Goal: Task Accomplishment & Management: Manage account settings

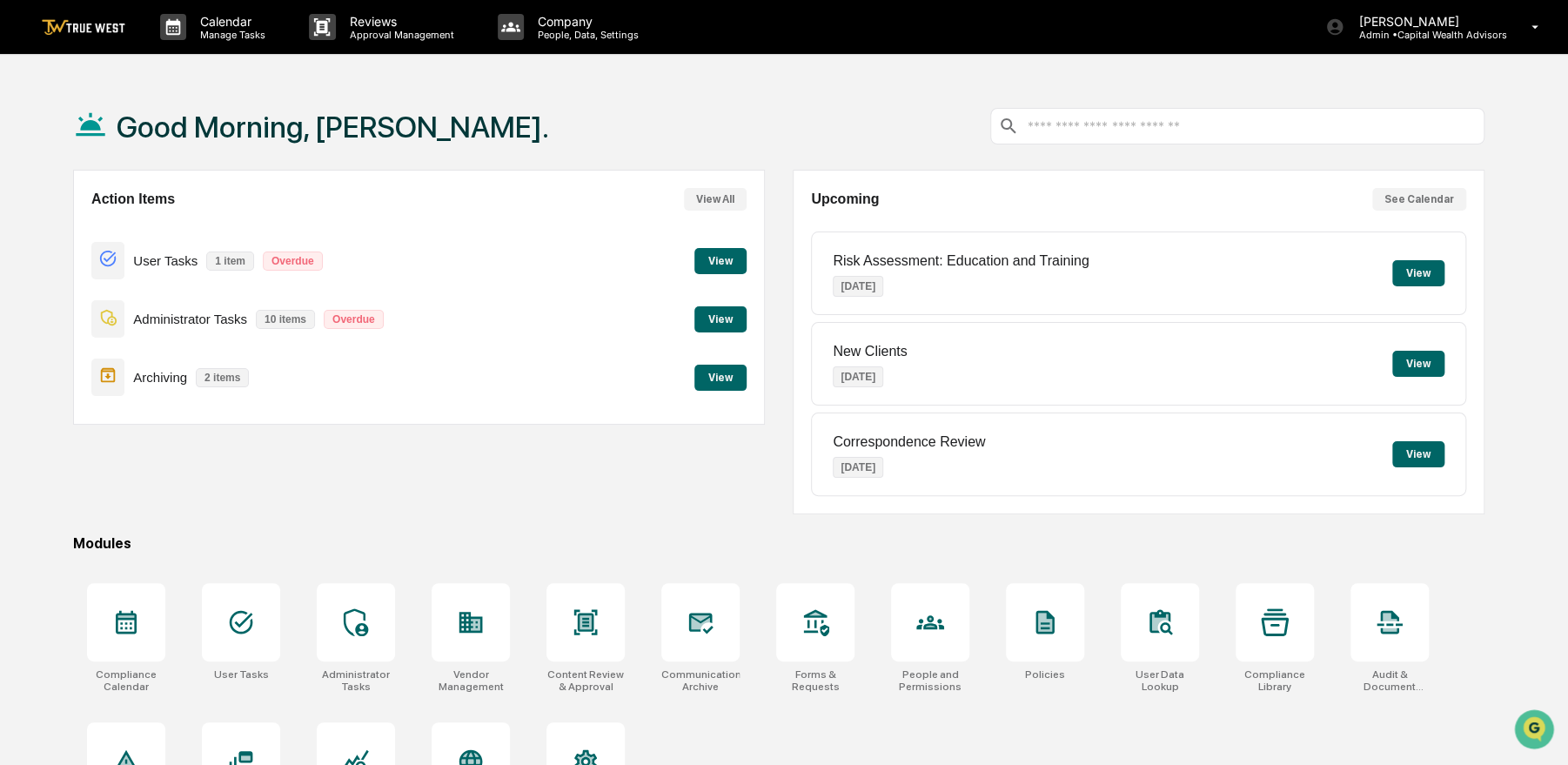
click at [726, 375] on button "View" at bounding box center [720, 378] width 52 height 26
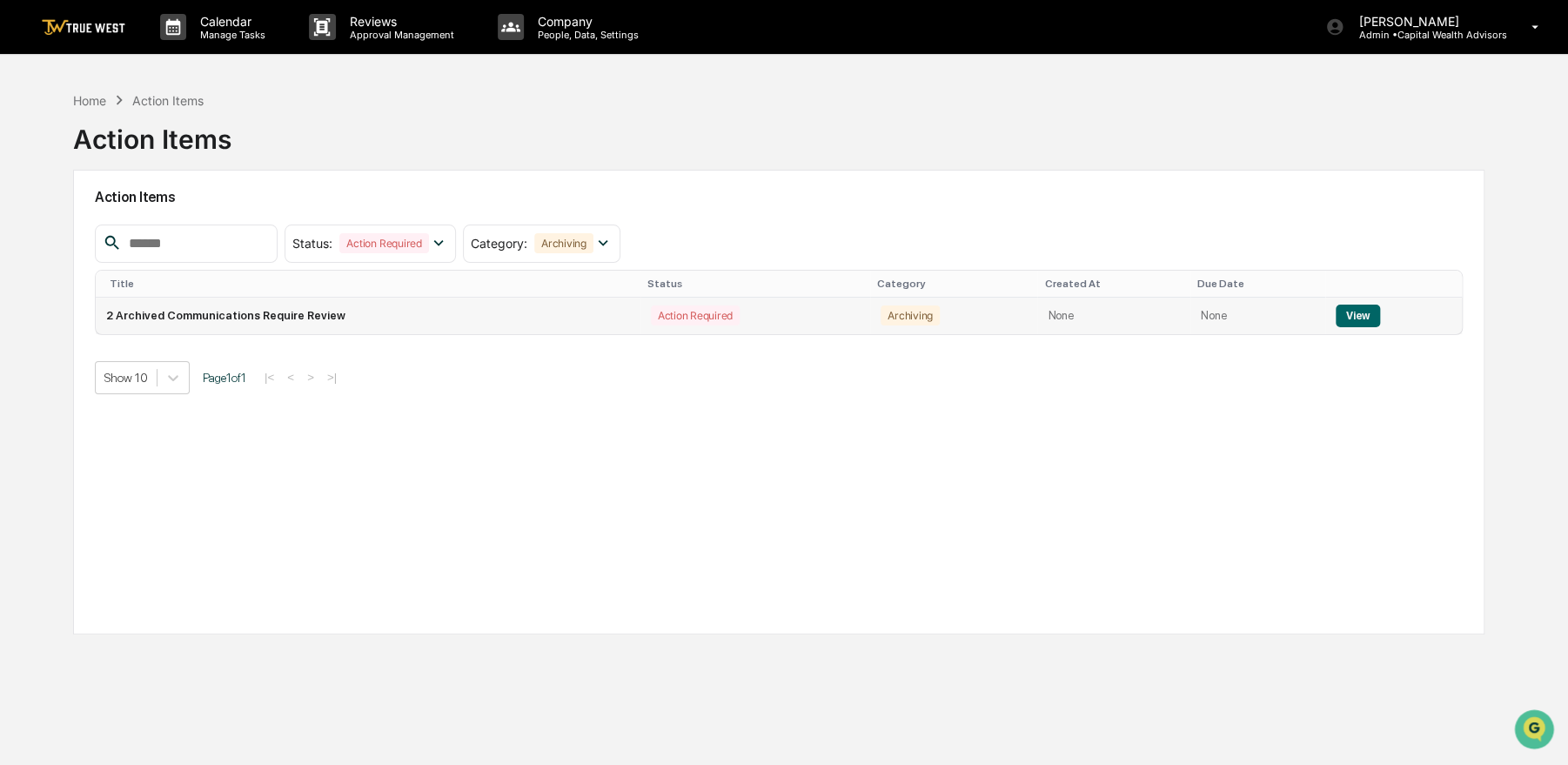
click at [1328, 321] on td "View" at bounding box center [1392, 316] width 136 height 37
click at [1350, 322] on button "View" at bounding box center [1358, 315] width 44 height 22
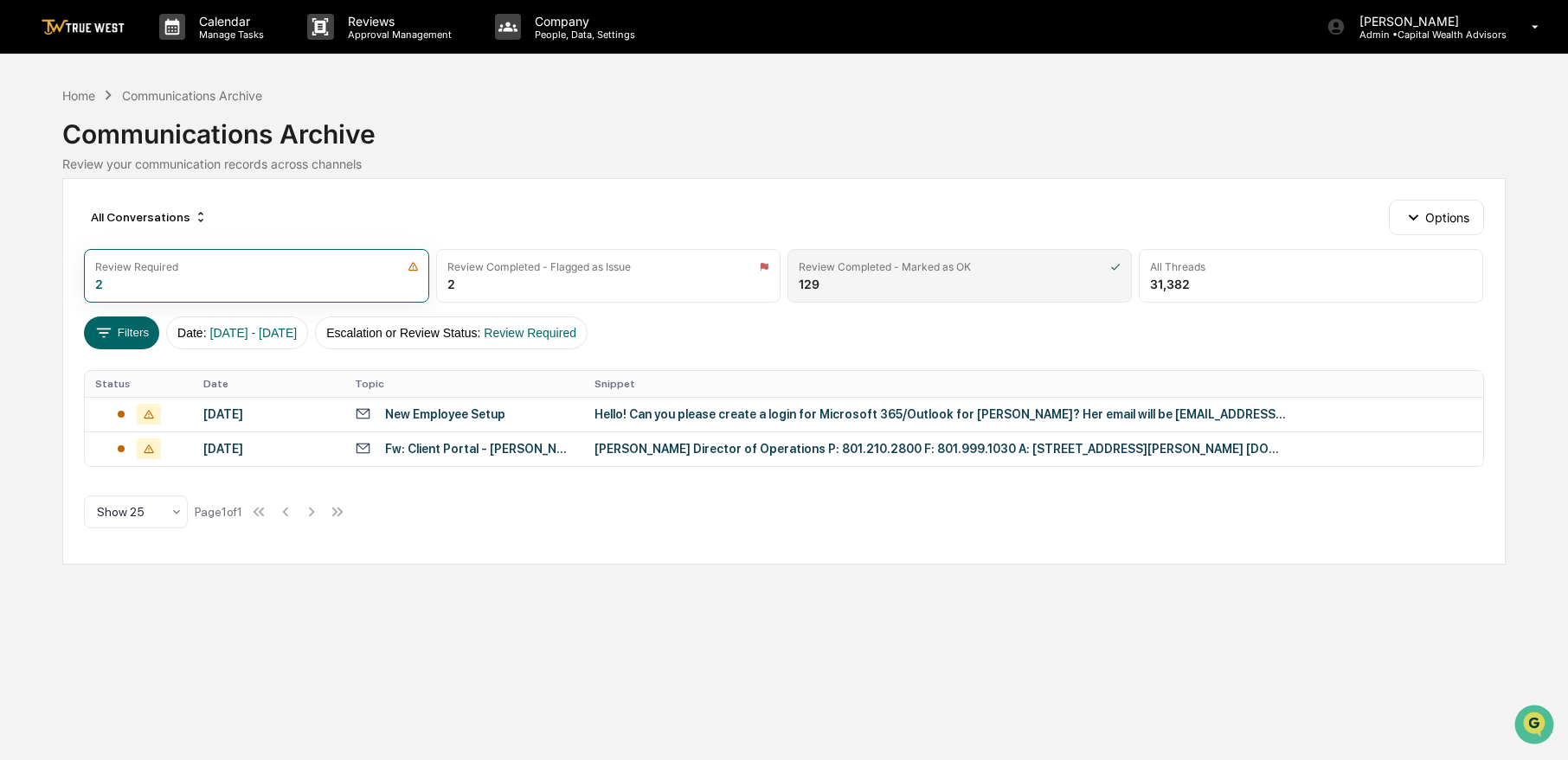
click at [829, 283] on div "Review Completed - Marked as OK 129" at bounding box center [959, 275] width 345 height 54
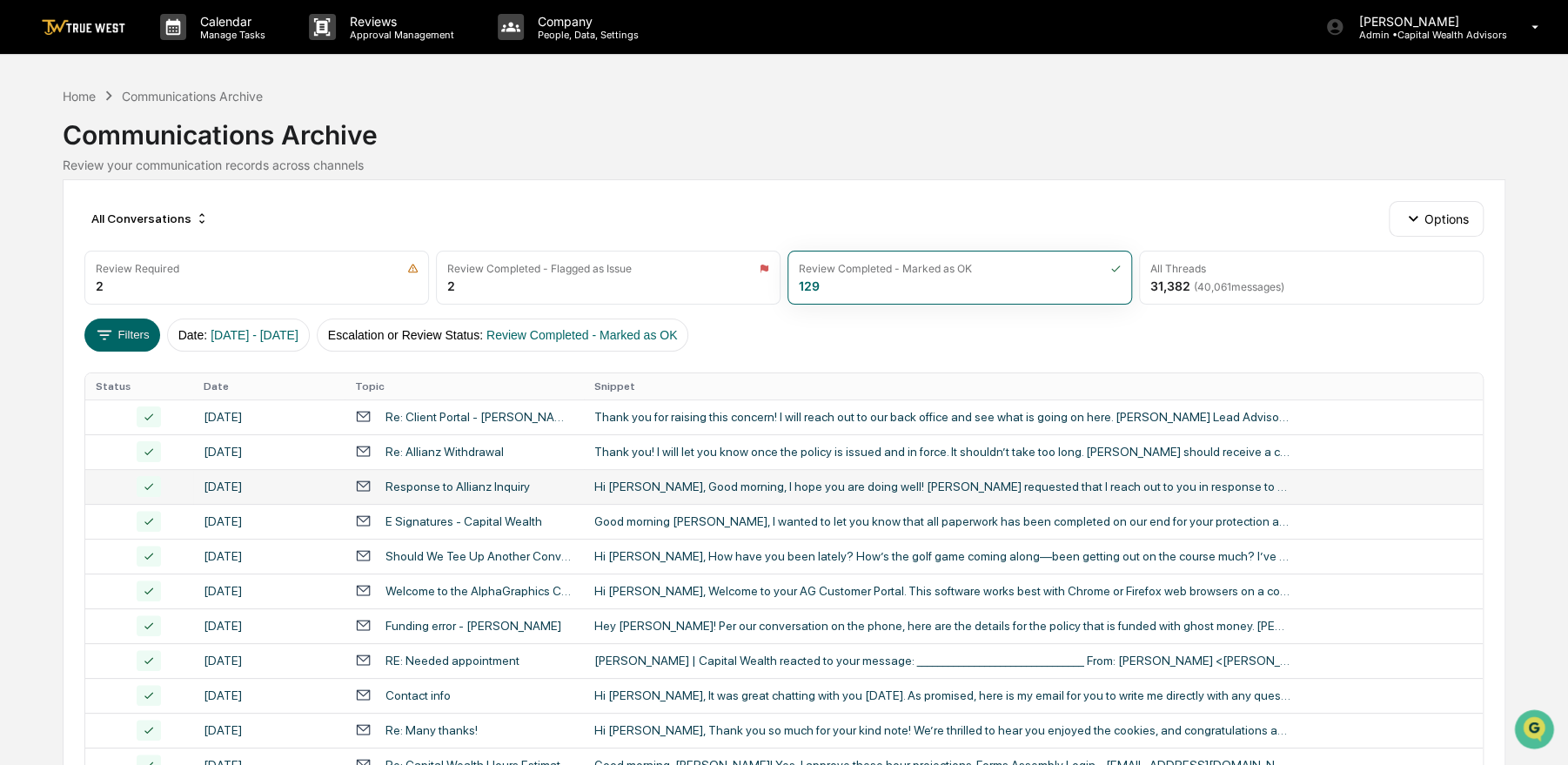
click at [438, 479] on div "Response to Allianz Inquiry" at bounding box center [458, 486] width 145 height 14
click at [31, 160] on div "Calendar Manage Tasks Reviews Approval Management Company People, Data, Setting…" at bounding box center [784, 684] width 1568 height 1369
click at [278, 450] on div "August 20, 2025" at bounding box center [268, 451] width 130 height 14
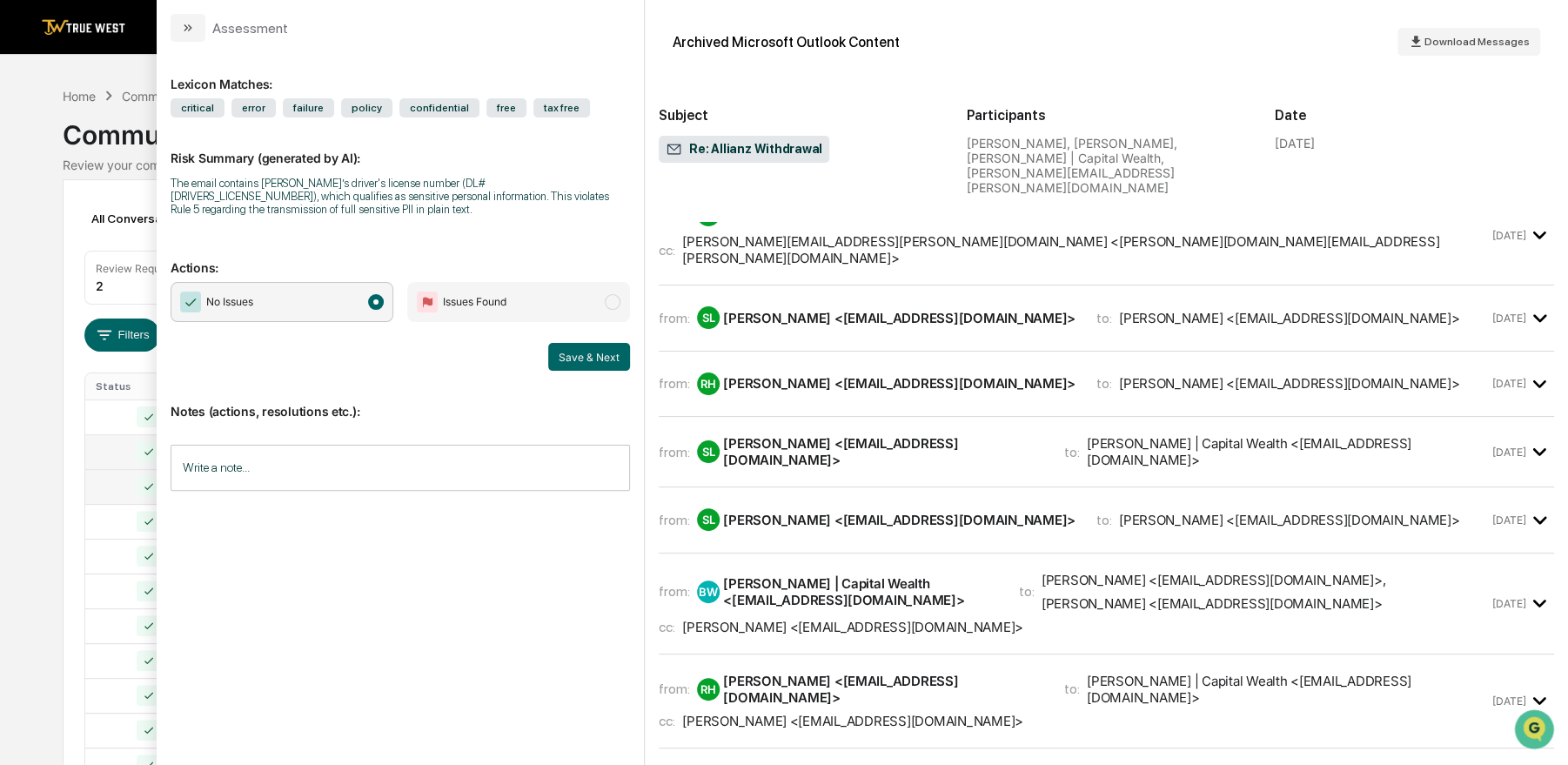
scroll to position [9497, 0]
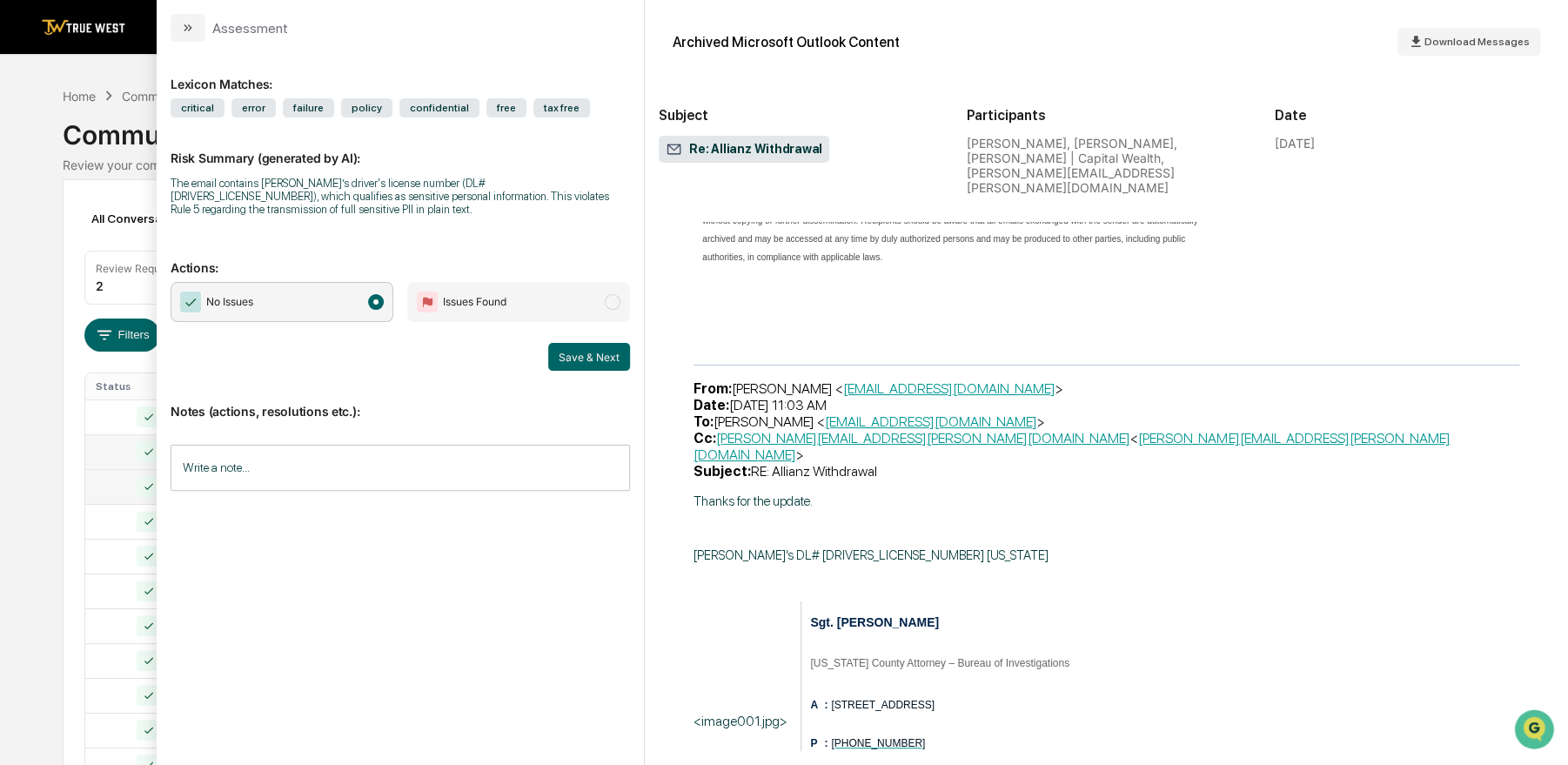
click at [17, 234] on div "Calendar Manage Tasks Reviews Approval Management Company People, Data, Setting…" at bounding box center [784, 684] width 1568 height 1369
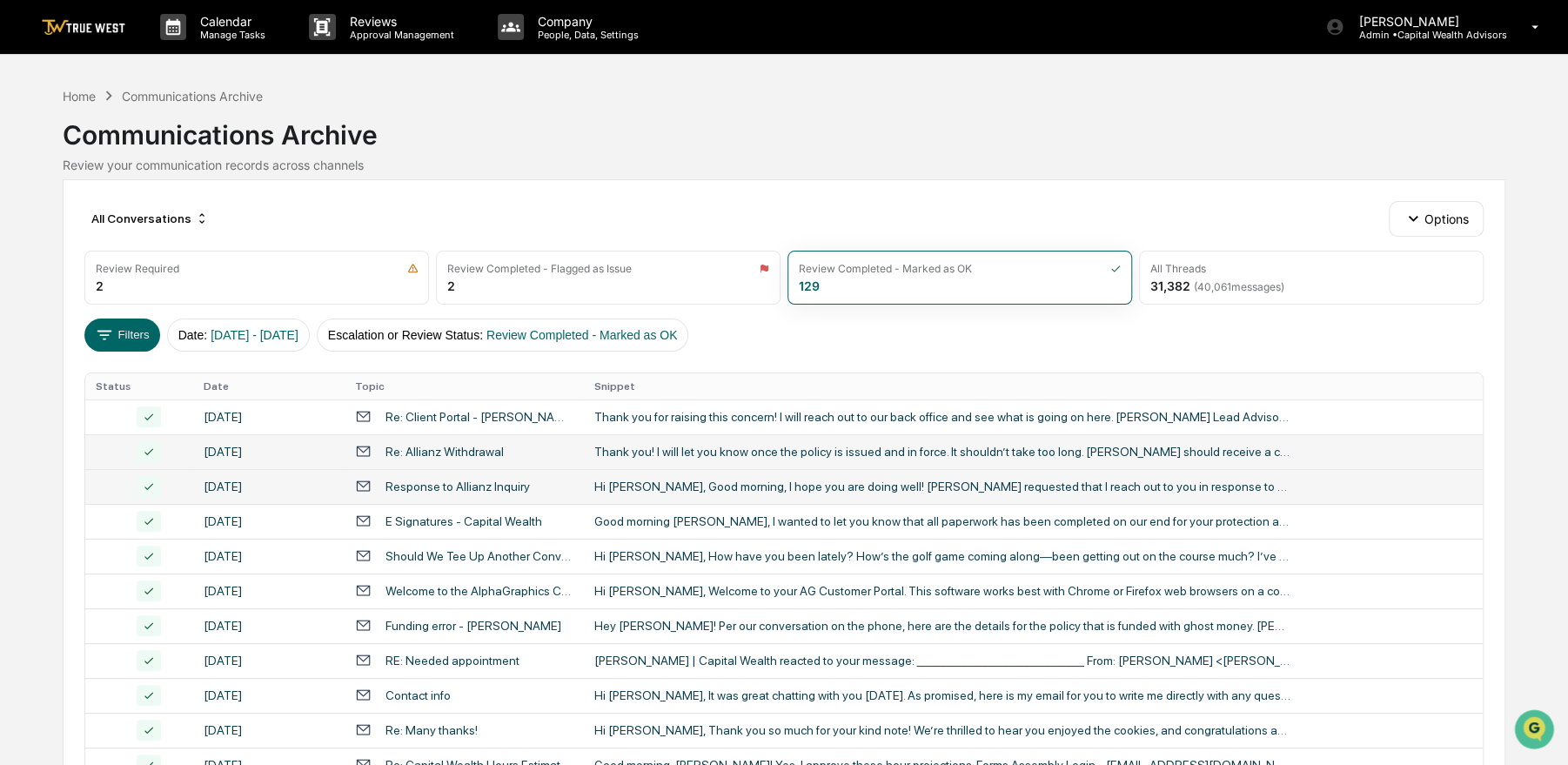
click at [417, 94] on div "Home Communications Archive Communications Archive Review your communication re…" at bounding box center [784, 128] width 1442 height 86
click at [66, 96] on div "Home" at bounding box center [79, 96] width 33 height 14
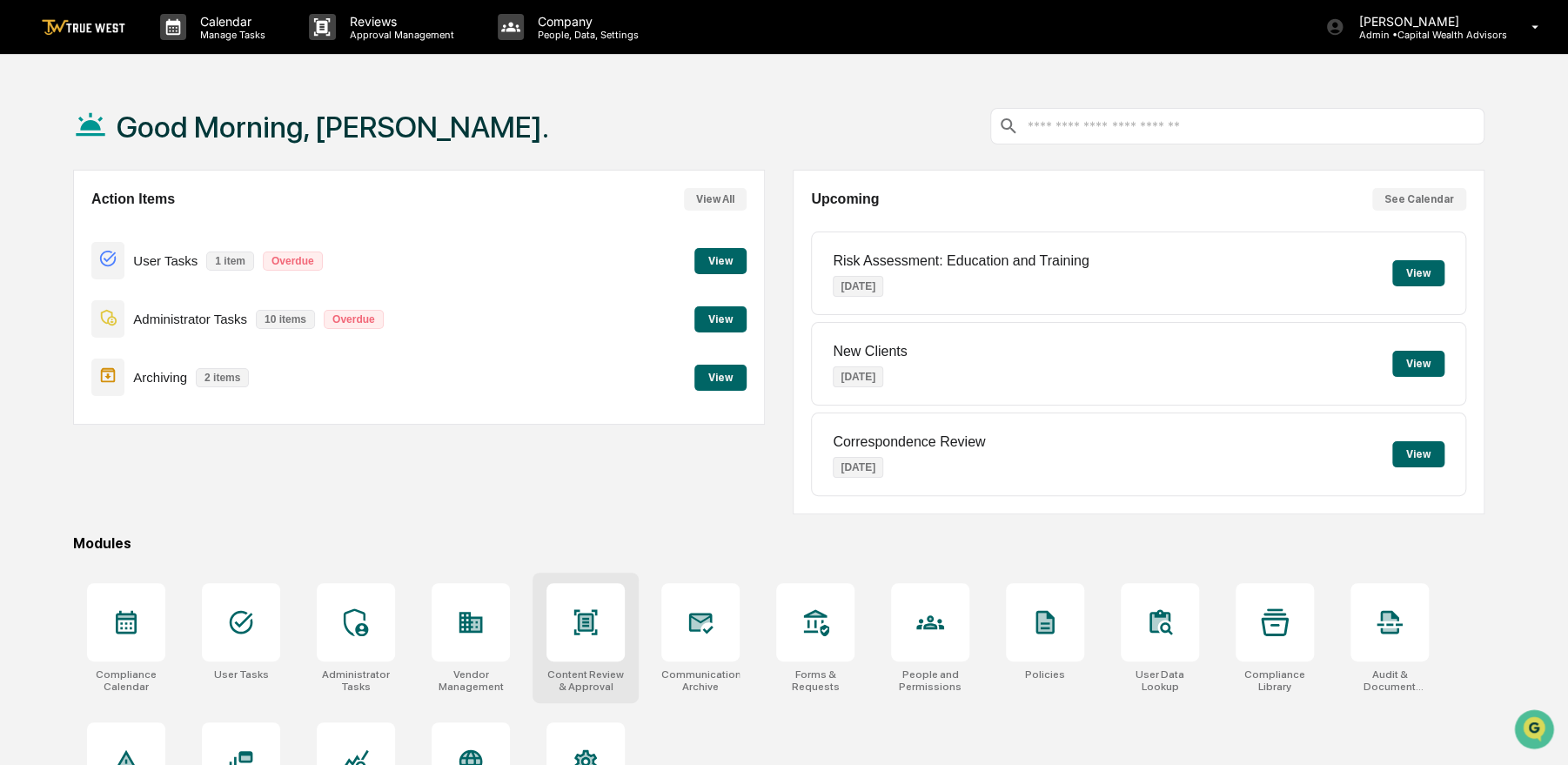
click at [584, 630] on icon at bounding box center [585, 622] width 28 height 28
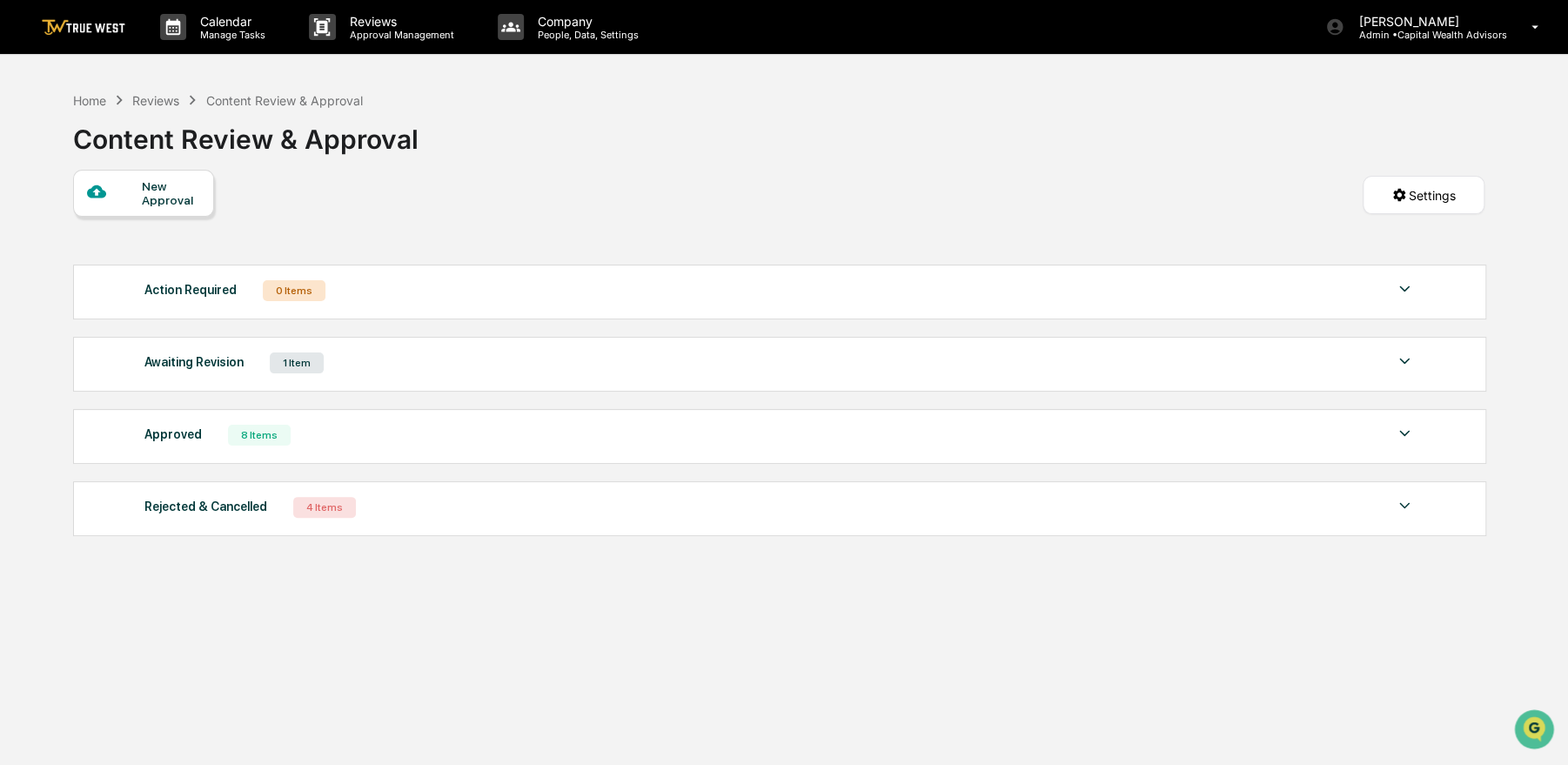
click at [312, 453] on div "Approved 8 Items File Name Review Id Created Date Requested By Compliance Owner…" at bounding box center [779, 436] width 1413 height 55
click at [293, 436] on div "Approved 8 Items" at bounding box center [780, 435] width 1271 height 24
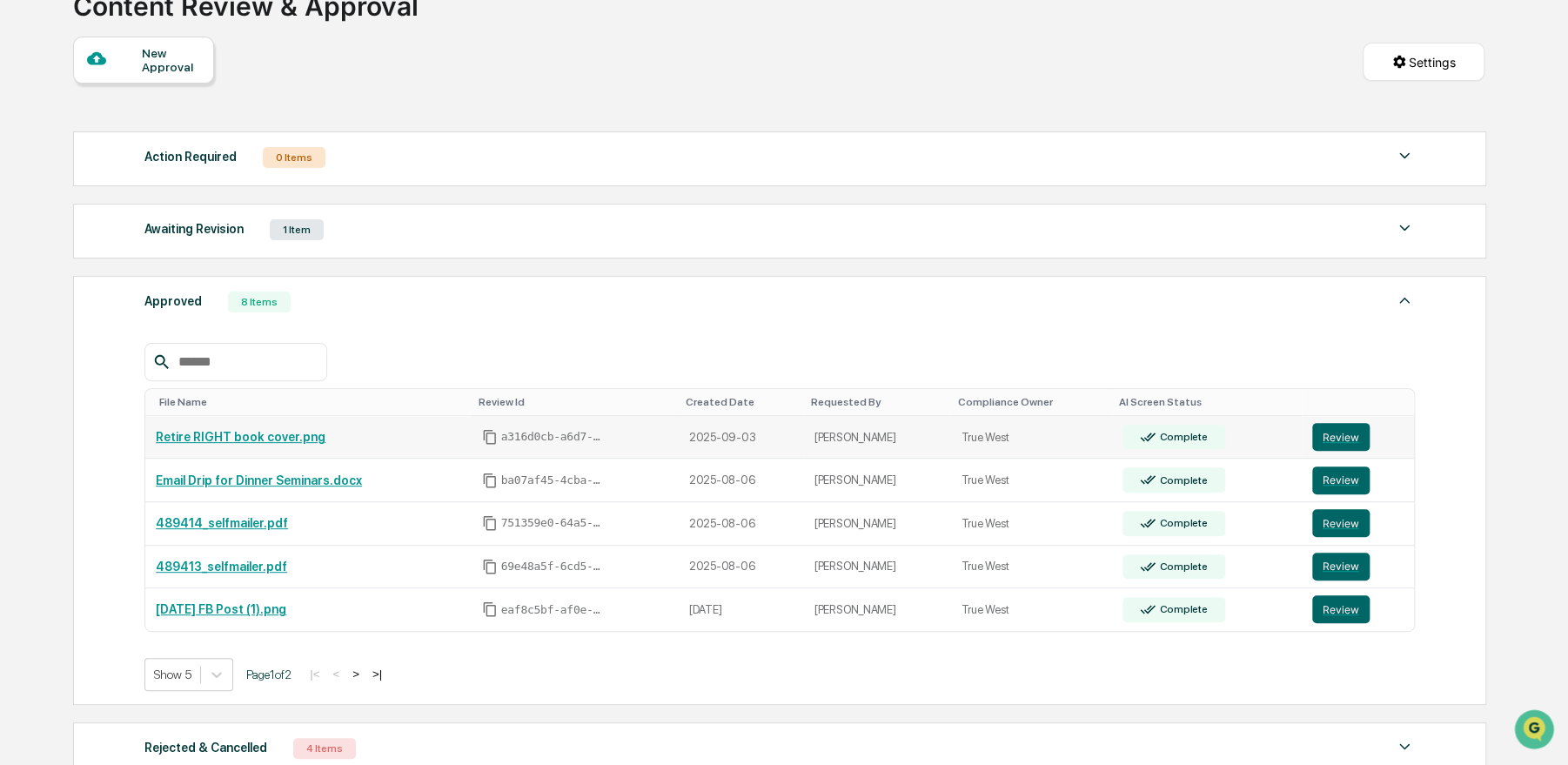
scroll to position [174, 0]
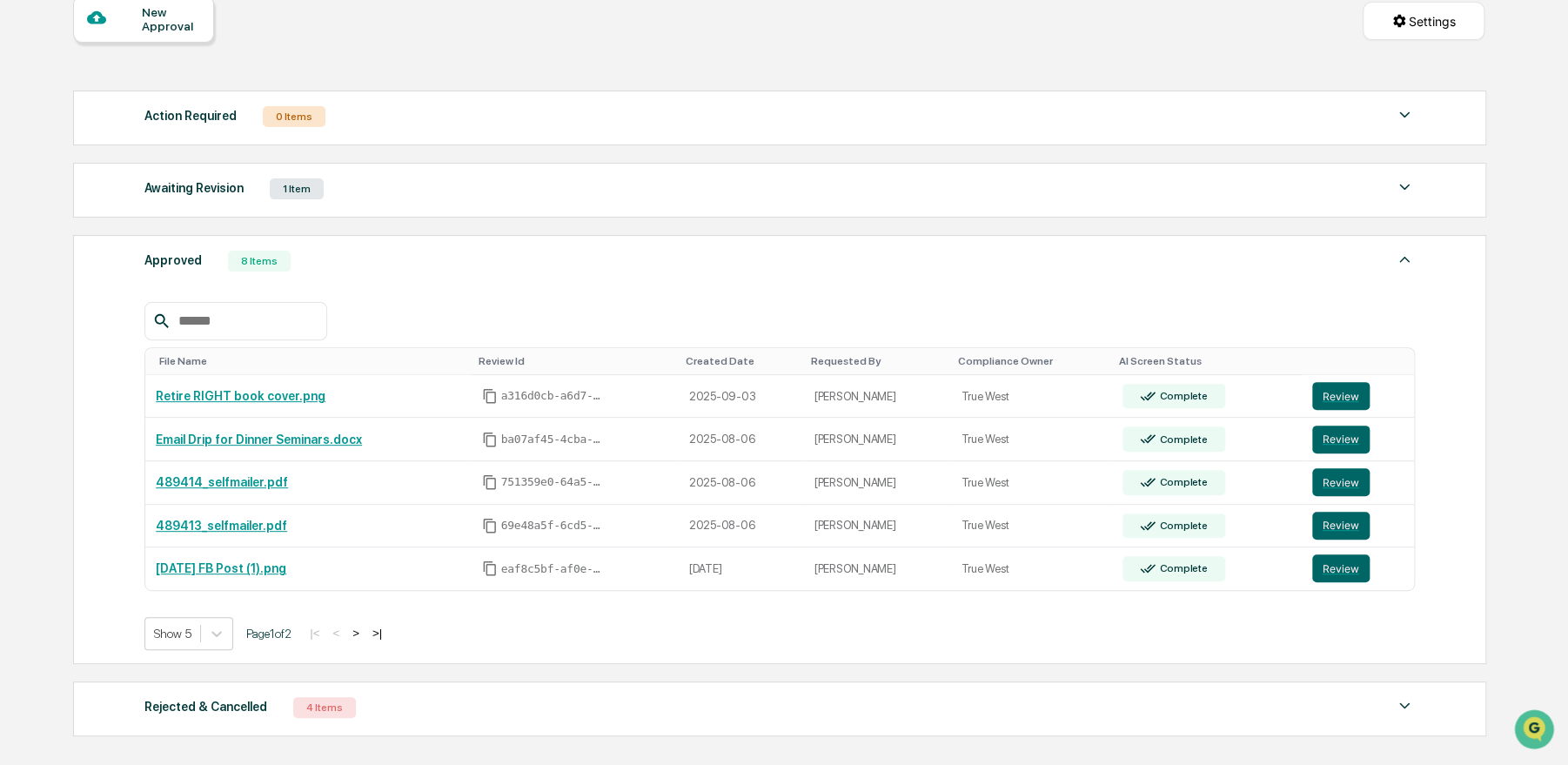
drag, startPoint x: 810, startPoint y: 225, endPoint x: 607, endPoint y: 251, distance: 204.7
click at [607, 251] on div "Approved 8 Items" at bounding box center [780, 261] width 1271 height 24
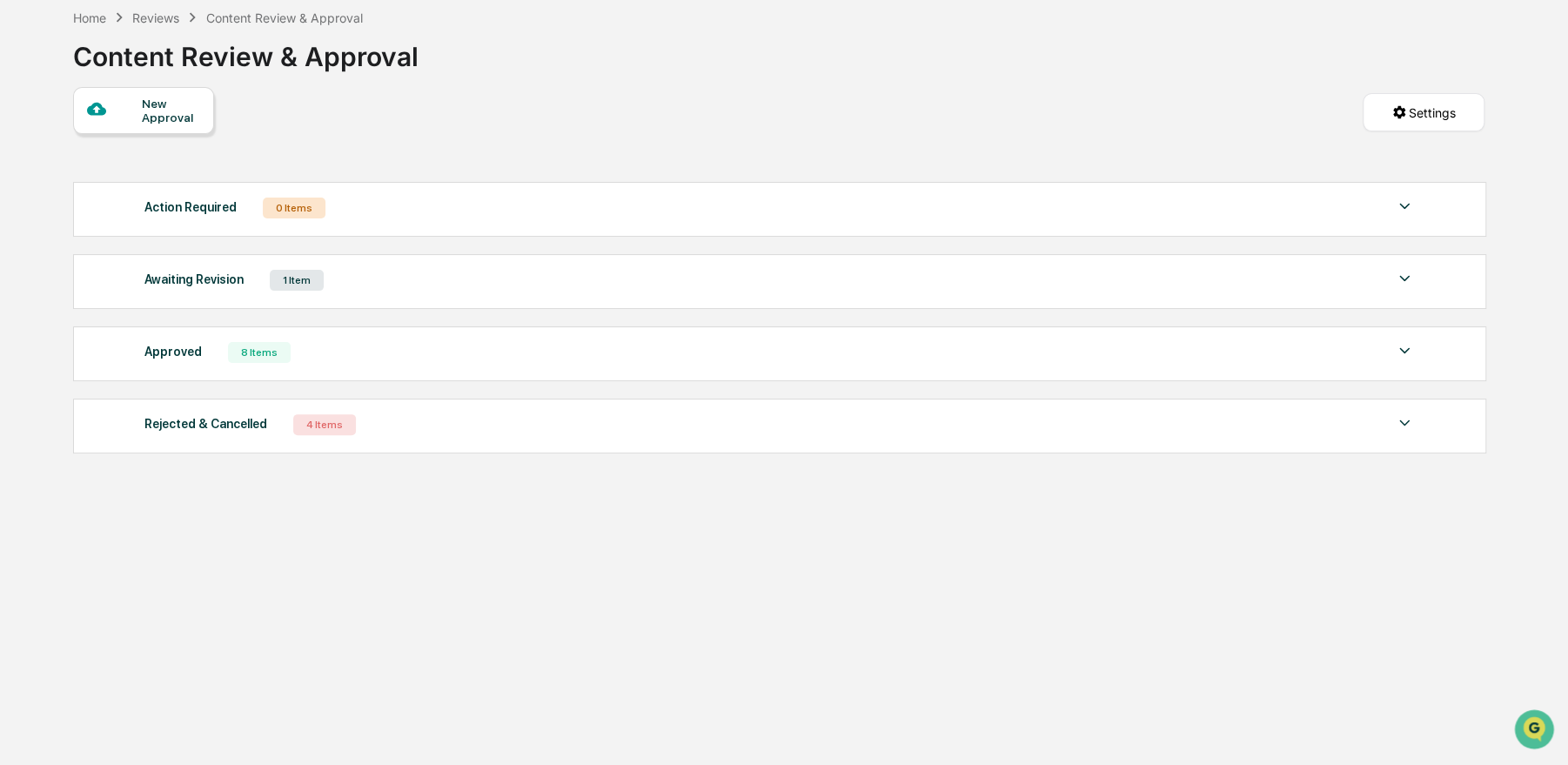
scroll to position [83, 0]
click at [560, 353] on div "Approved 8 Items" at bounding box center [780, 352] width 1271 height 24
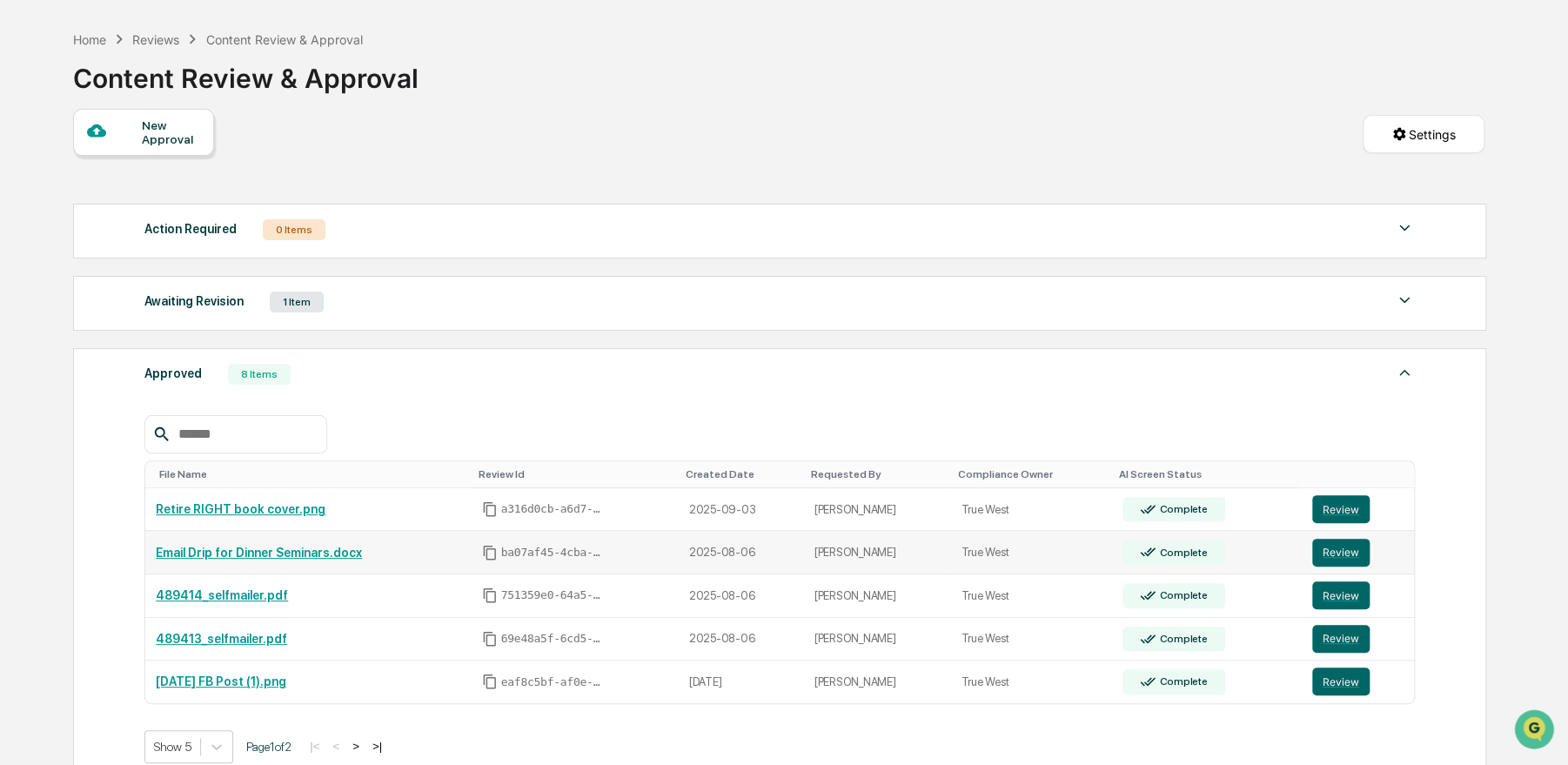
scroll to position [87, 0]
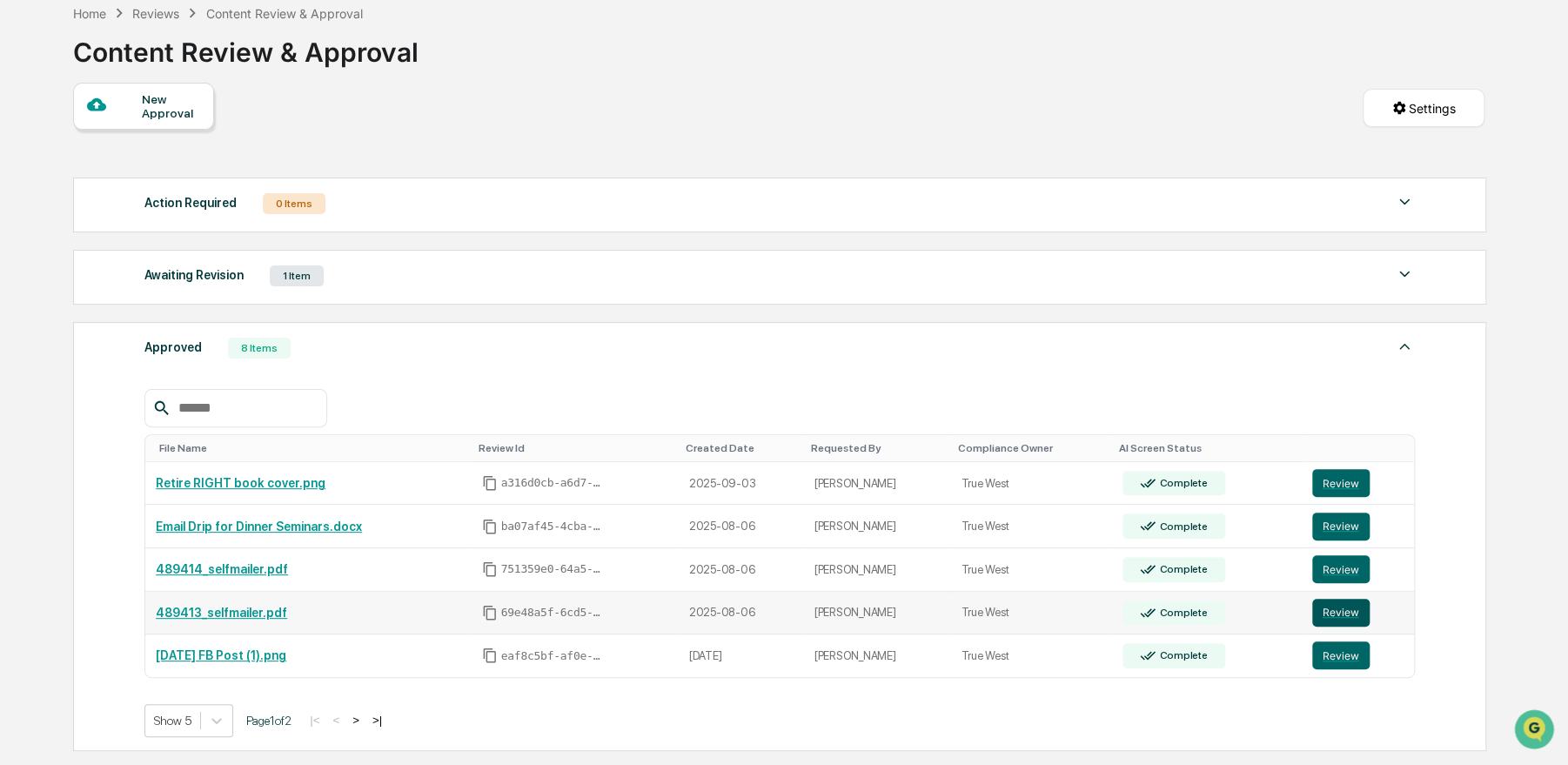
click at [1349, 614] on button "Review" at bounding box center [1340, 612] width 57 height 28
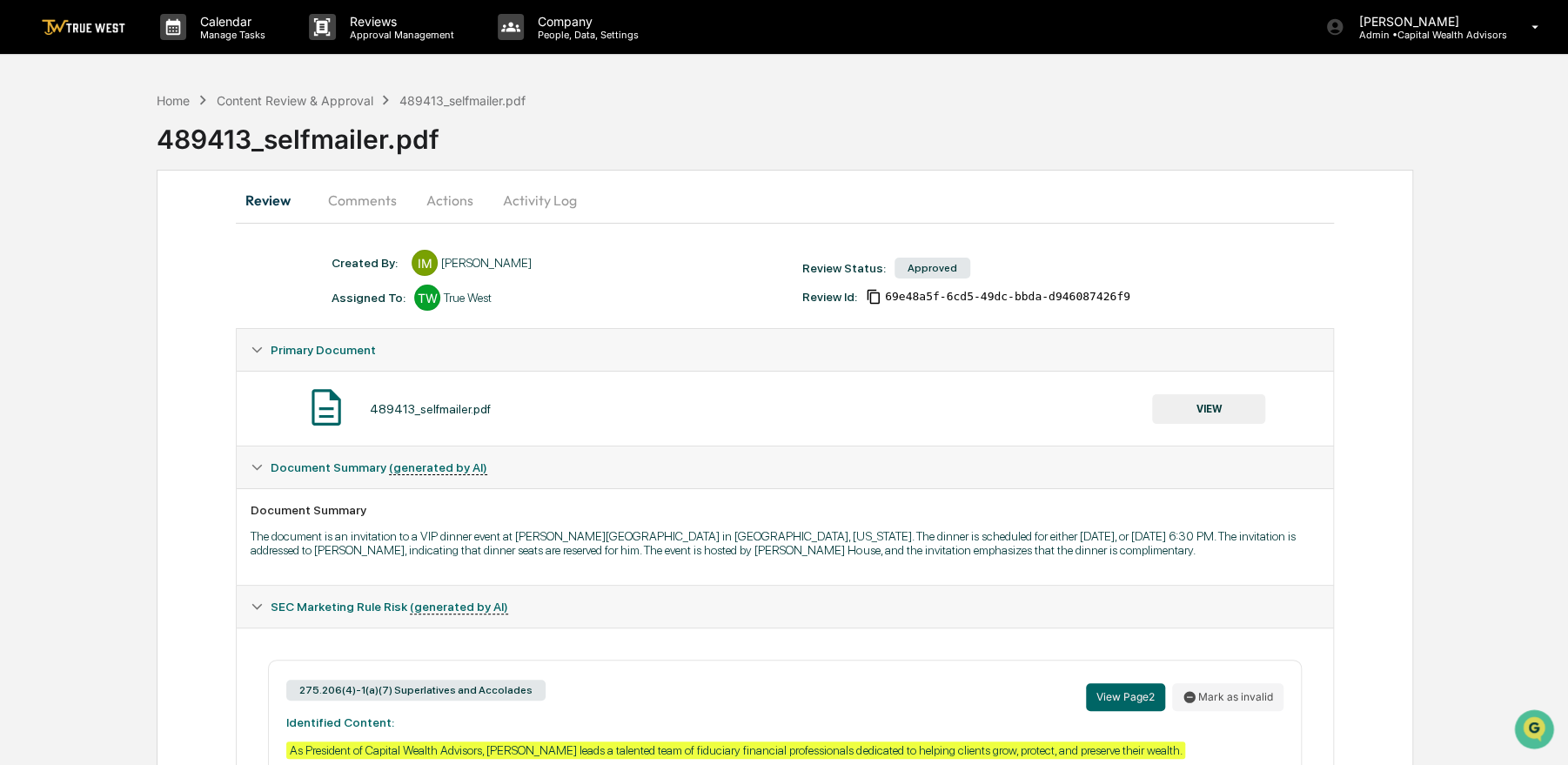
click at [1191, 411] on button "VIEW" at bounding box center [1208, 409] width 113 height 30
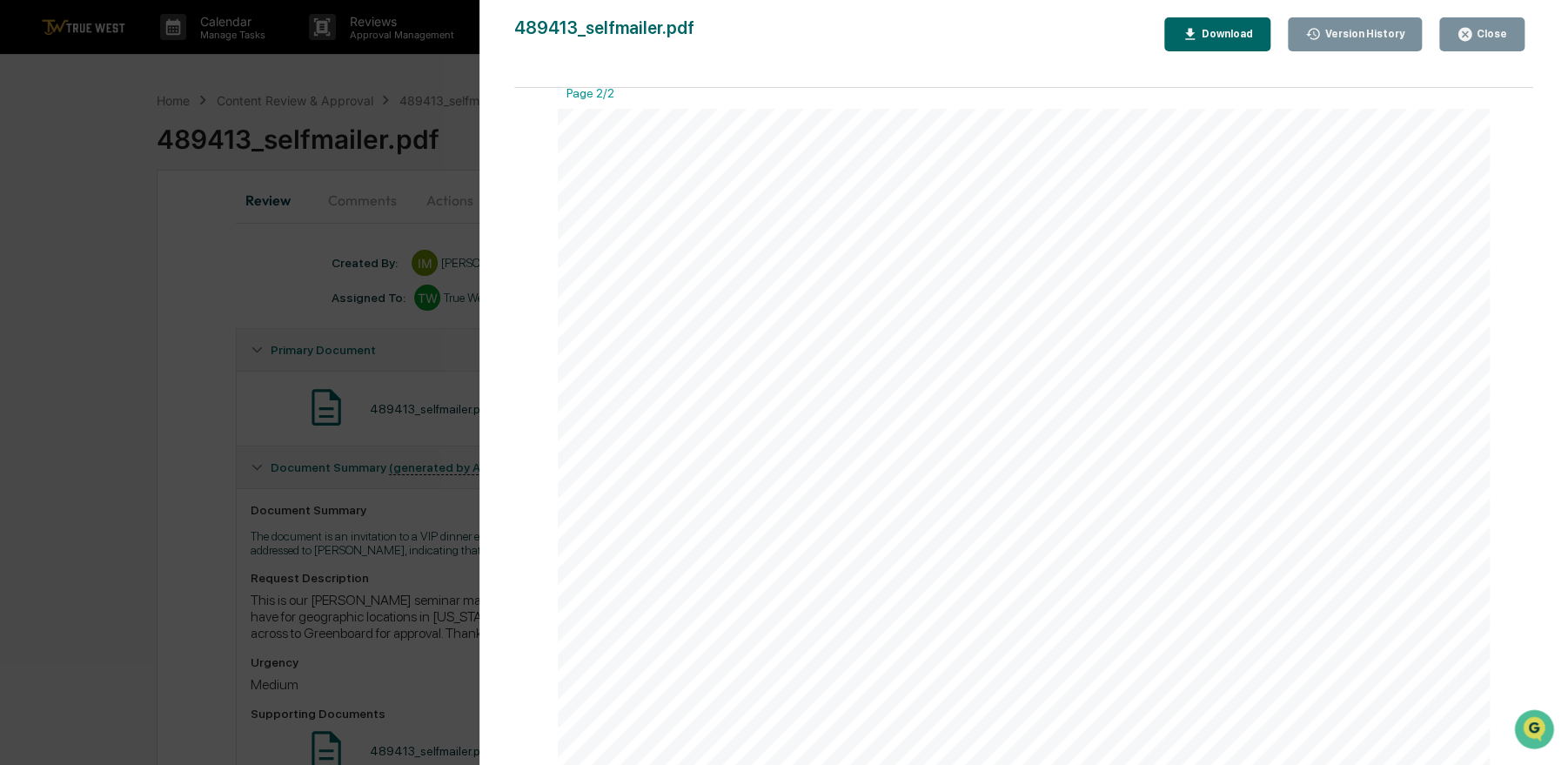
scroll to position [1741, 0]
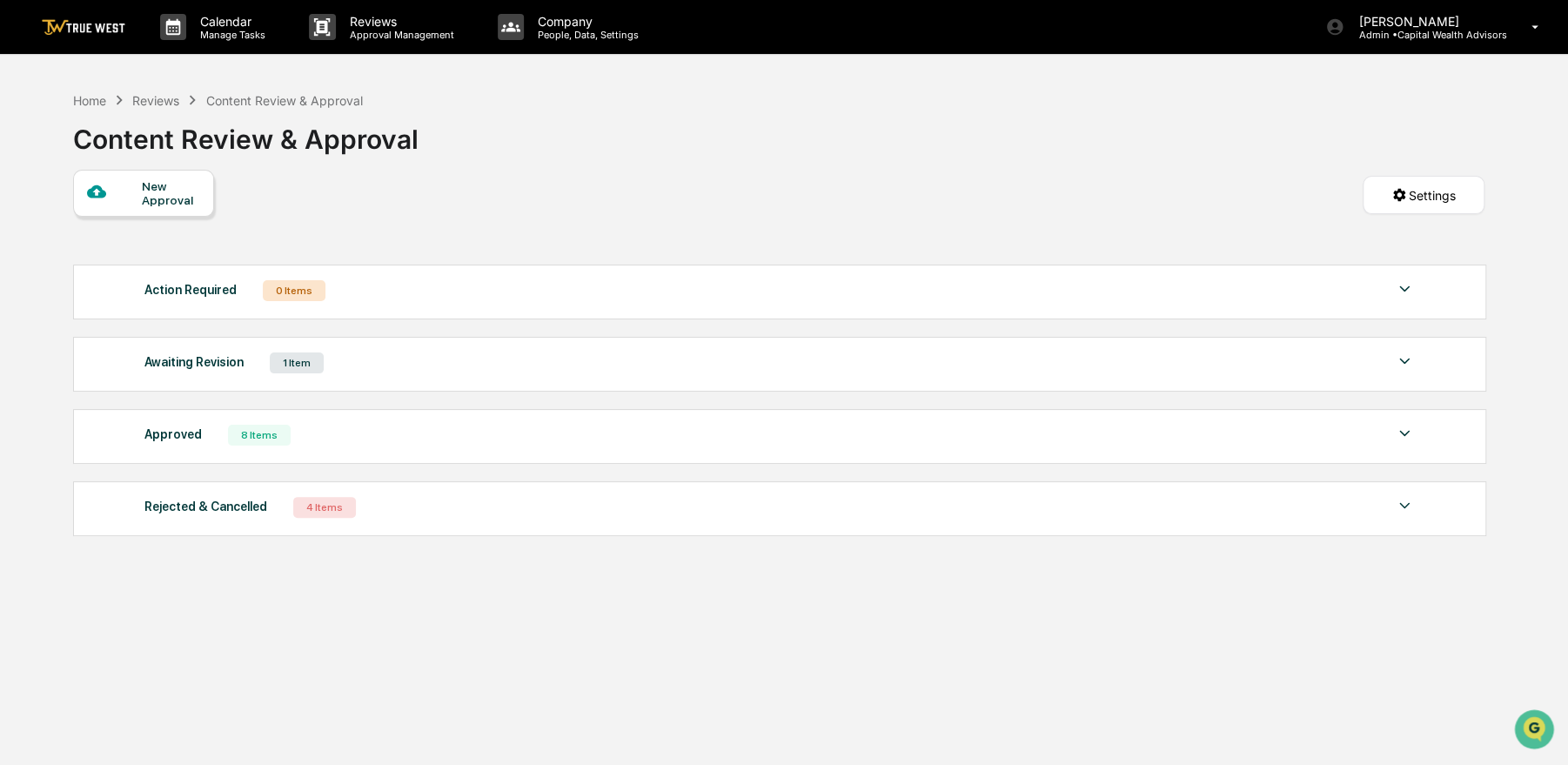
click at [401, 447] on div "Approved 8 Items" at bounding box center [780, 435] width 1271 height 24
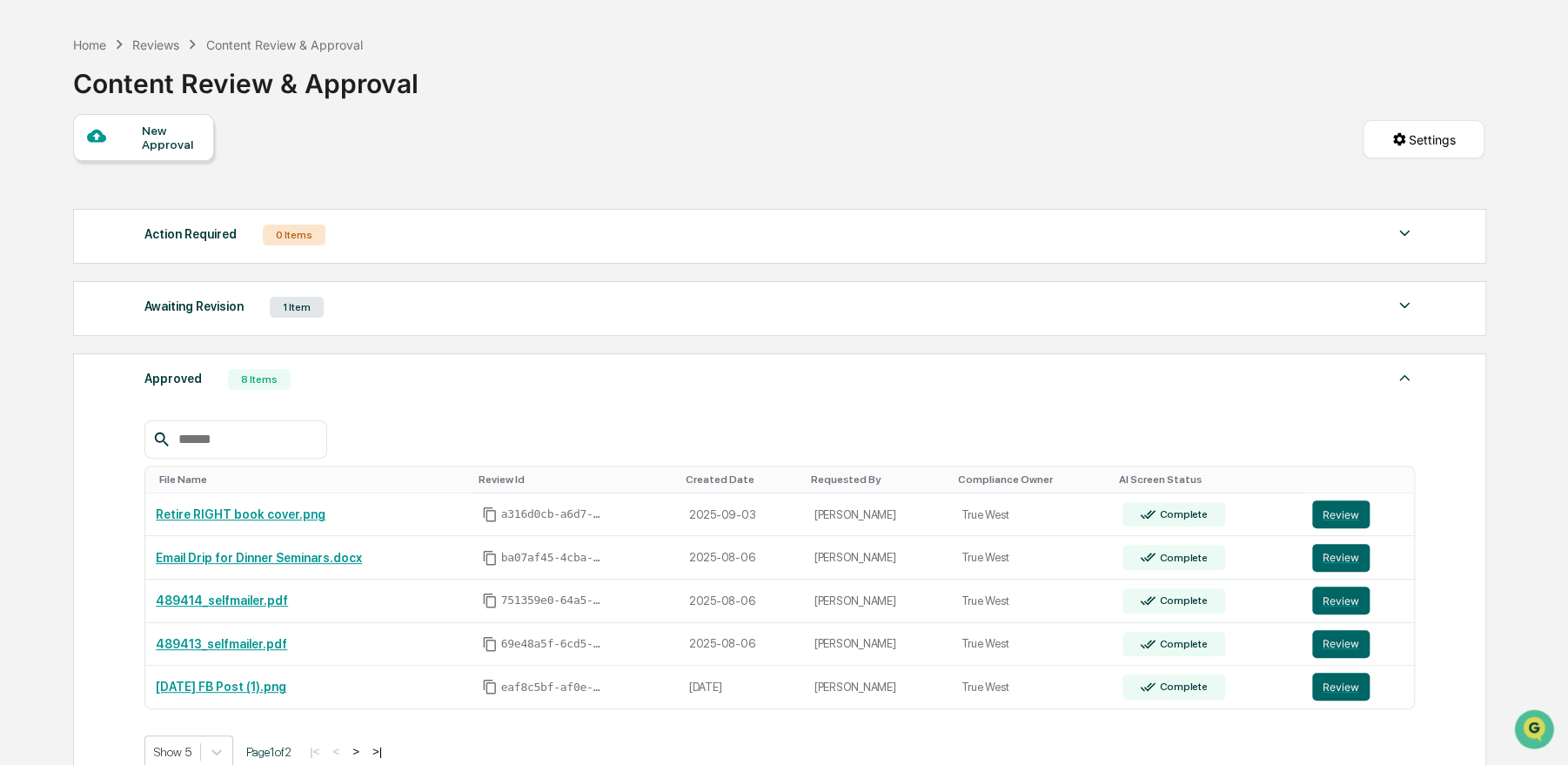
scroll to position [87, 0]
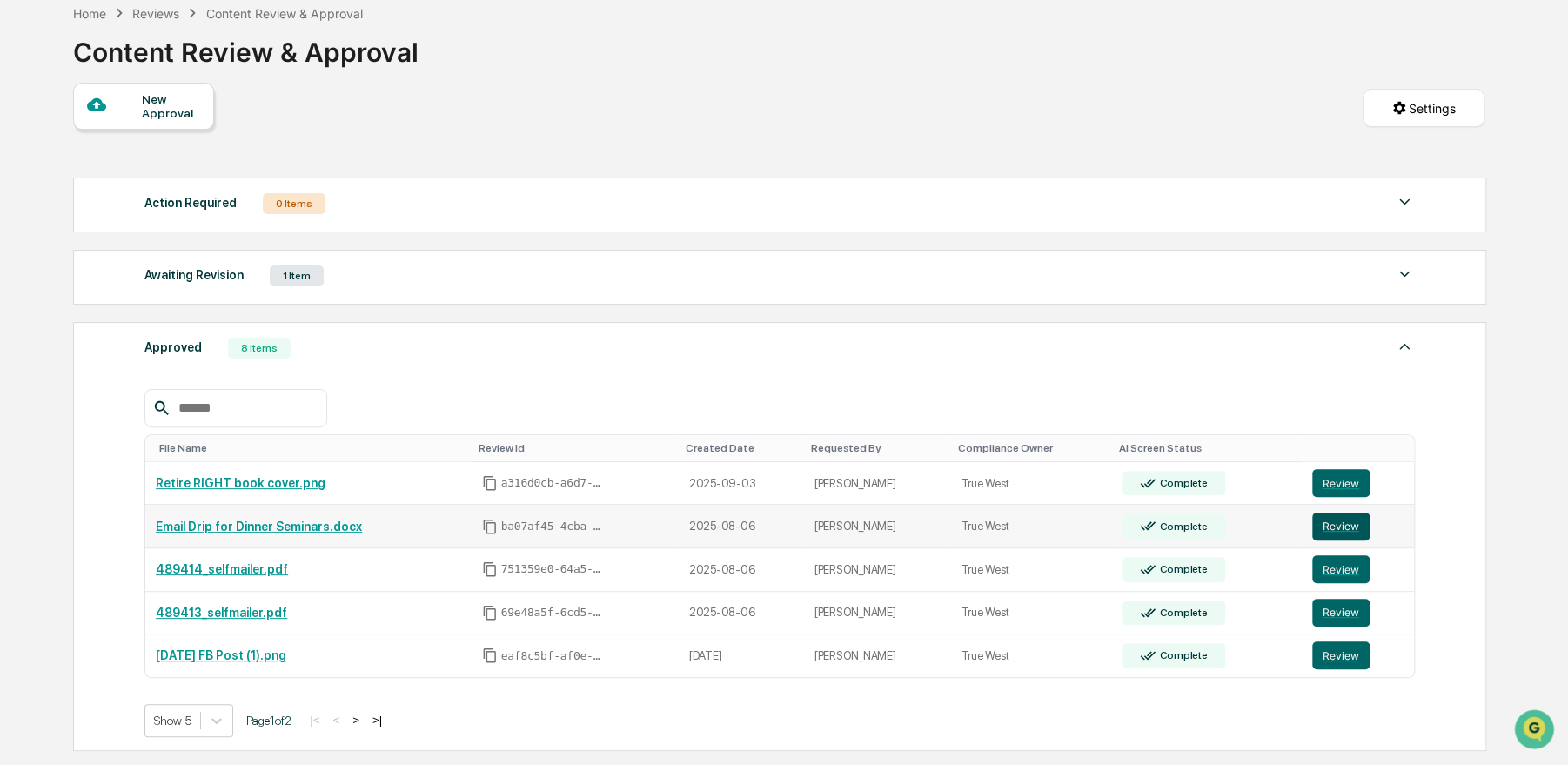
click at [1331, 524] on button "Review" at bounding box center [1340, 526] width 57 height 28
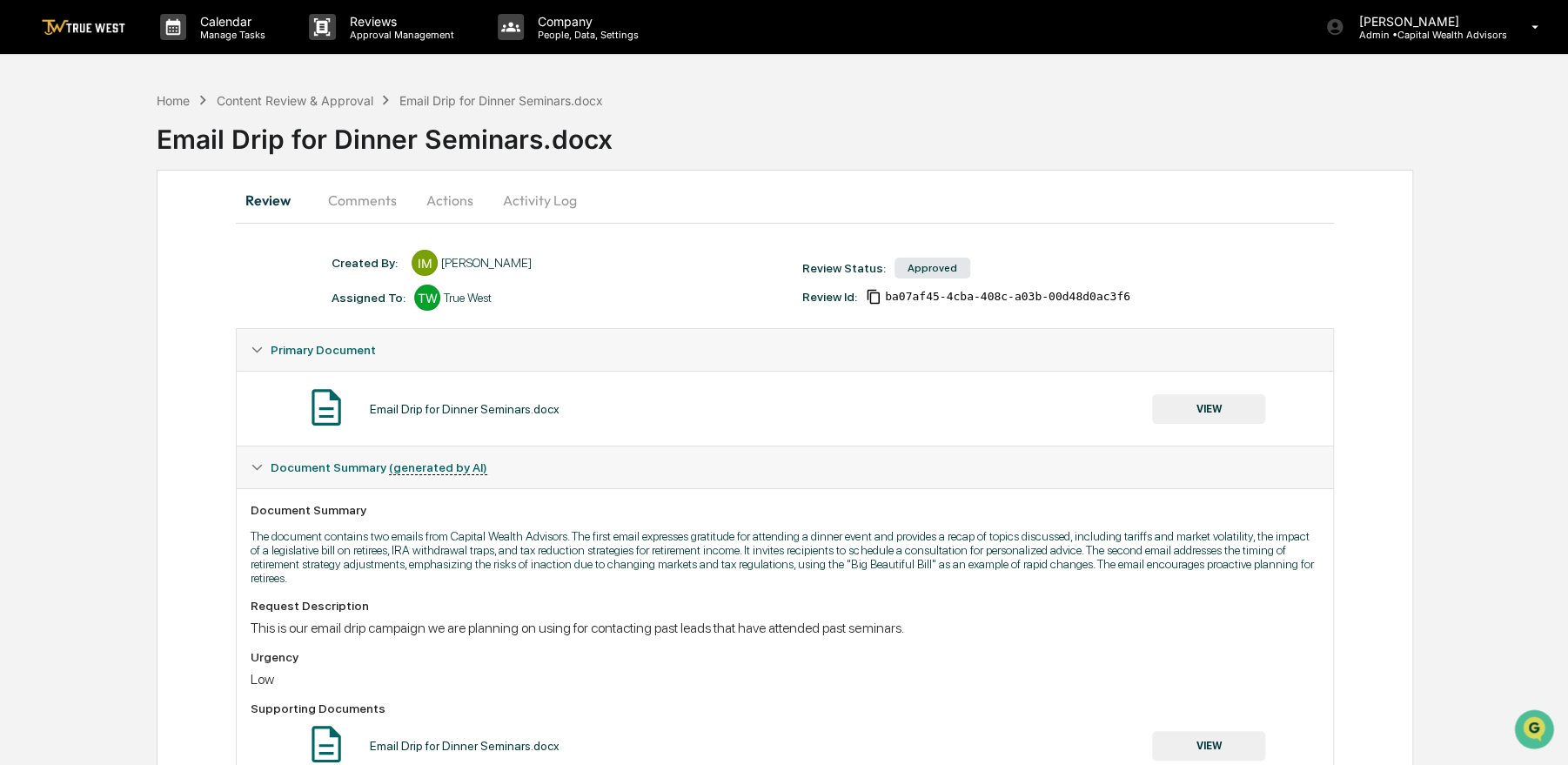
click at [1187, 404] on button "VIEW" at bounding box center [1208, 409] width 113 height 30
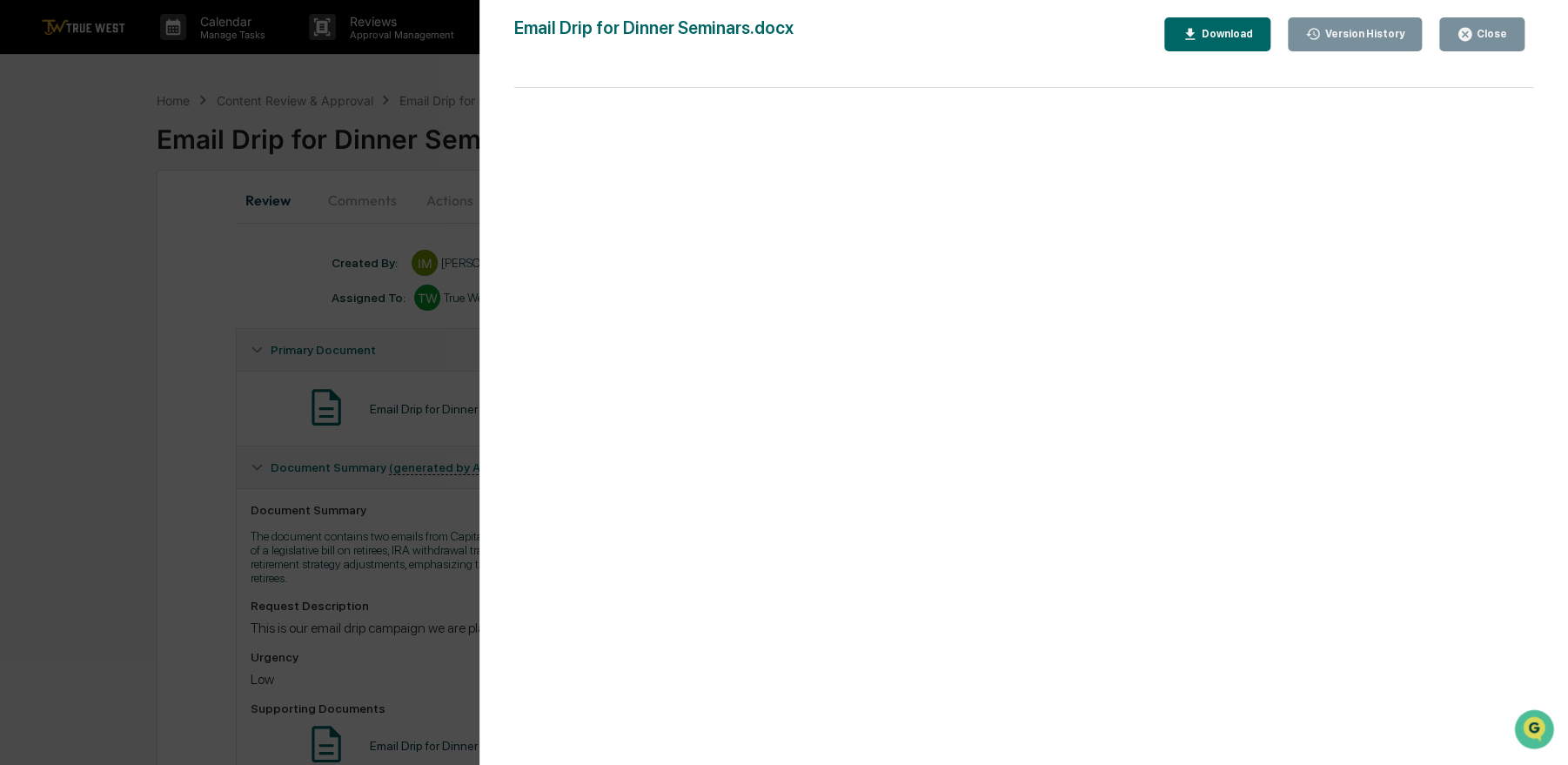
click at [206, 391] on div "Version History [DATE] 07:21 PM [PERSON_NAME] Email Drip for Dinner Seminars.do…" at bounding box center [784, 382] width 1568 height 765
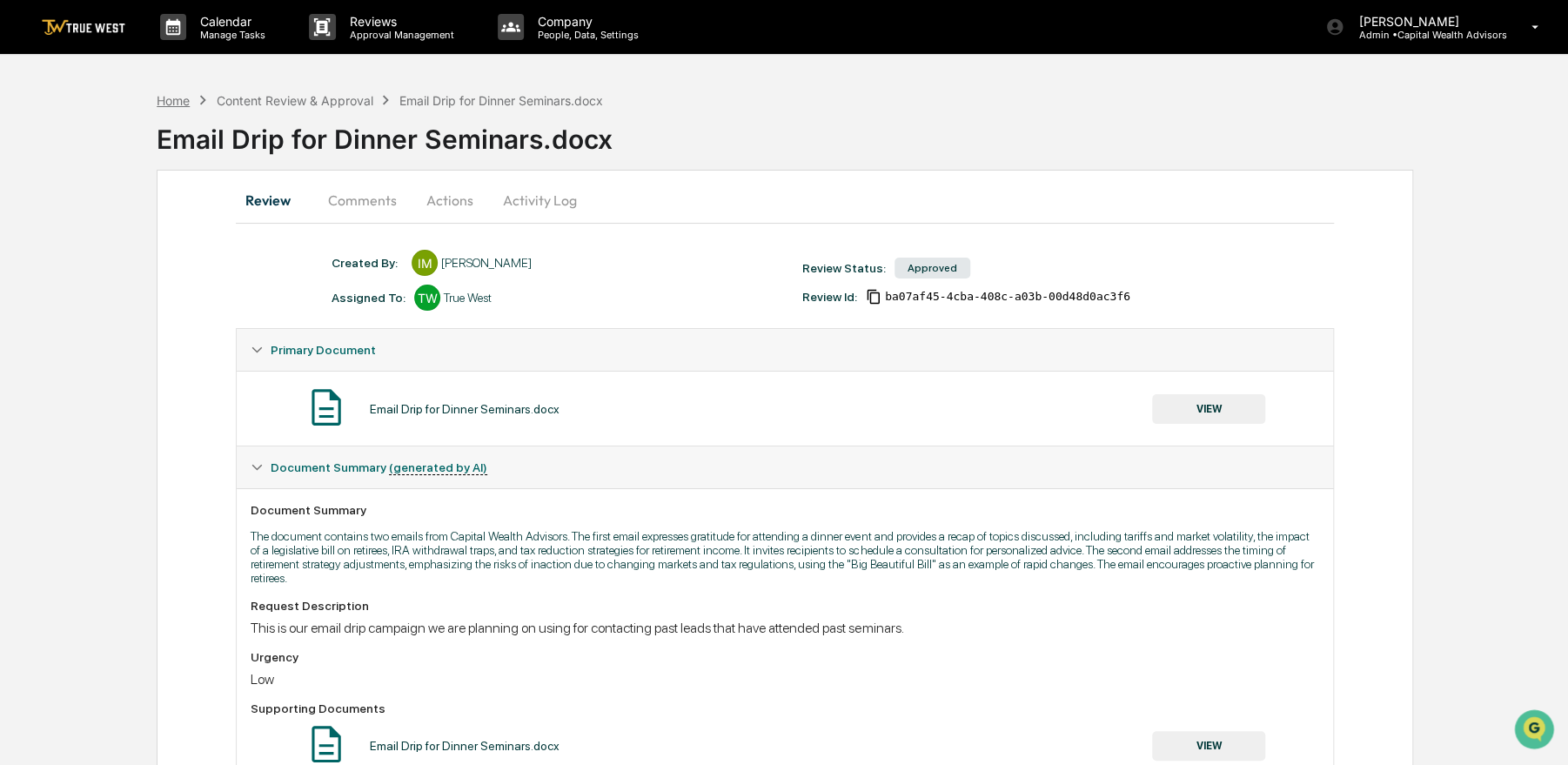
click at [172, 100] on div "Home" at bounding box center [173, 99] width 33 height 14
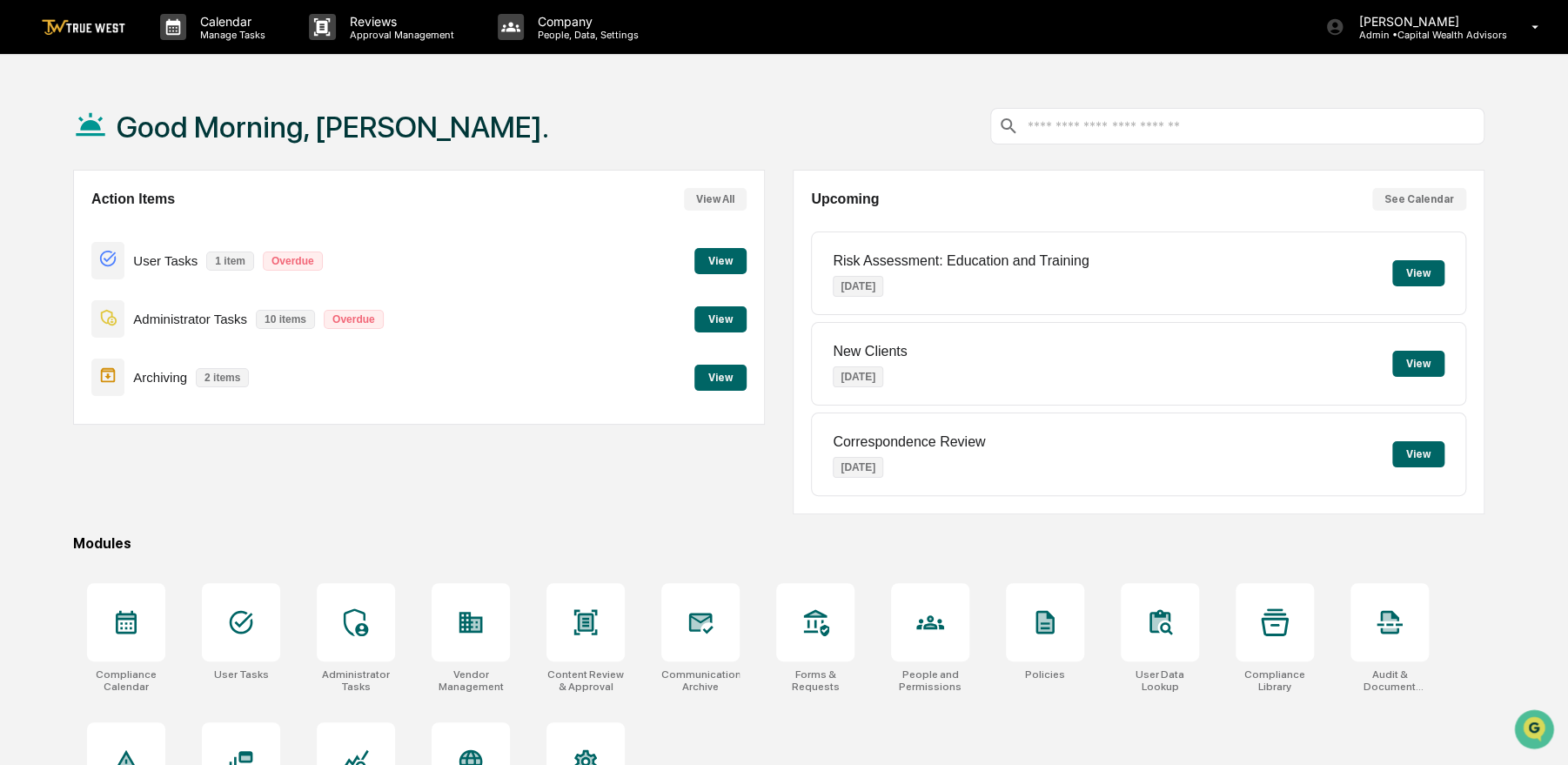
drag, startPoint x: 731, startPoint y: 454, endPoint x: 626, endPoint y: 486, distance: 109.8
click at [626, 486] on div "Action Items View All User Tasks 1 item Overdue View Administrator Tasks 10 ite…" at bounding box center [419, 342] width 691 height 345
click at [268, 49] on div "Calendar Manage Tasks" at bounding box center [220, 27] width 149 height 54
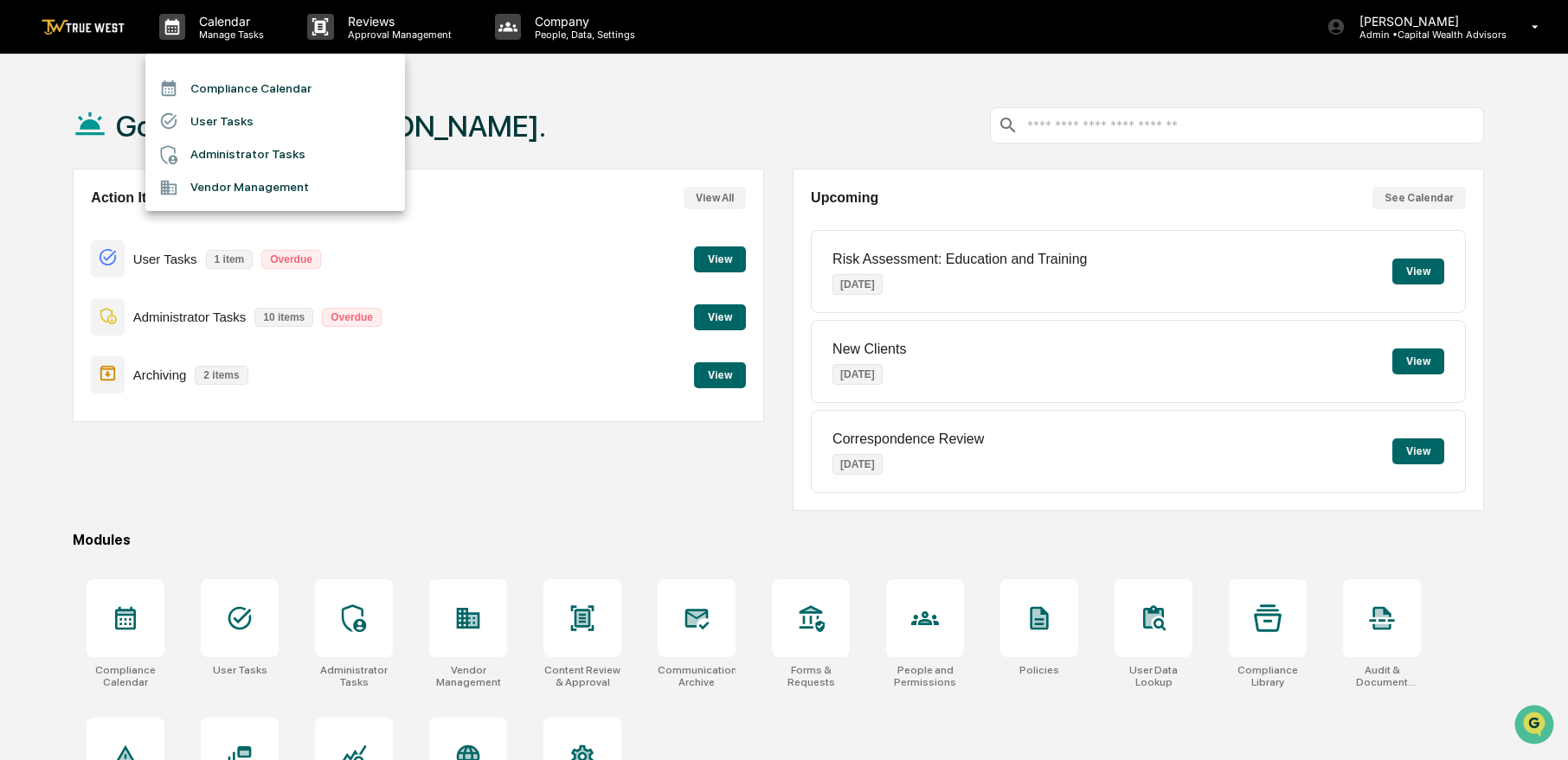
click at [260, 81] on li "Compliance Calendar" at bounding box center [275, 88] width 259 height 33
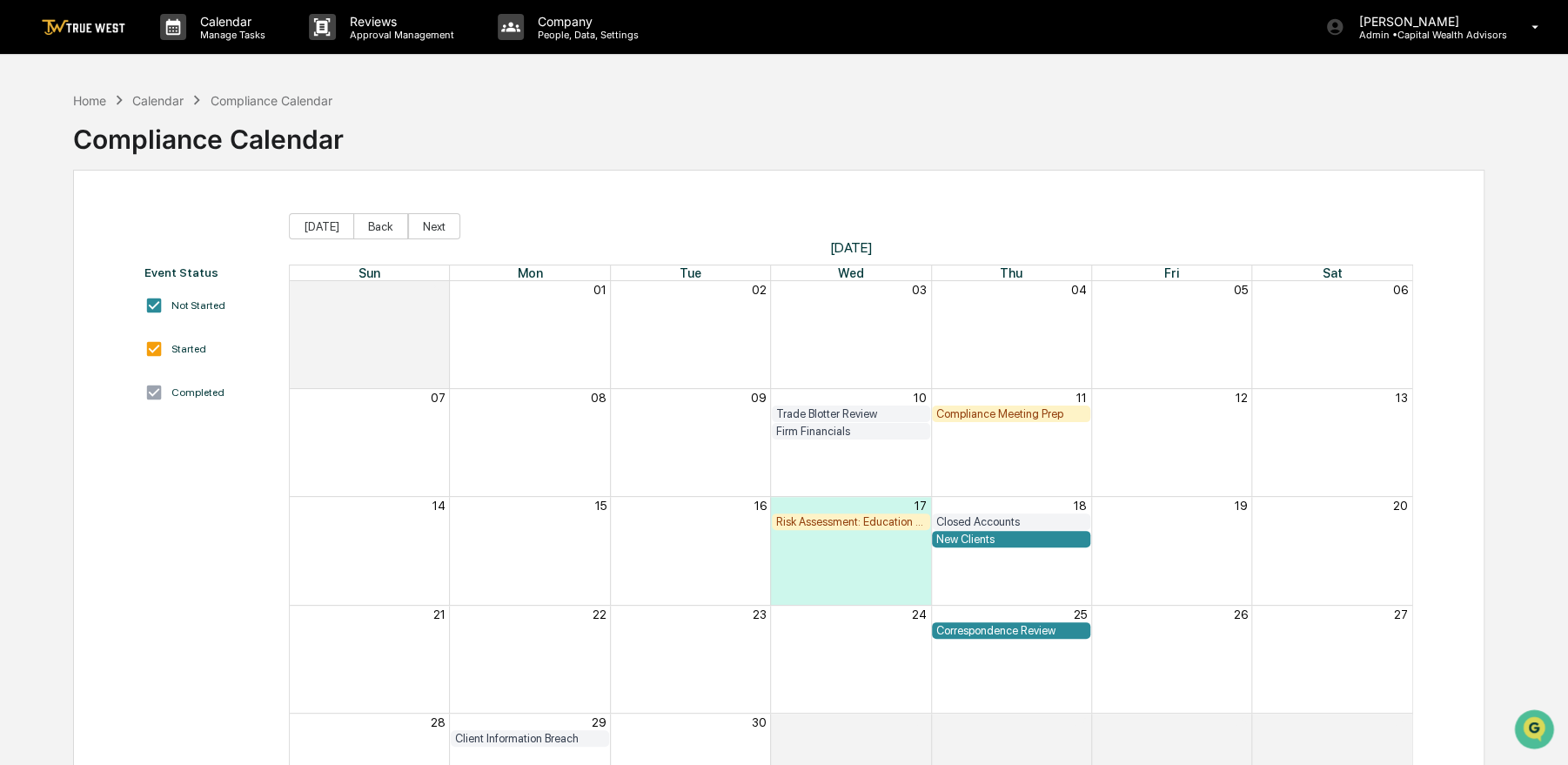
click at [727, 164] on div "Home Calendar Compliance Calendar Compliance Calendar" at bounding box center [778, 127] width 1411 height 87
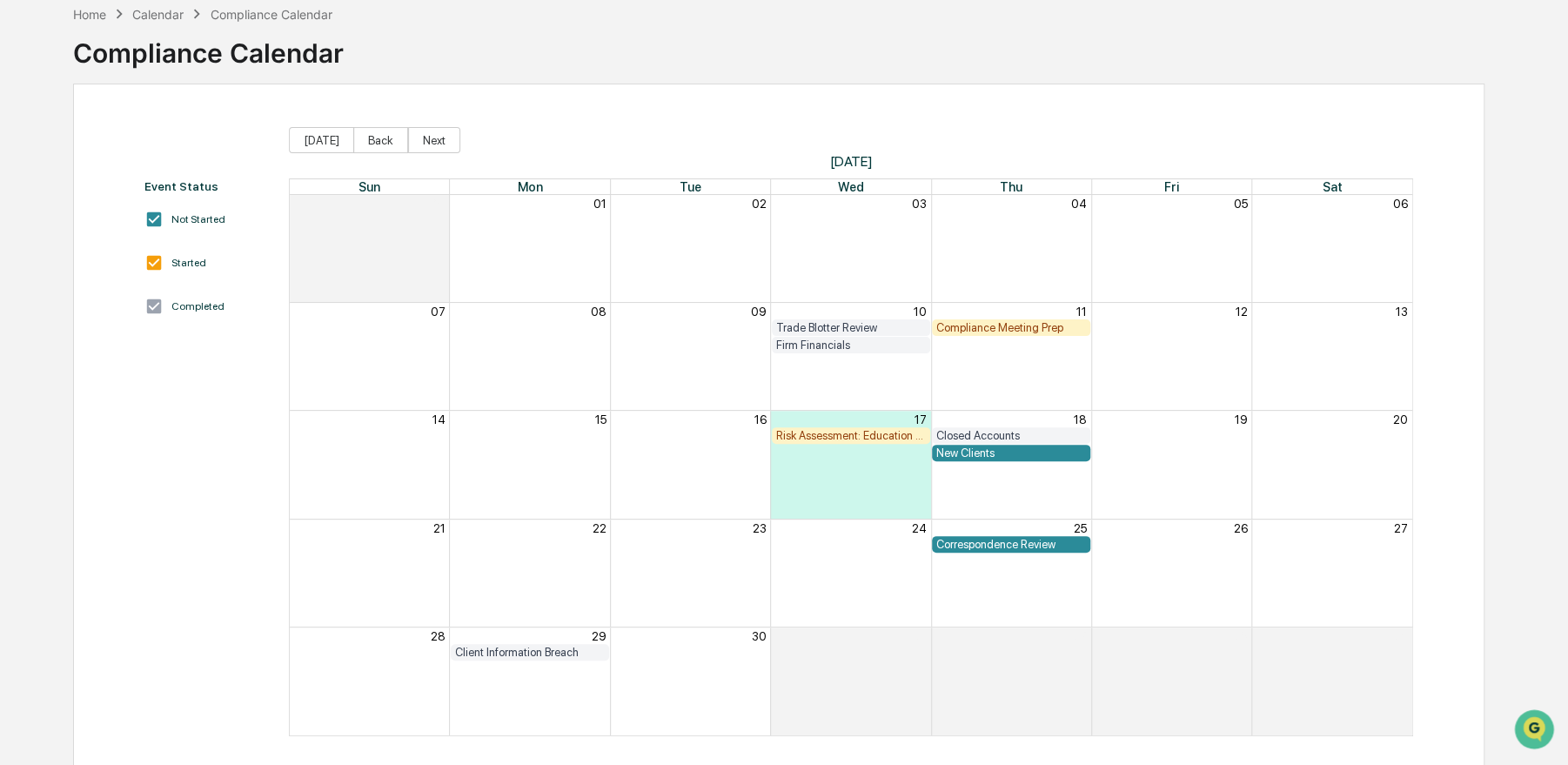
scroll to position [87, 0]
click at [844, 325] on div "Trade Blotter Review" at bounding box center [851, 327] width 150 height 14
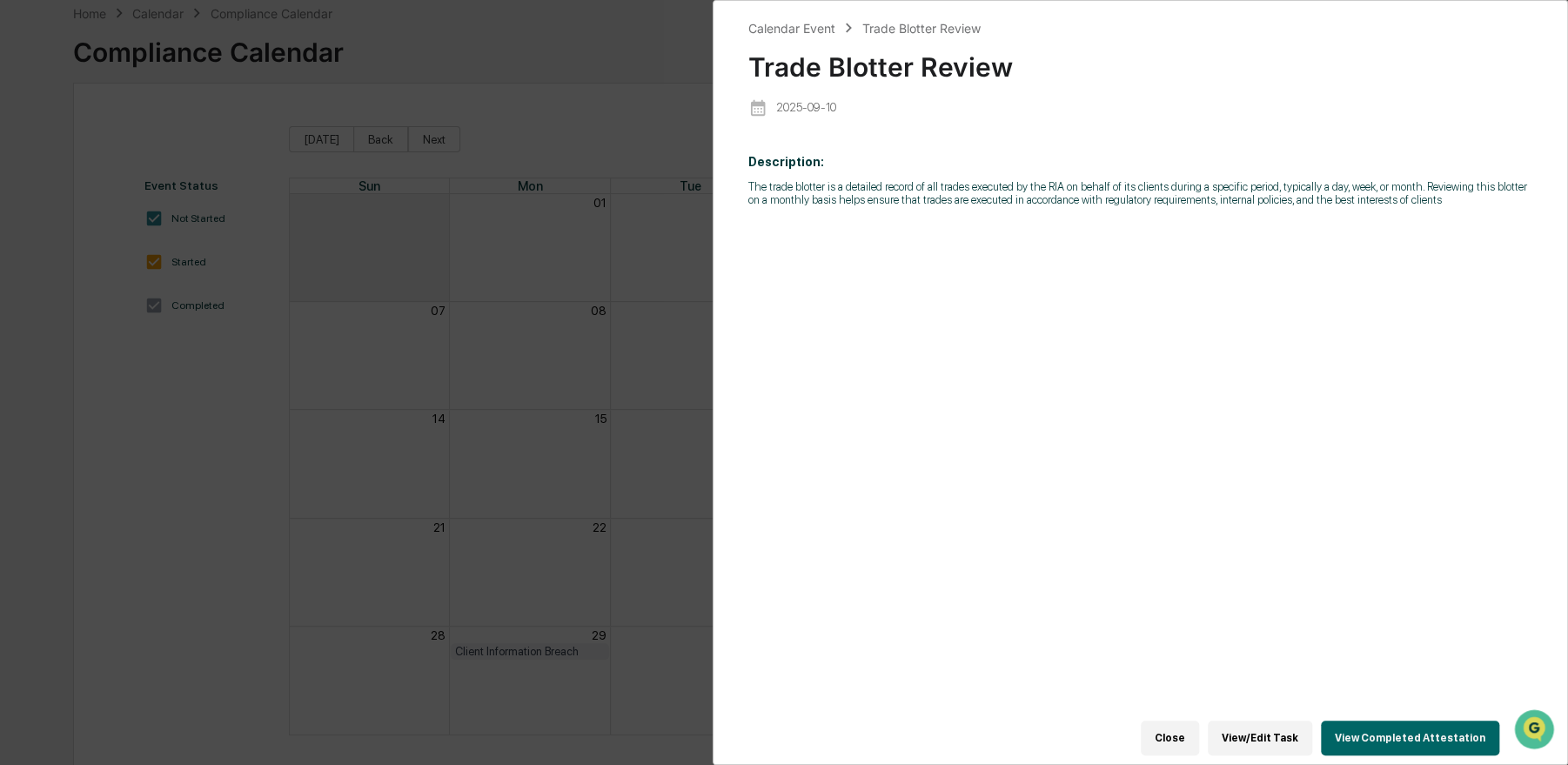
click at [1348, 726] on button "View Completed Attestation" at bounding box center [1410, 738] width 179 height 35
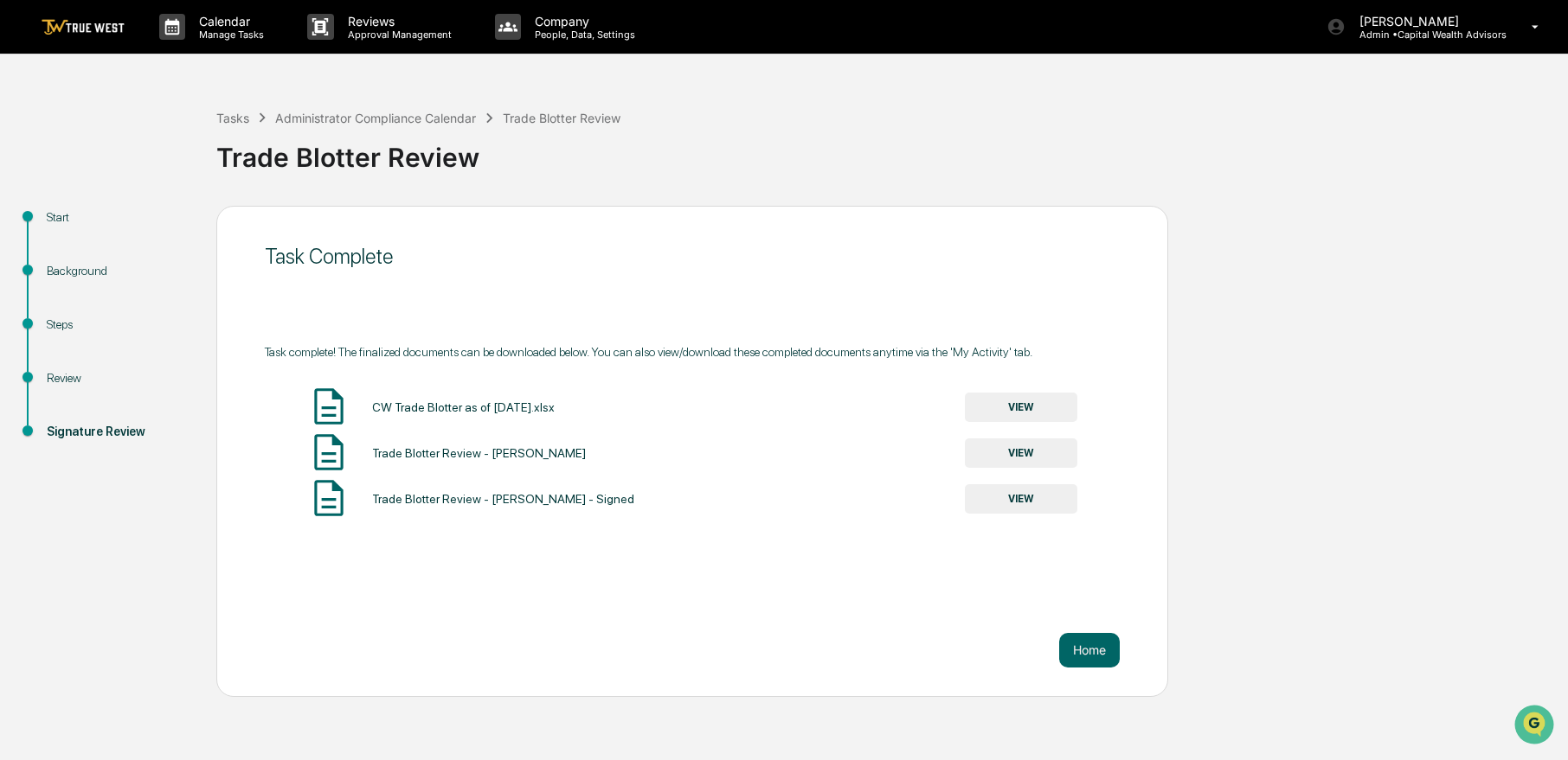
click at [1025, 412] on button "VIEW" at bounding box center [1021, 407] width 112 height 30
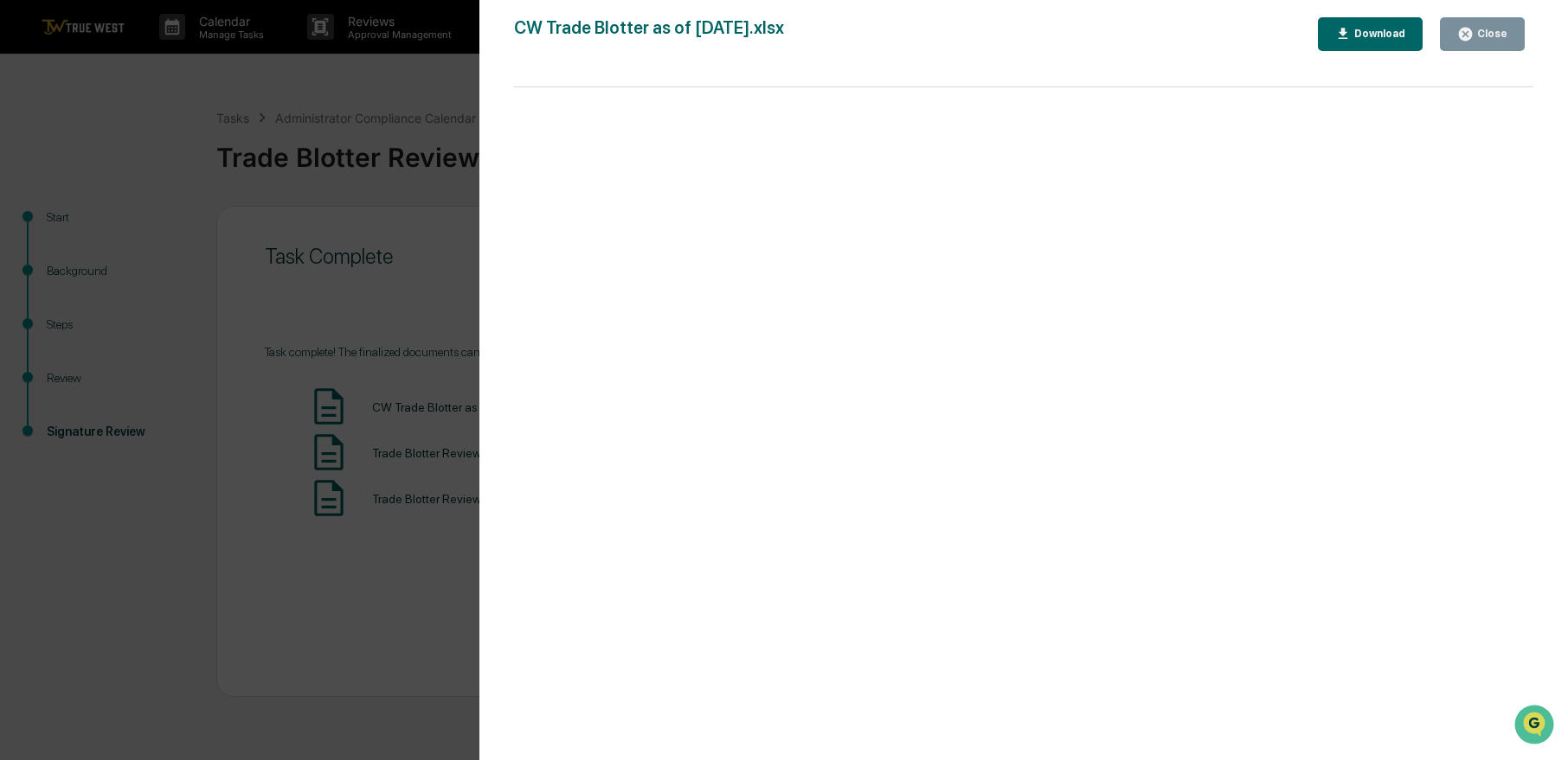
click at [1499, 36] on div "Close" at bounding box center [1489, 34] width 34 height 12
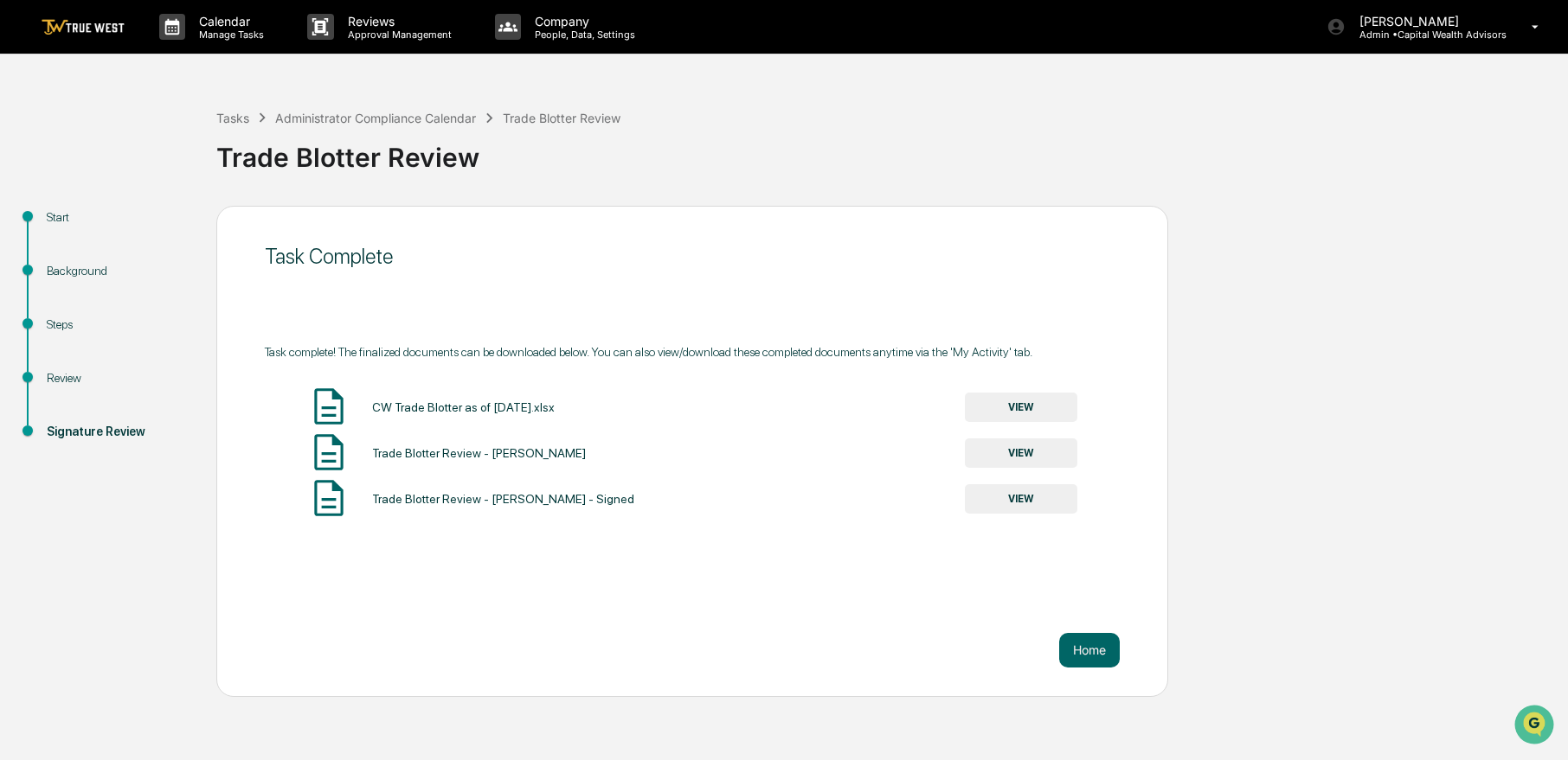
click at [1037, 452] on button "VIEW" at bounding box center [1021, 453] width 112 height 30
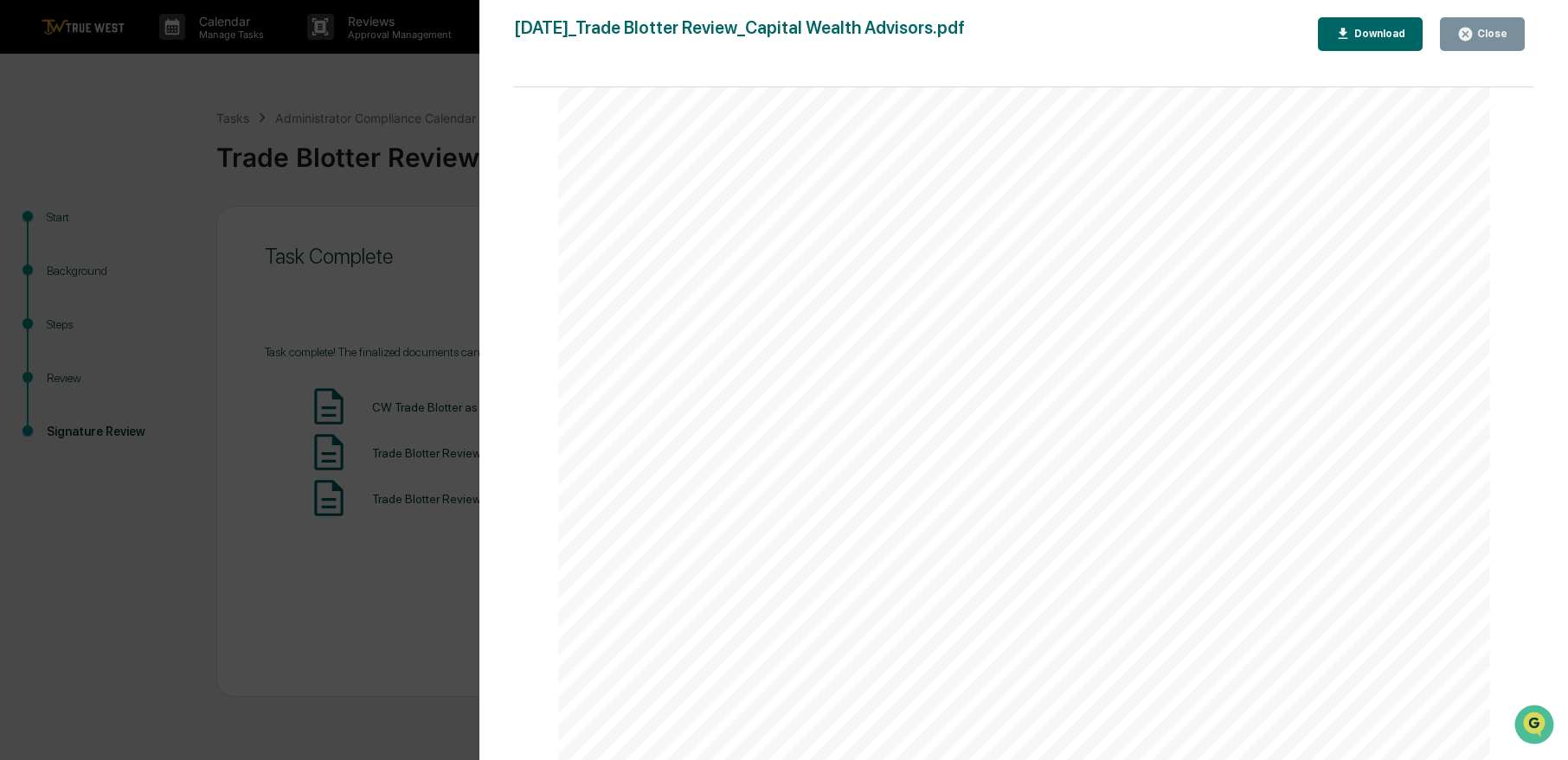
scroll to position [173, 0]
click at [1465, 40] on icon "button" at bounding box center [1464, 34] width 16 height 16
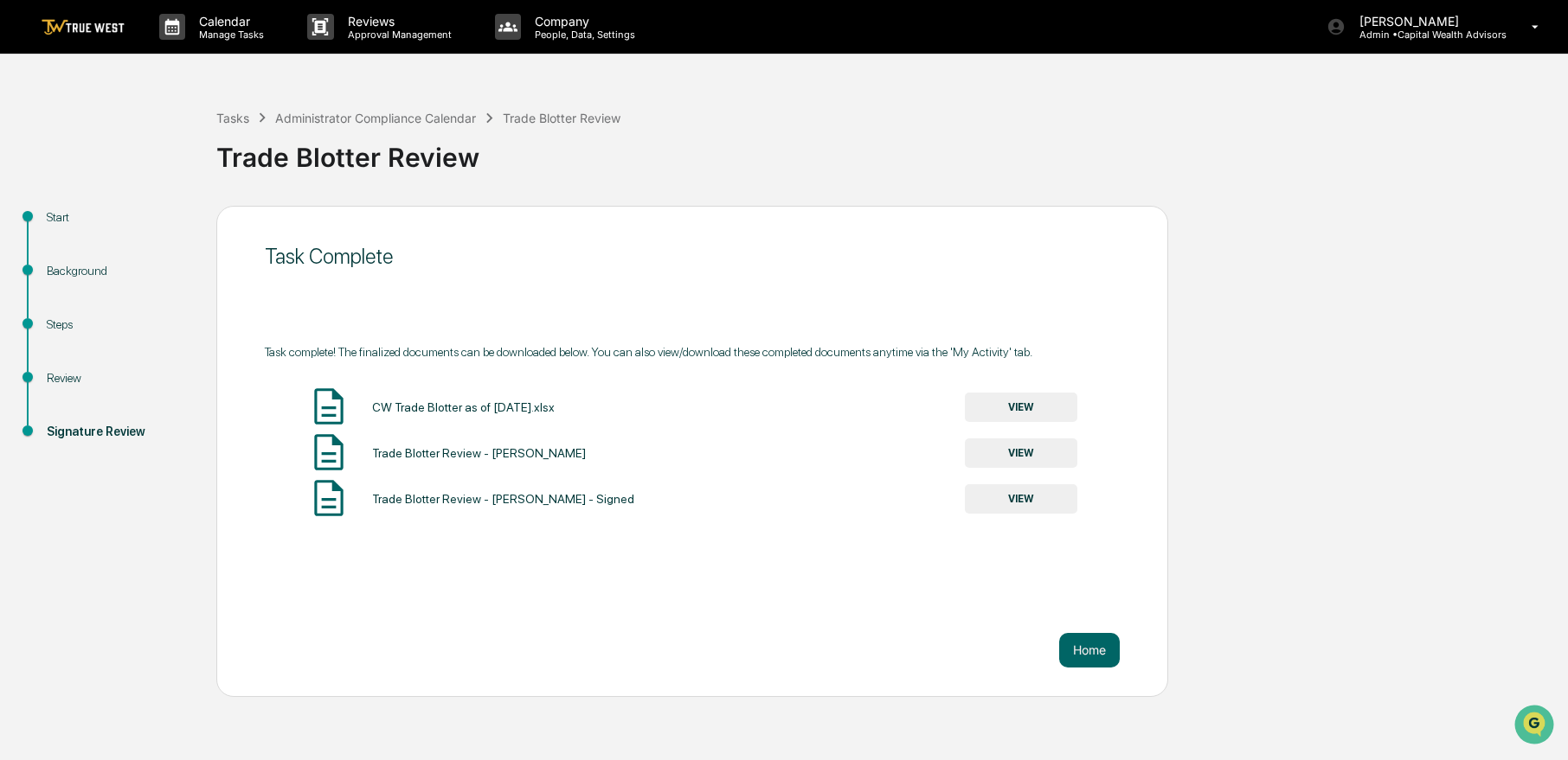
click at [765, 187] on div "Tasks Administrator Compliance Calendar Trade Blotter Review Trade Blotter Revi…" at bounding box center [887, 144] width 1342 height 124
click at [200, 34] on p "Manage Tasks" at bounding box center [229, 35] width 87 height 12
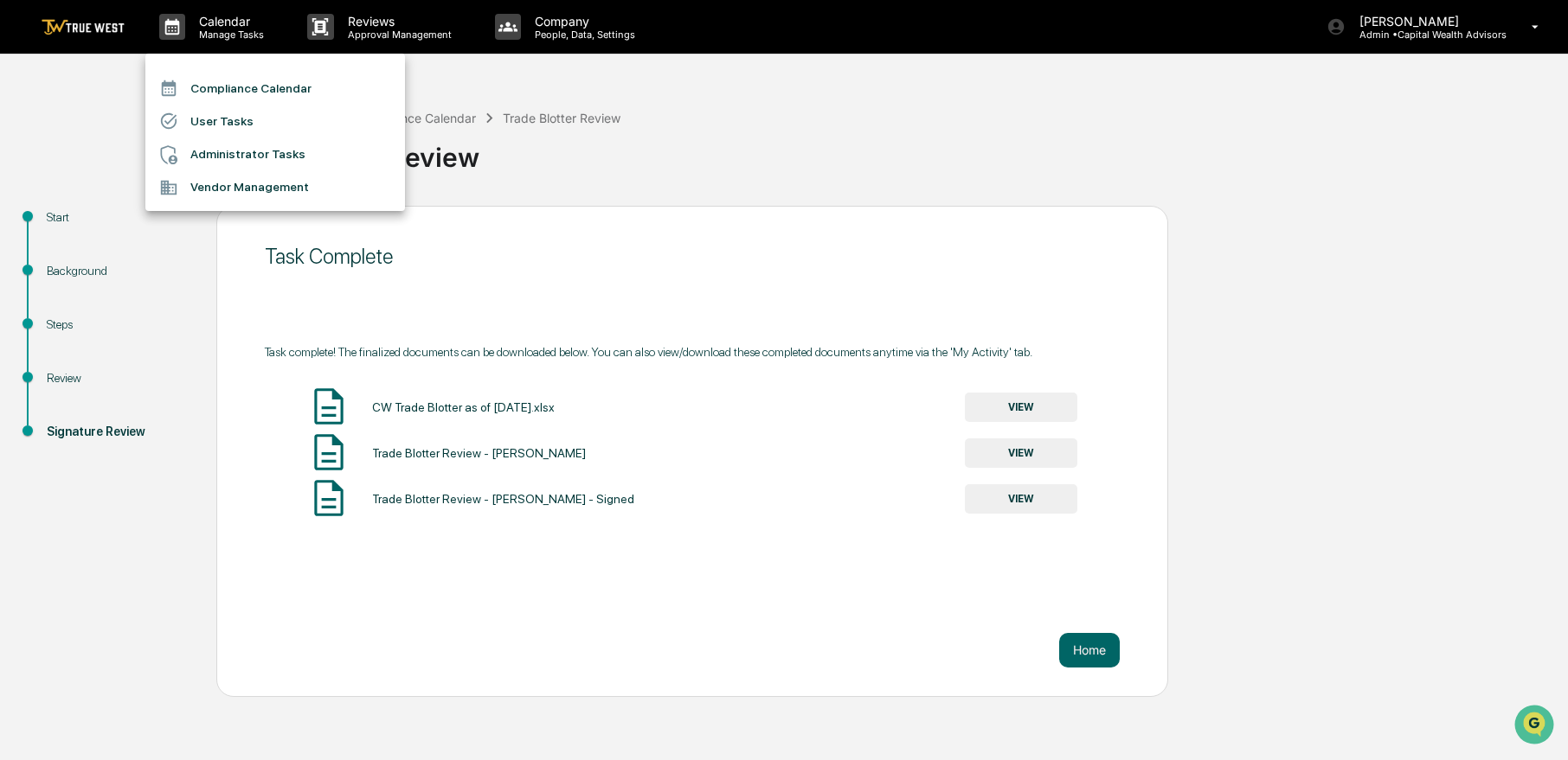
click at [209, 85] on li "Compliance Calendar" at bounding box center [275, 88] width 259 height 33
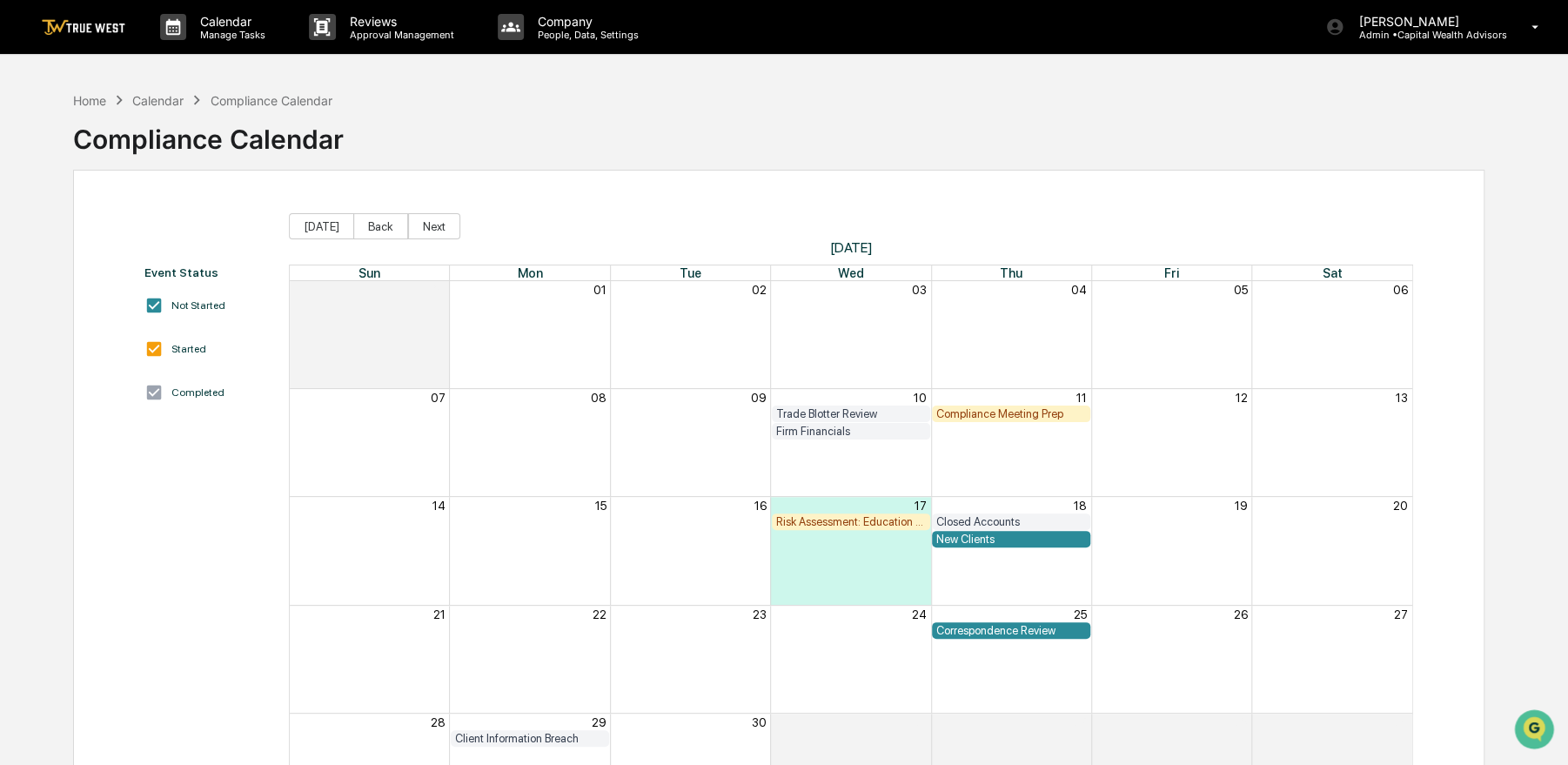
click at [790, 429] on div "Firm Financials" at bounding box center [851, 432] width 150 height 14
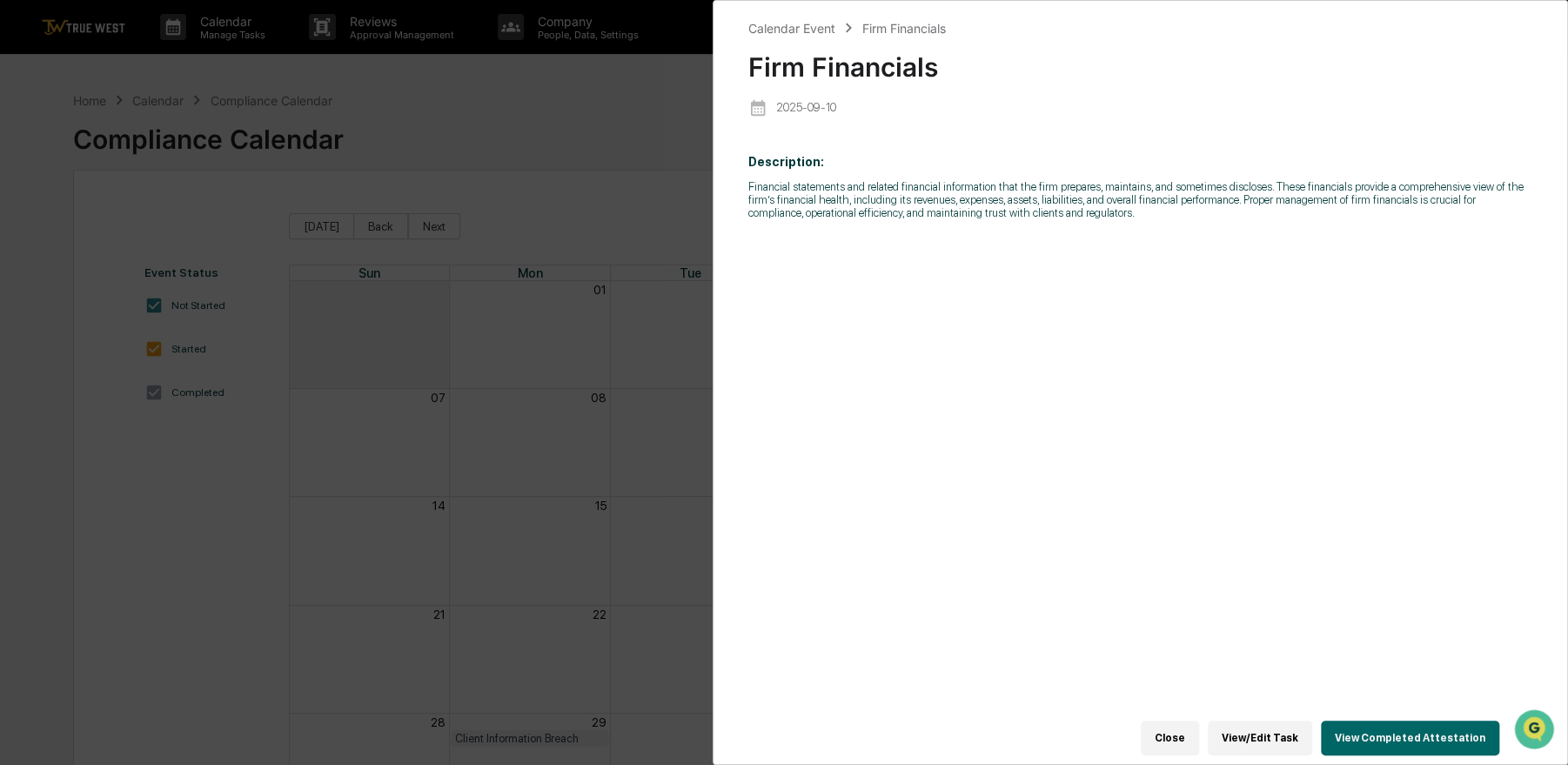
click at [1350, 721] on button "View Completed Attestation" at bounding box center [1410, 738] width 179 height 35
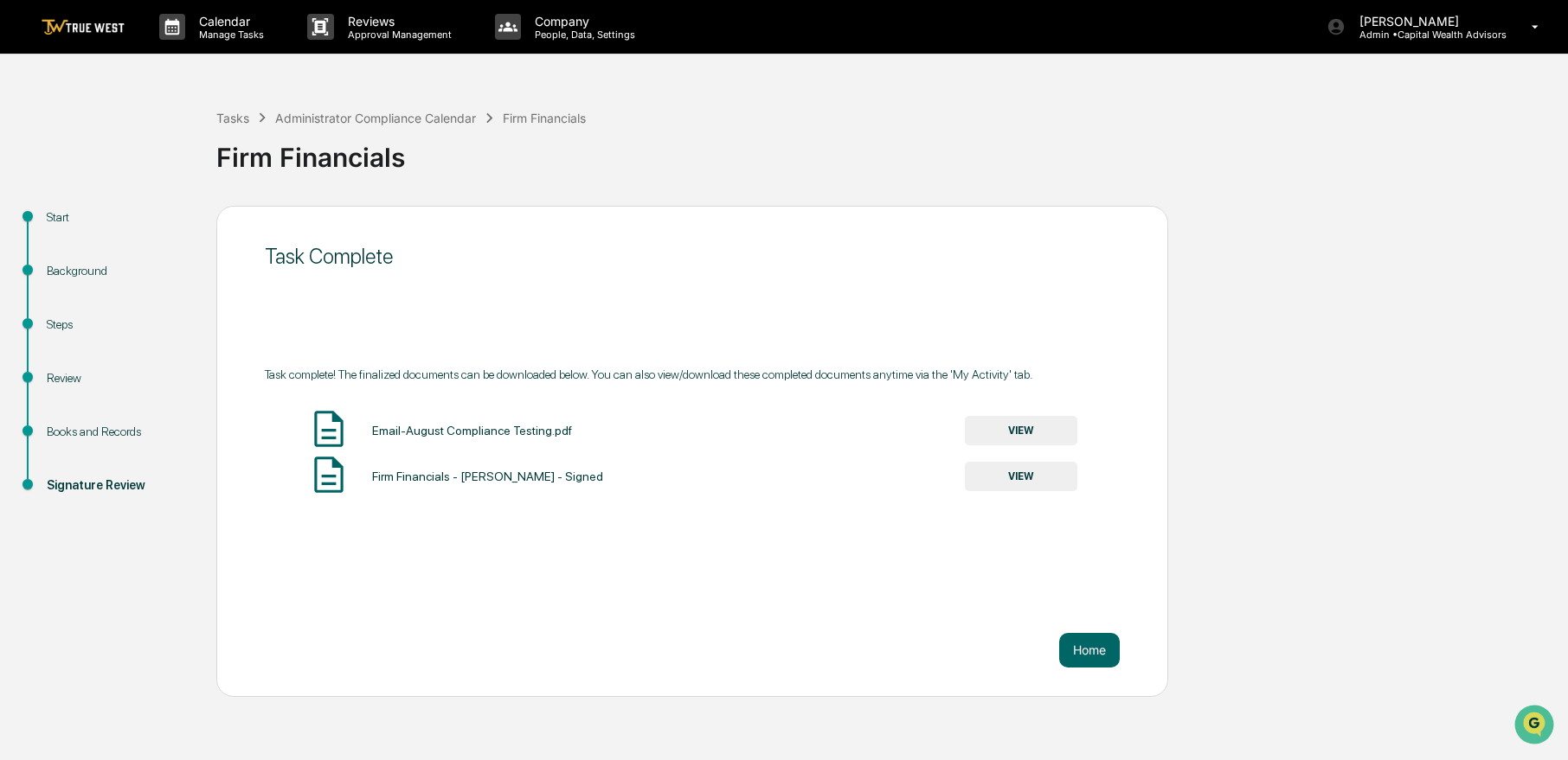
click at [1001, 471] on button "VIEW" at bounding box center [1021, 476] width 112 height 30
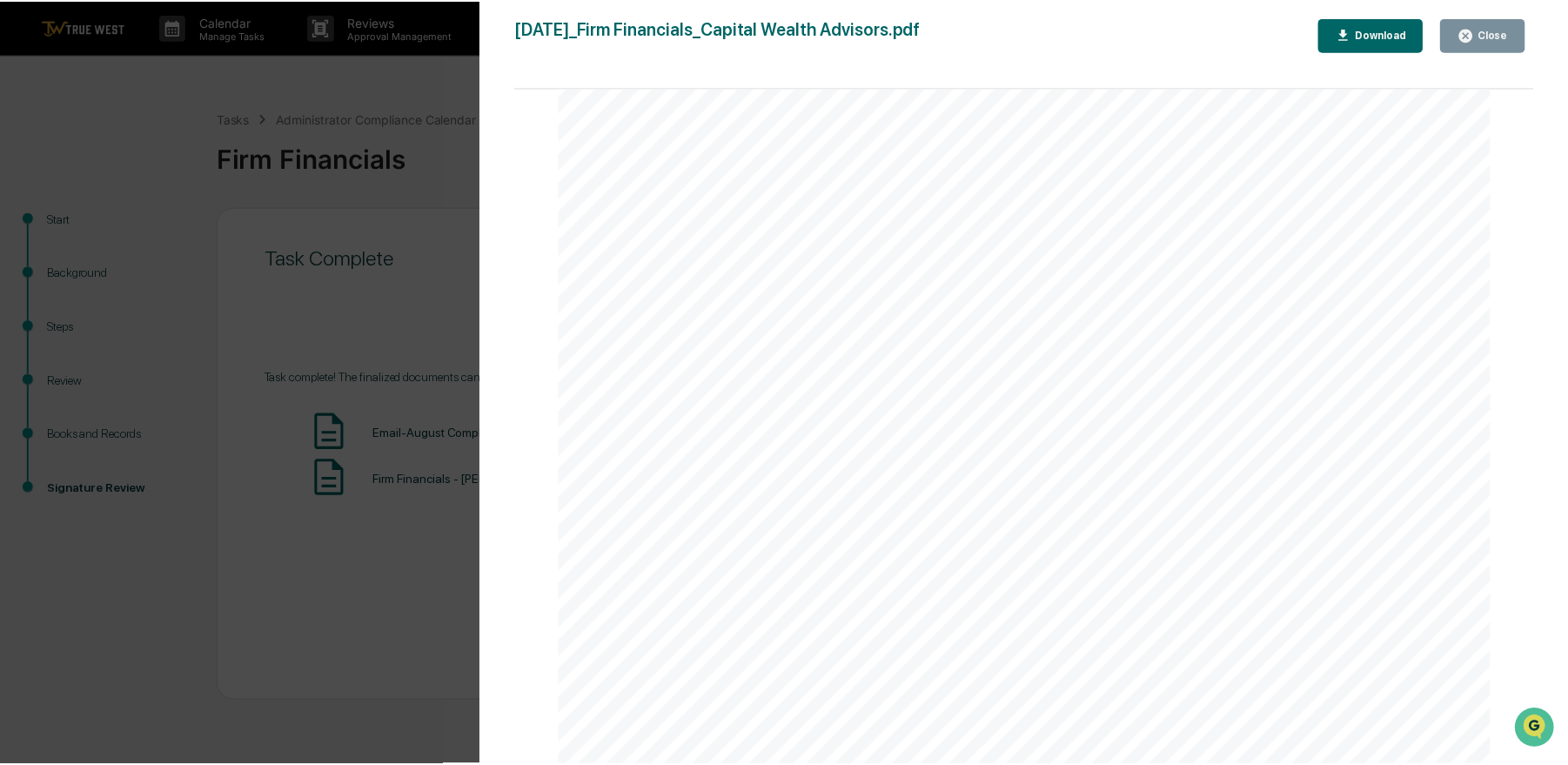
scroll to position [348, 0]
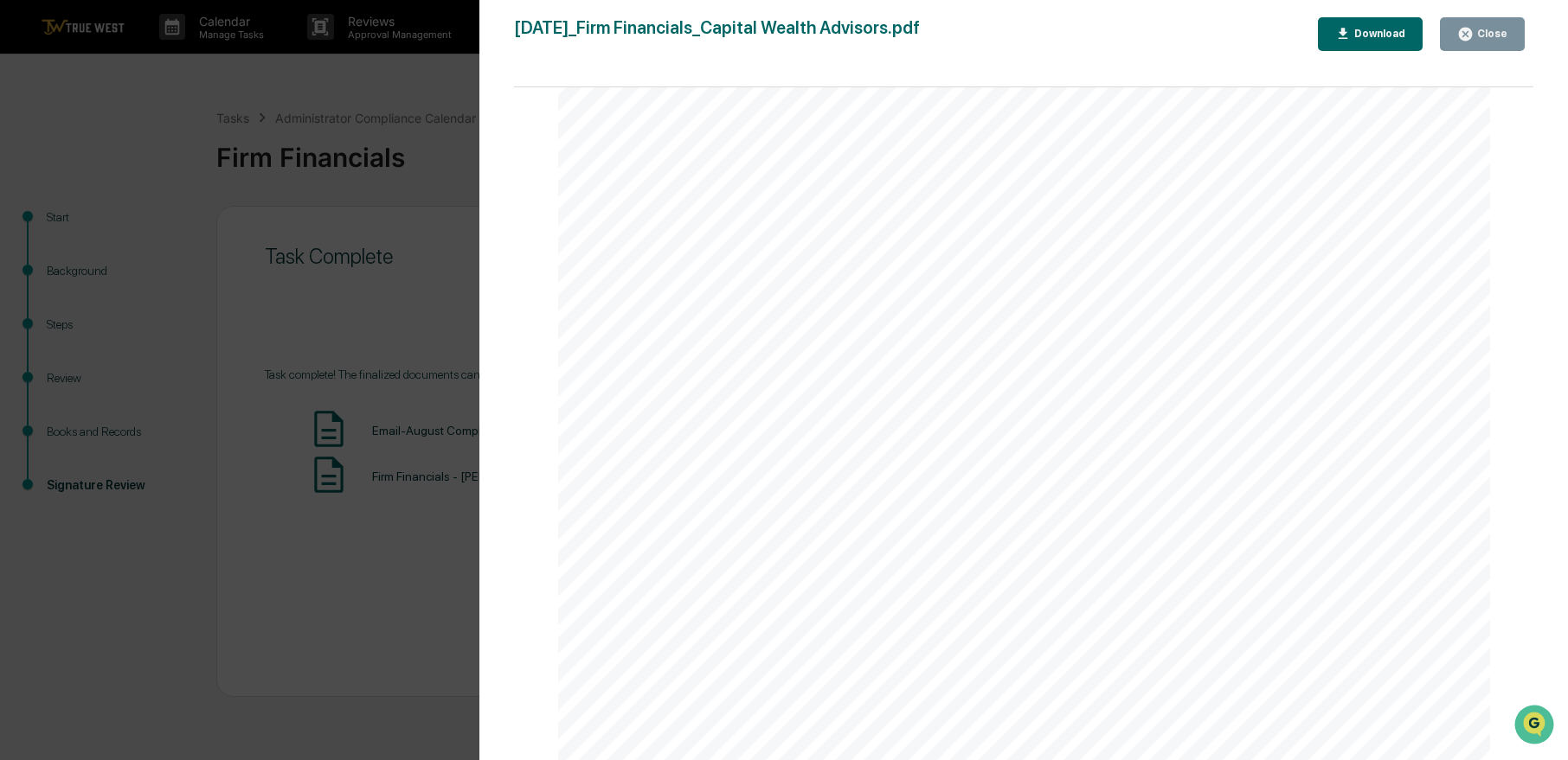
click at [1463, 31] on icon "button" at bounding box center [1465, 35] width 13 height 13
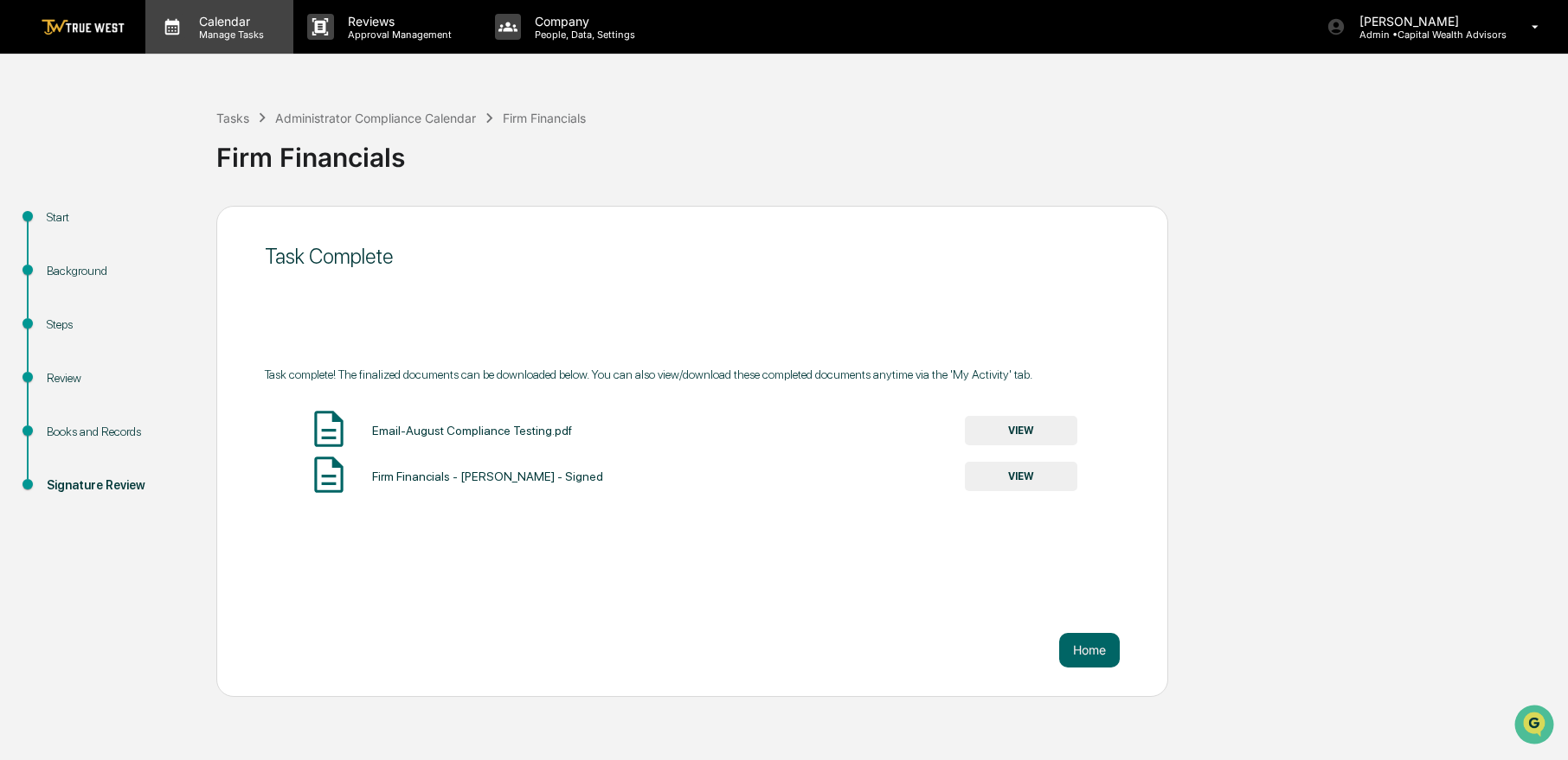
click at [253, 29] on p "Manage Tasks" at bounding box center [229, 35] width 87 height 12
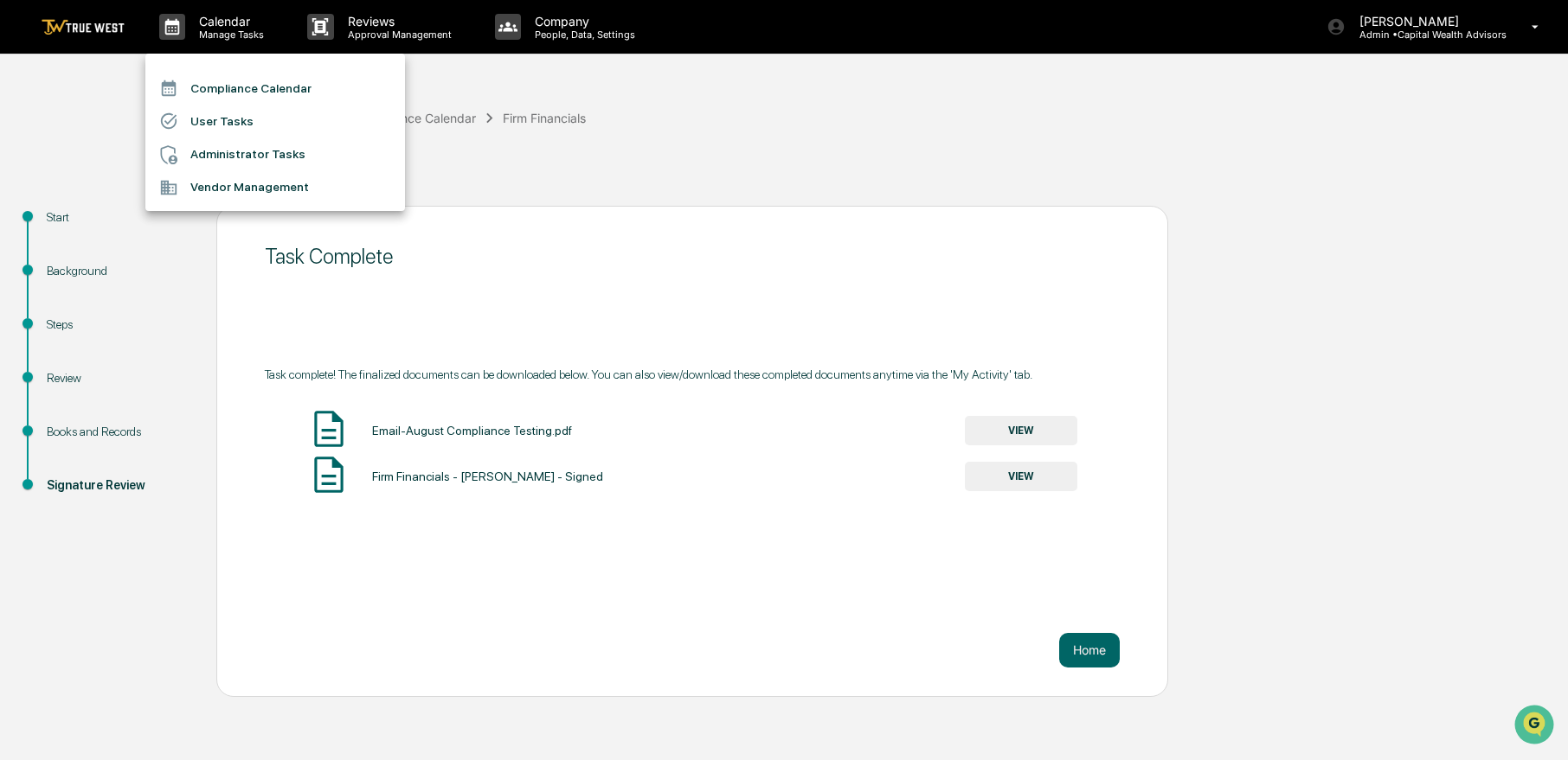
click at [253, 83] on li "Compliance Calendar" at bounding box center [275, 88] width 259 height 33
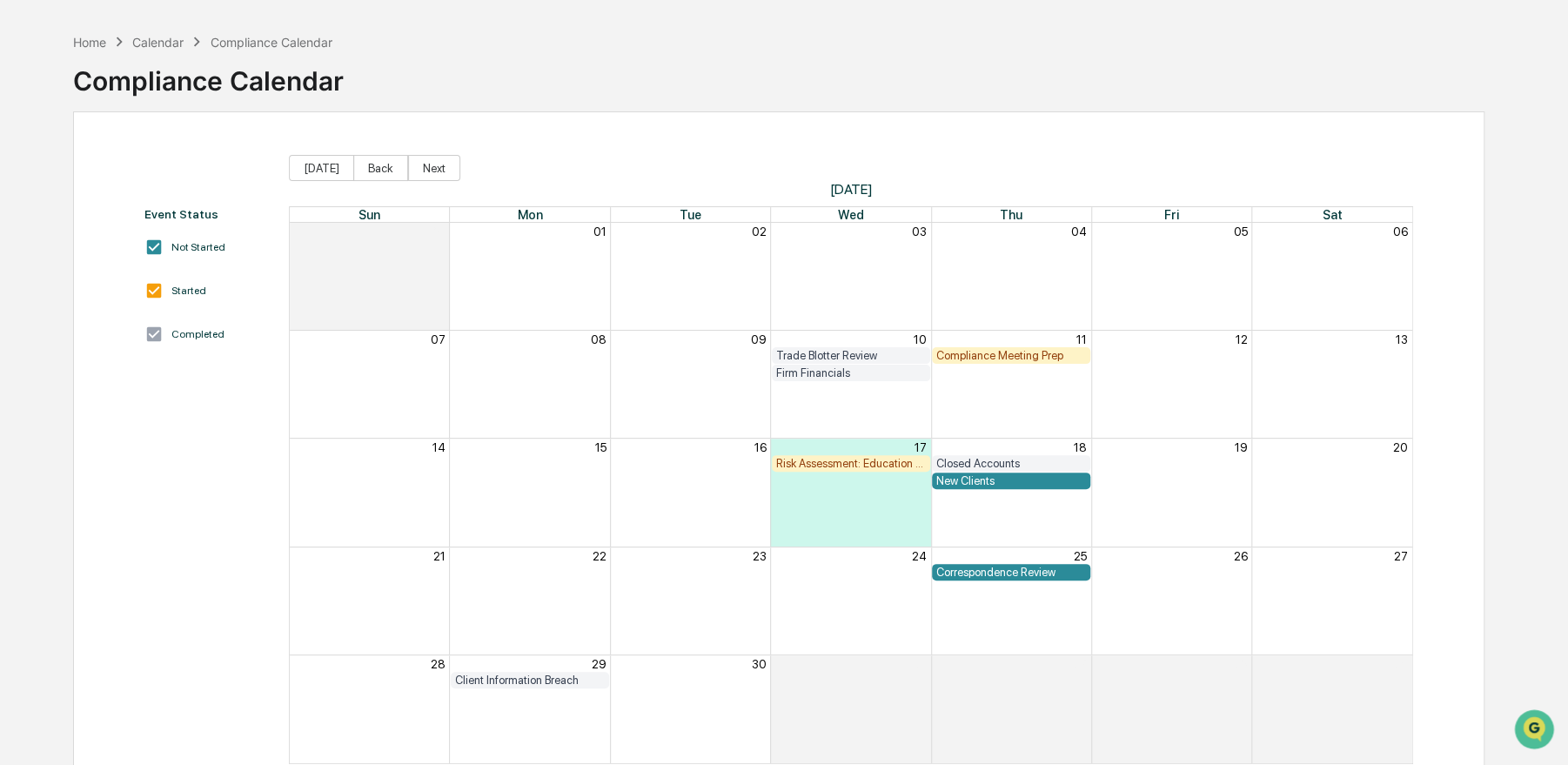
scroll to position [87, 0]
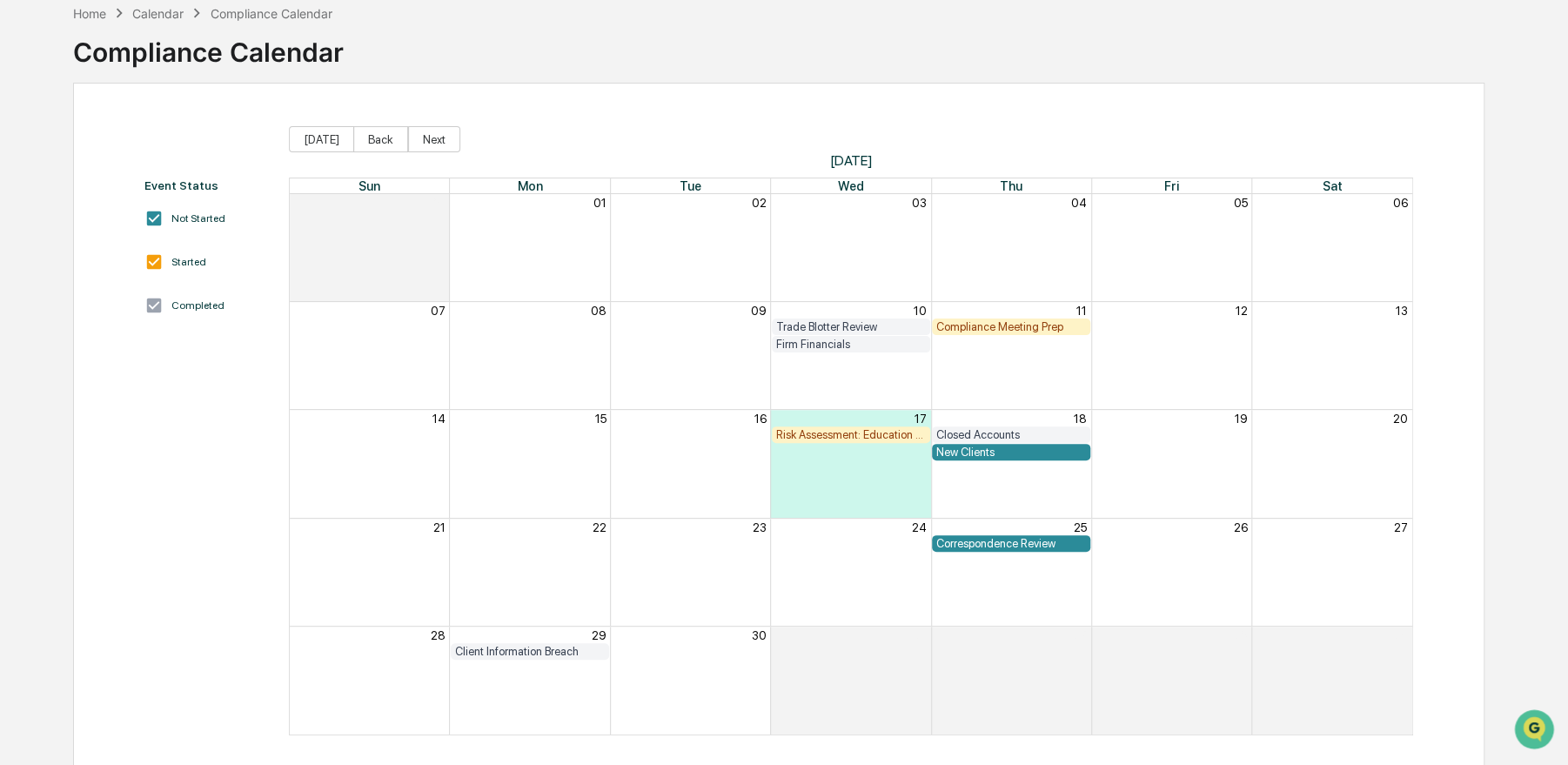
click at [995, 433] on div "Closed Accounts" at bounding box center [1011, 435] width 150 height 14
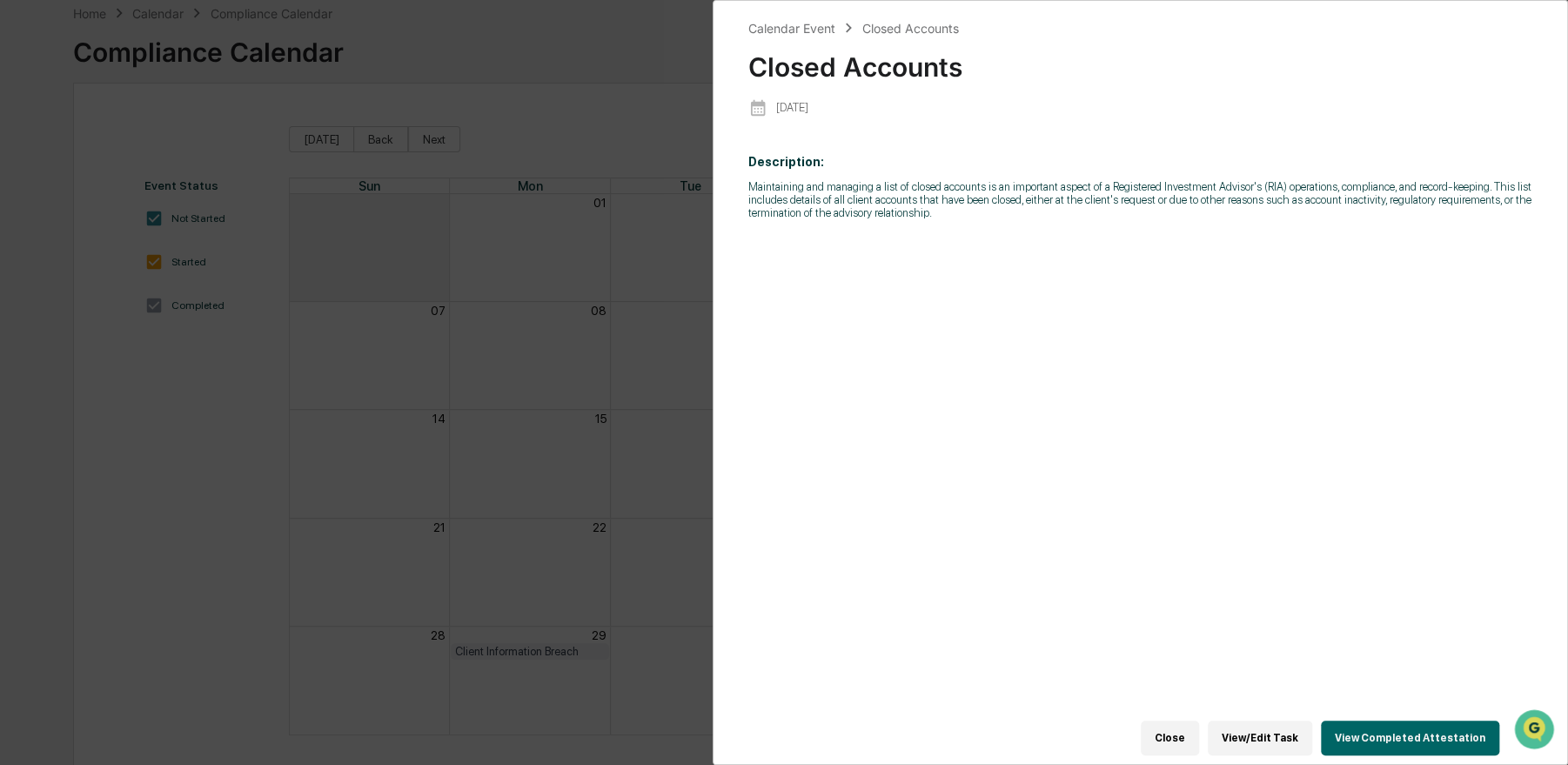
click at [1388, 727] on button "View Completed Attestation" at bounding box center [1410, 738] width 179 height 35
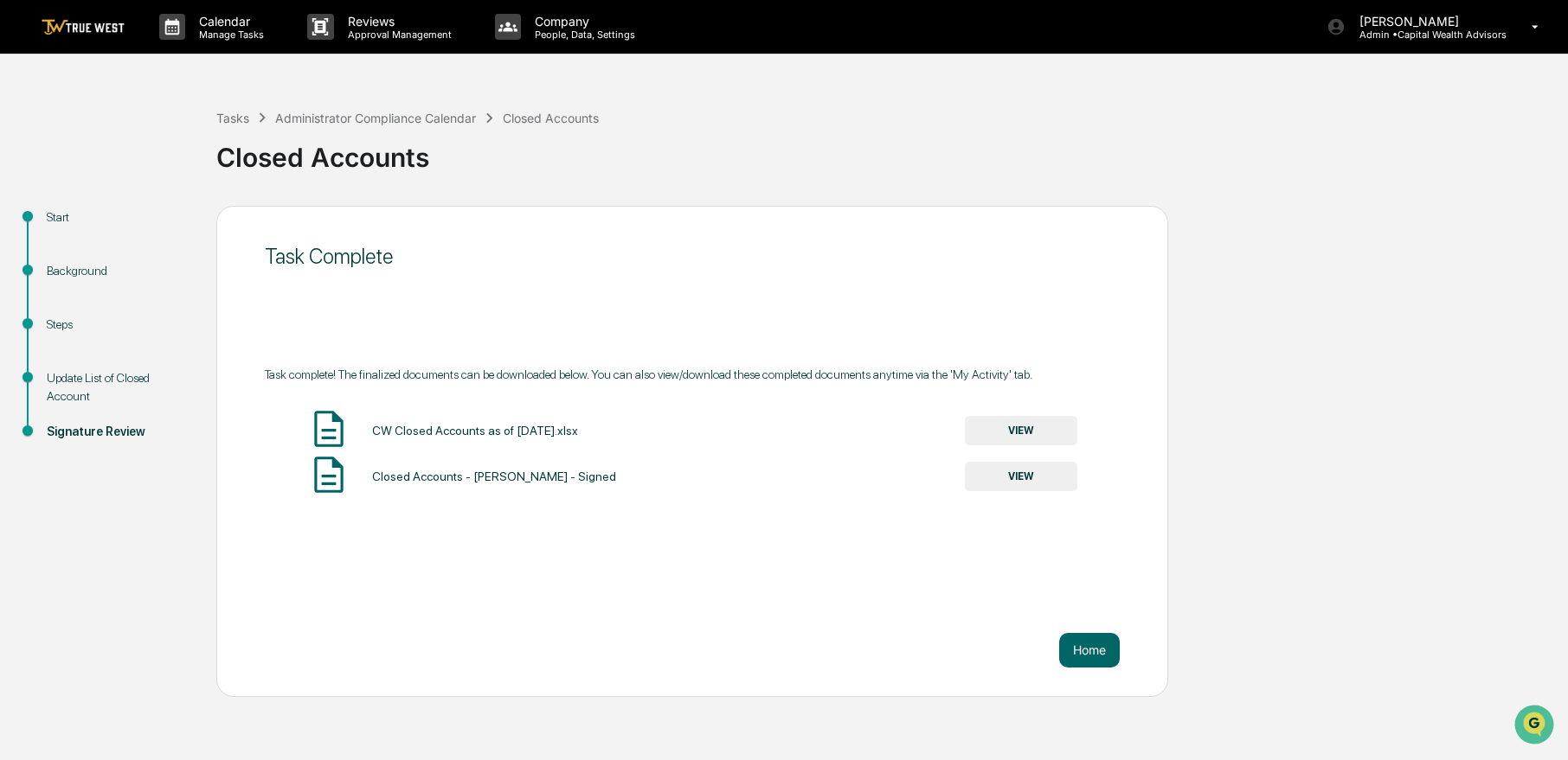
click at [1059, 441] on button "VIEW" at bounding box center [1021, 430] width 112 height 30
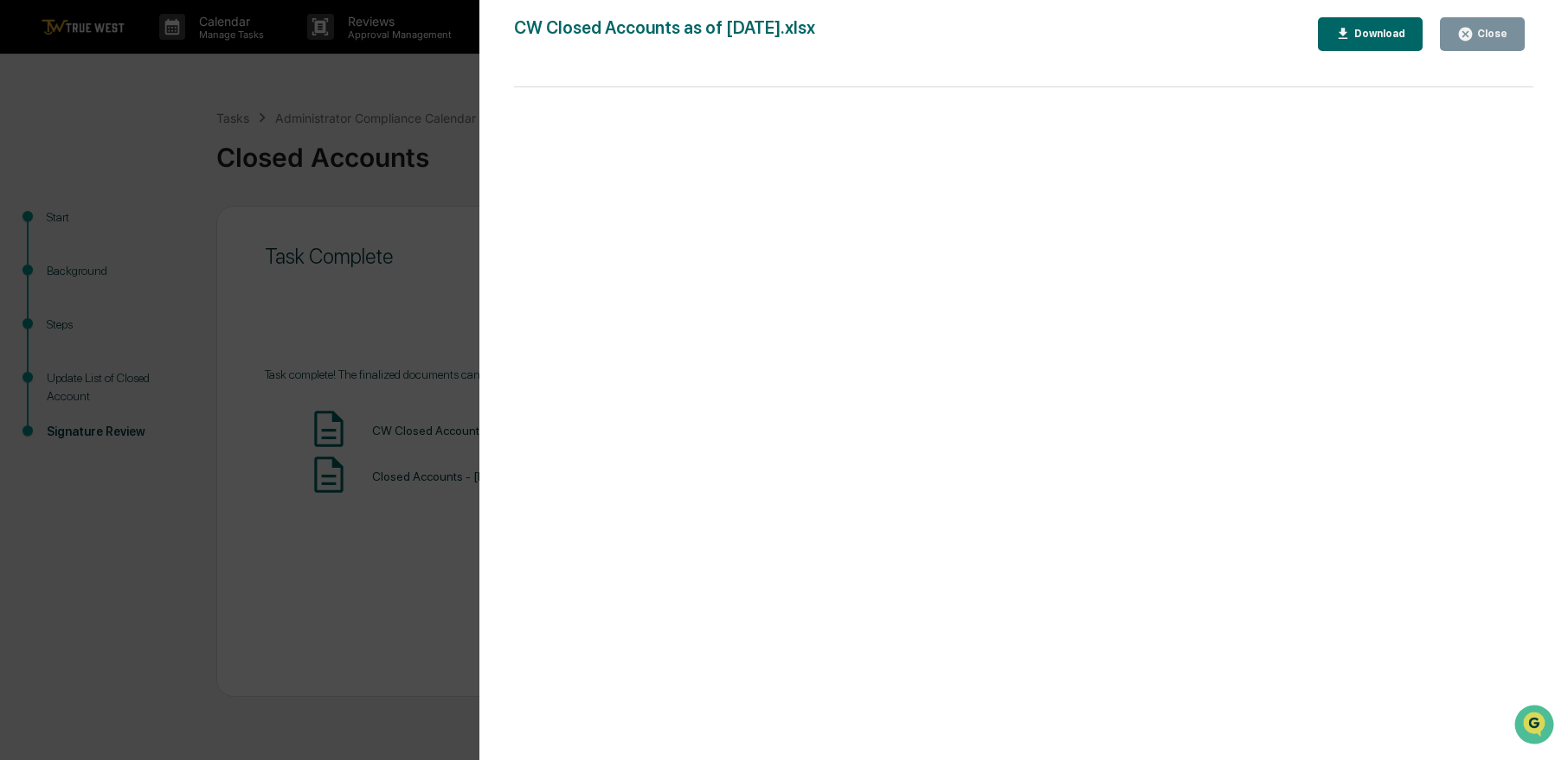
click at [1482, 40] on div "Close" at bounding box center [1482, 34] width 50 height 16
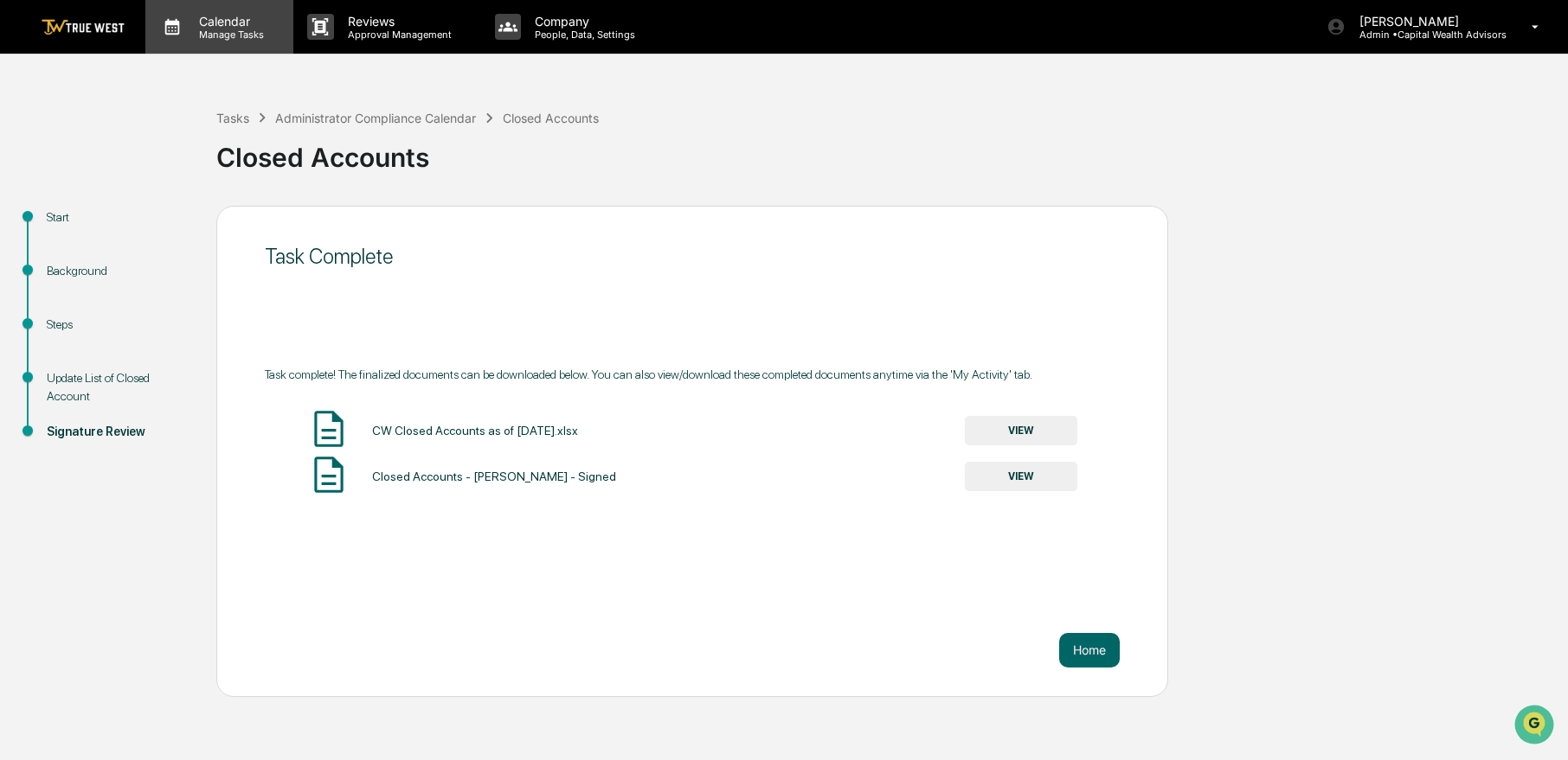
click at [196, 31] on p "Manage Tasks" at bounding box center [229, 35] width 87 height 12
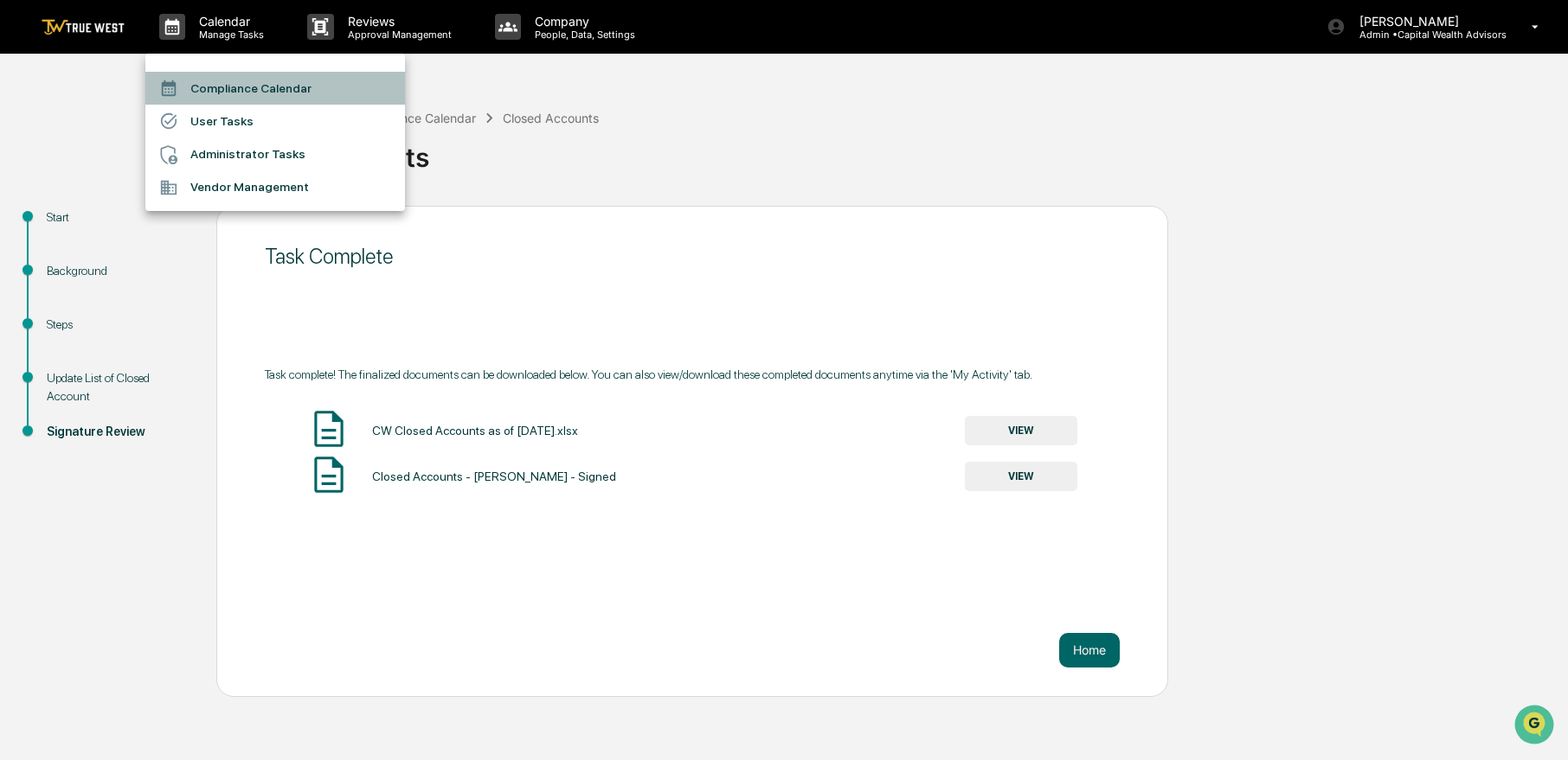
click at [204, 82] on li "Compliance Calendar" at bounding box center [275, 88] width 259 height 33
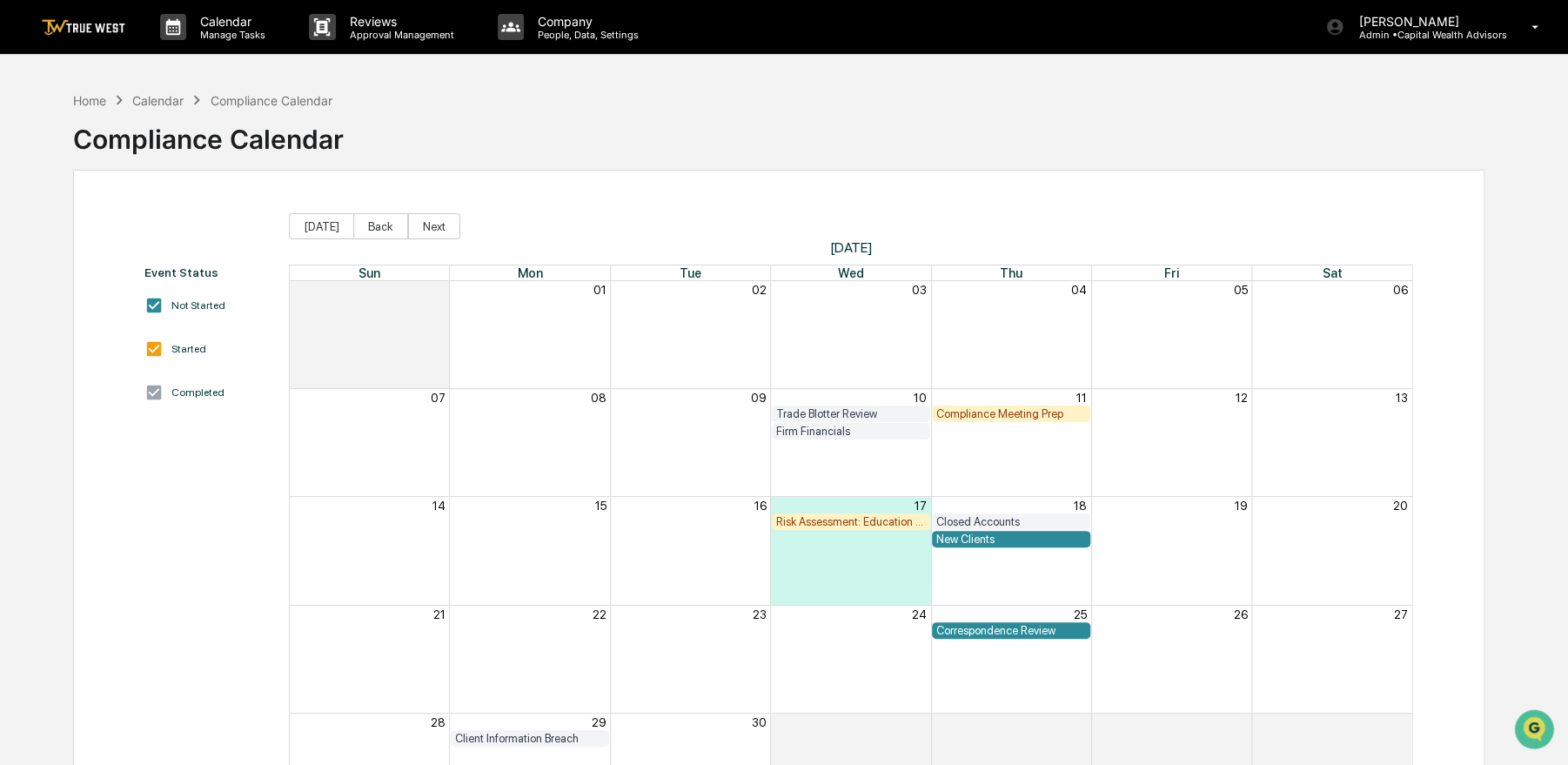
scroll to position [87, 0]
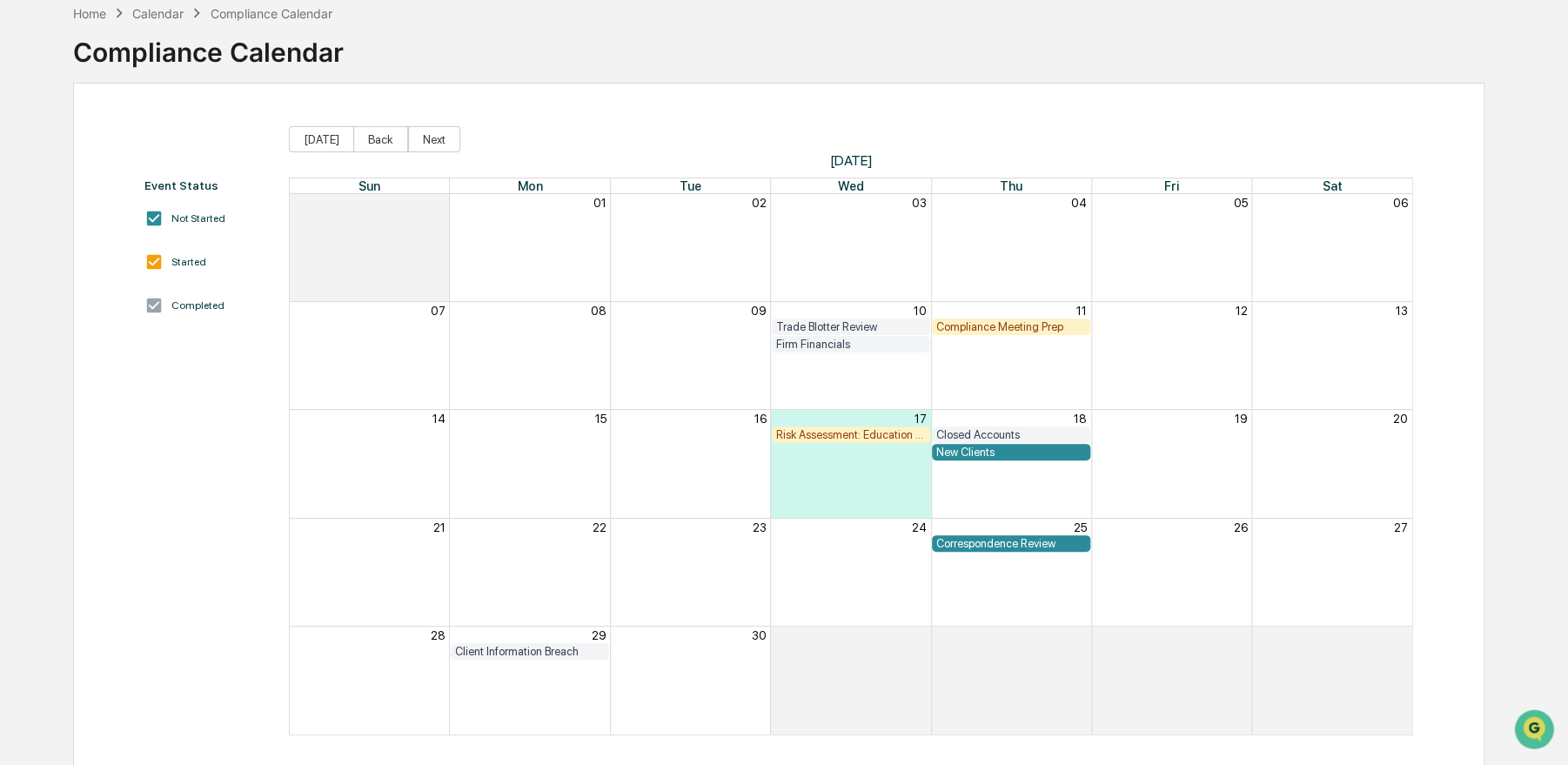
click at [518, 653] on div "Client Information Breach" at bounding box center [529, 652] width 150 height 14
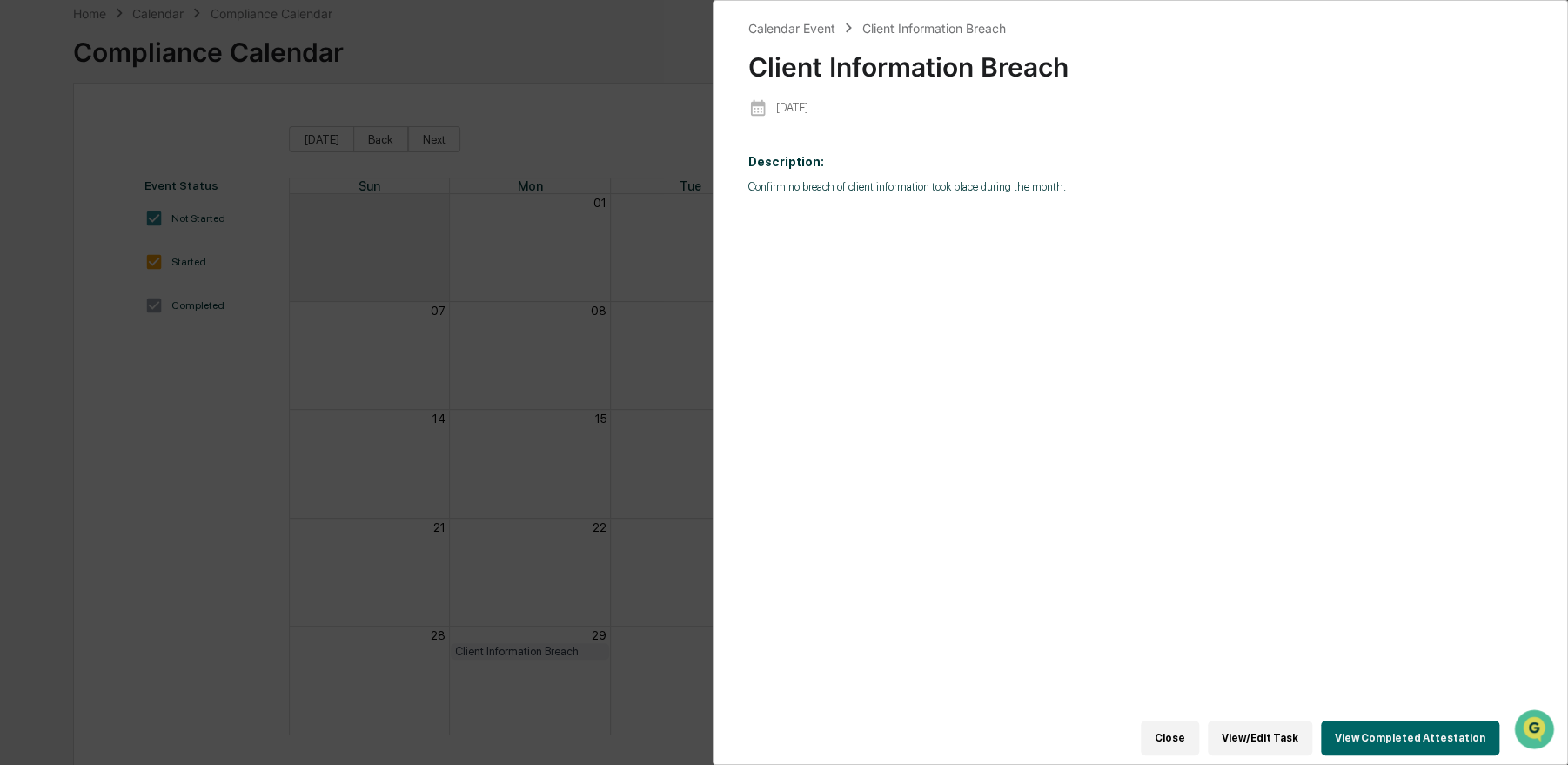
click at [1366, 734] on button "View Completed Attestation" at bounding box center [1410, 738] width 179 height 35
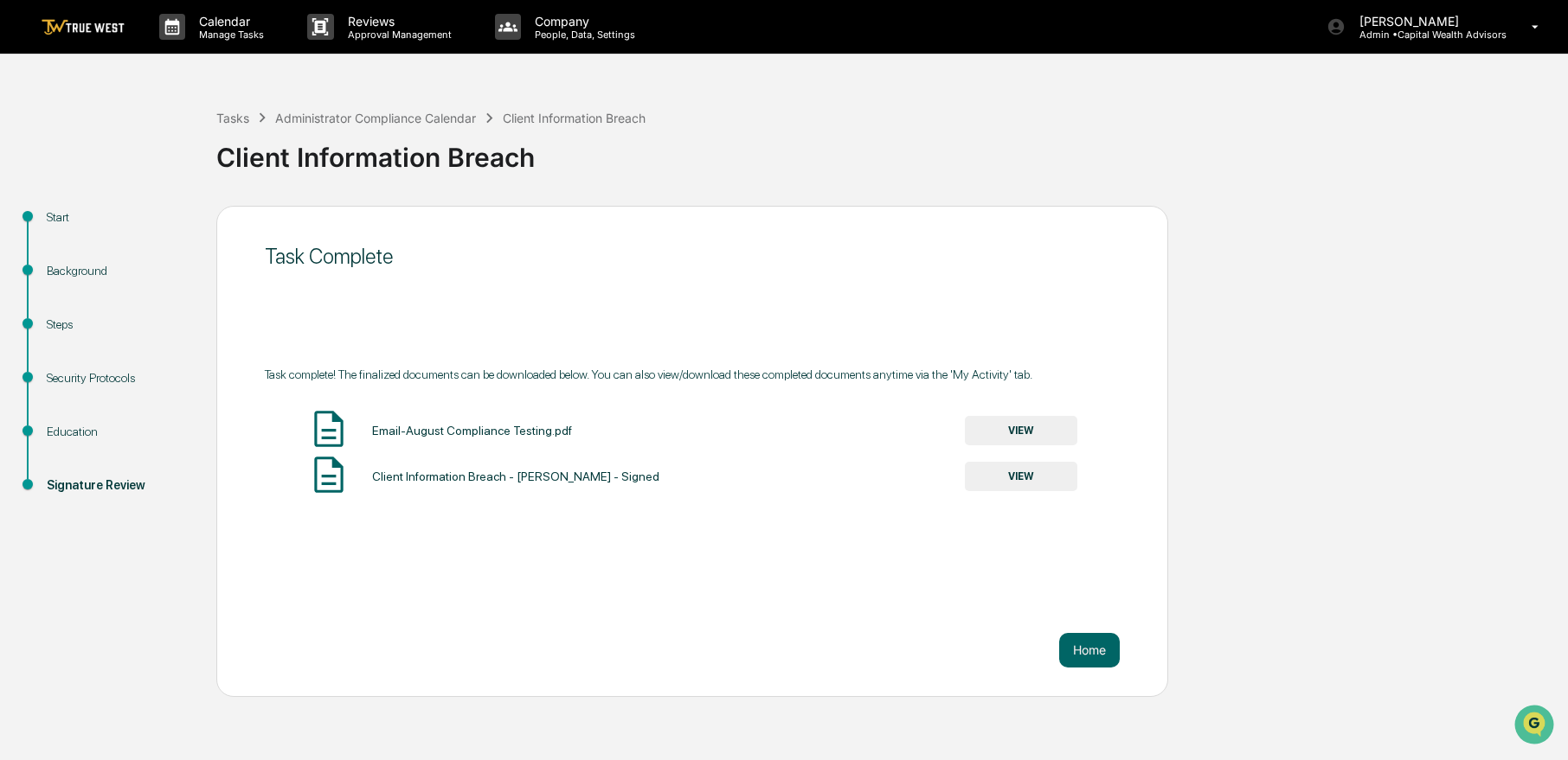
click at [1041, 463] on button "VIEW" at bounding box center [1021, 476] width 112 height 30
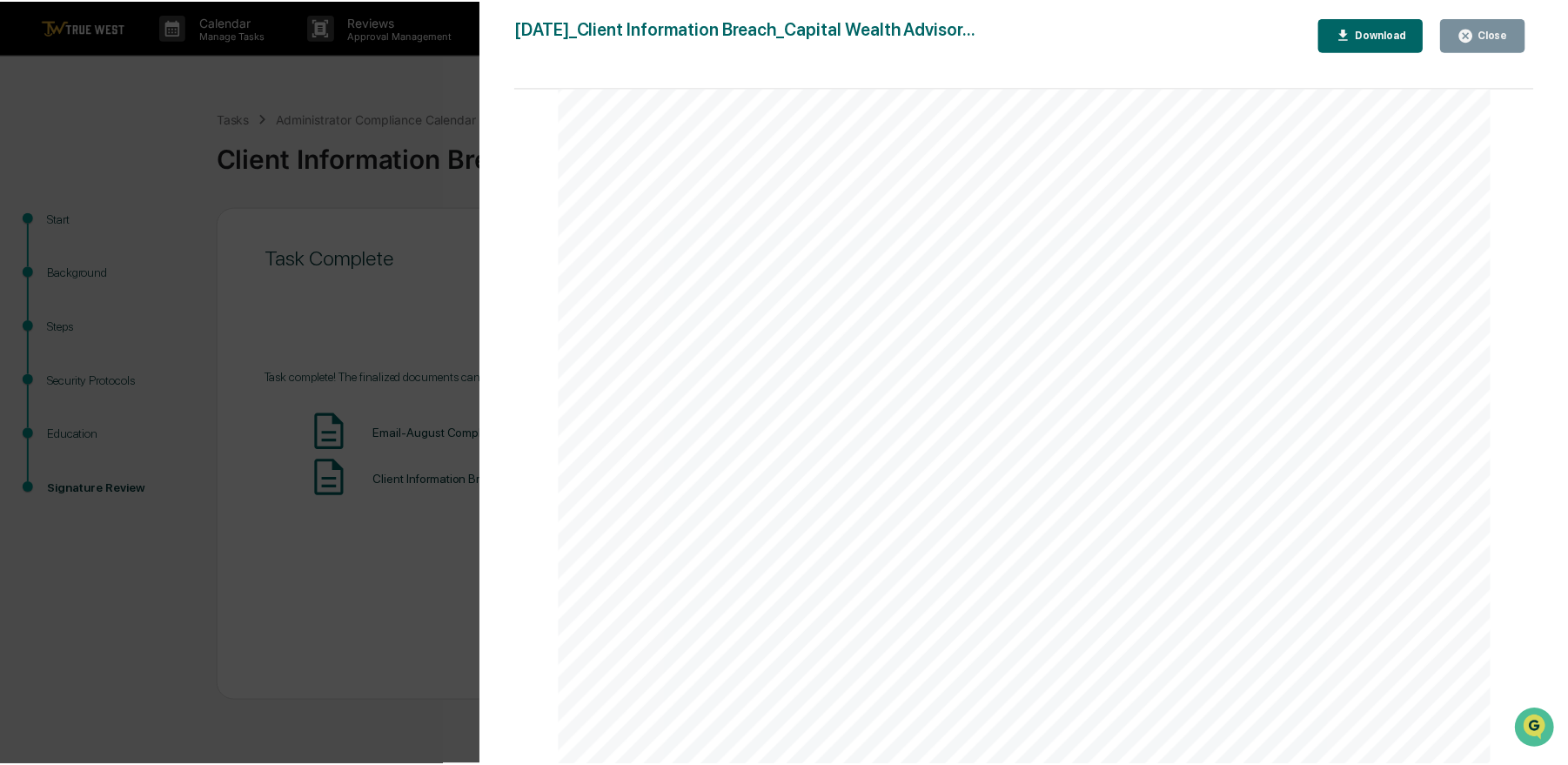
scroll to position [174, 0]
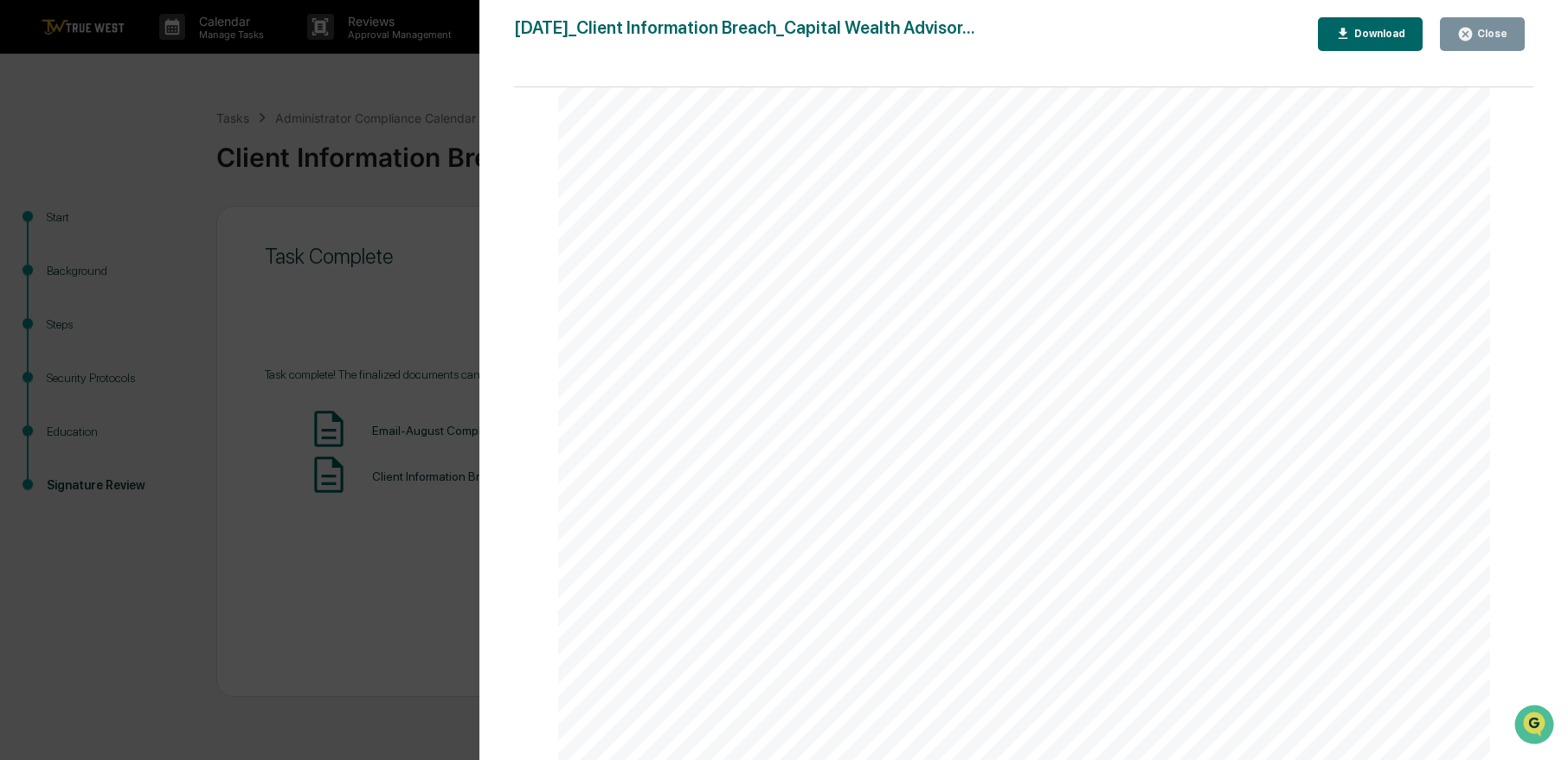
click at [264, 554] on div "Version History [DATE] 04:21 PM [PERSON_NAME] [DATE]_Client Information Breach_…" at bounding box center [784, 380] width 1568 height 760
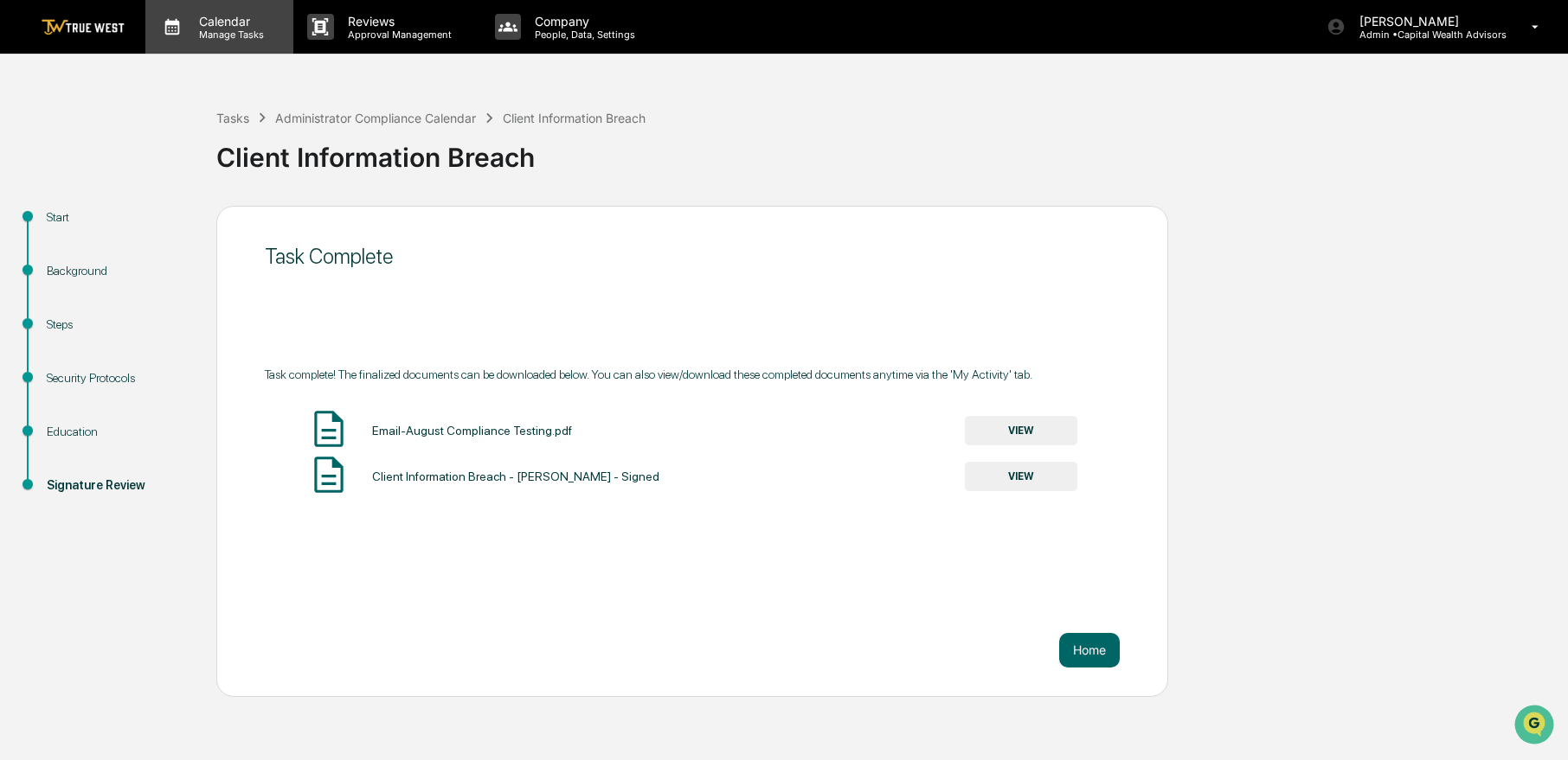
click at [248, 41] on div "Calendar Manage Tasks" at bounding box center [219, 27] width 148 height 54
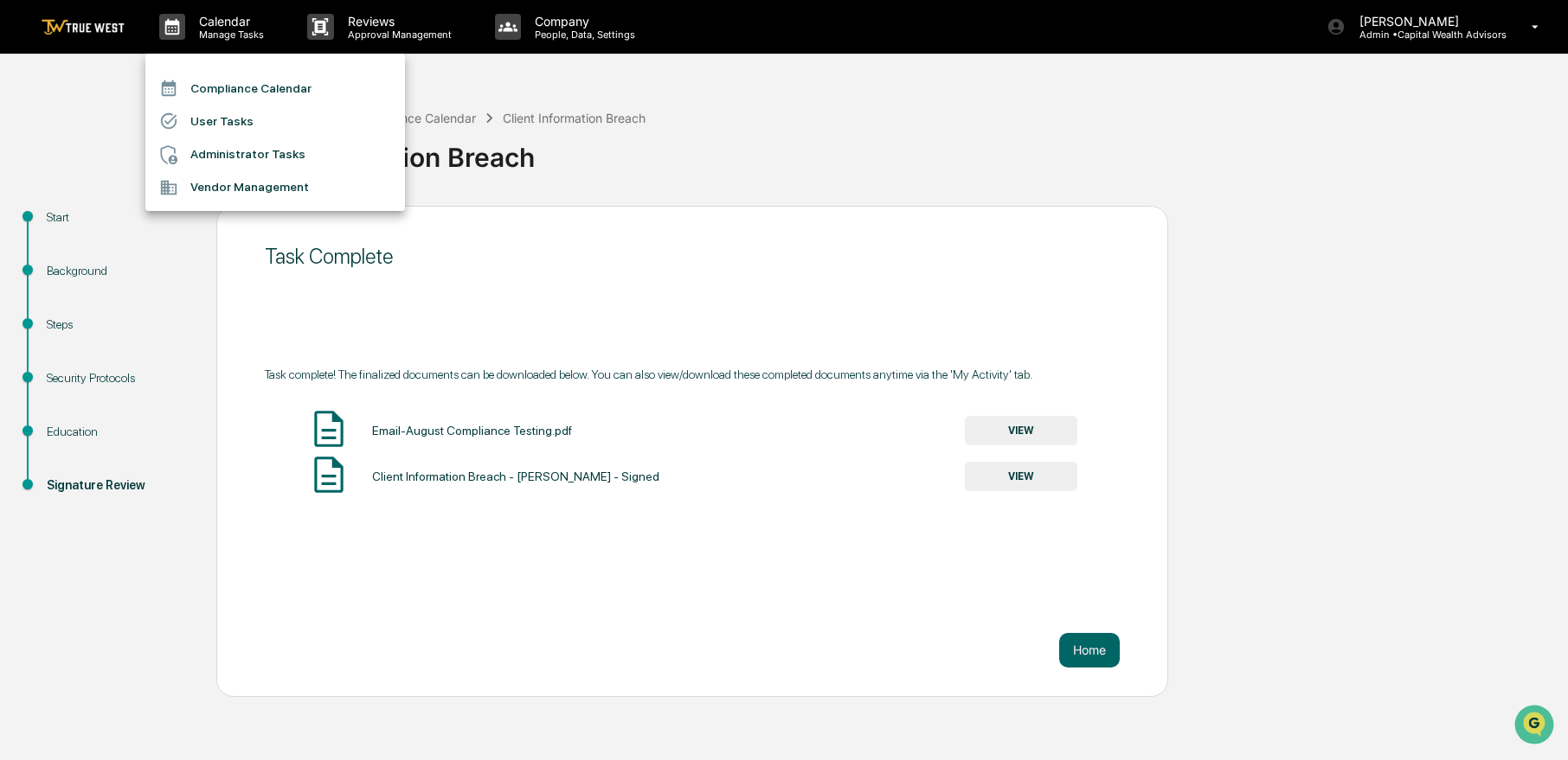
click at [244, 87] on li "Compliance Calendar" at bounding box center [275, 88] width 259 height 33
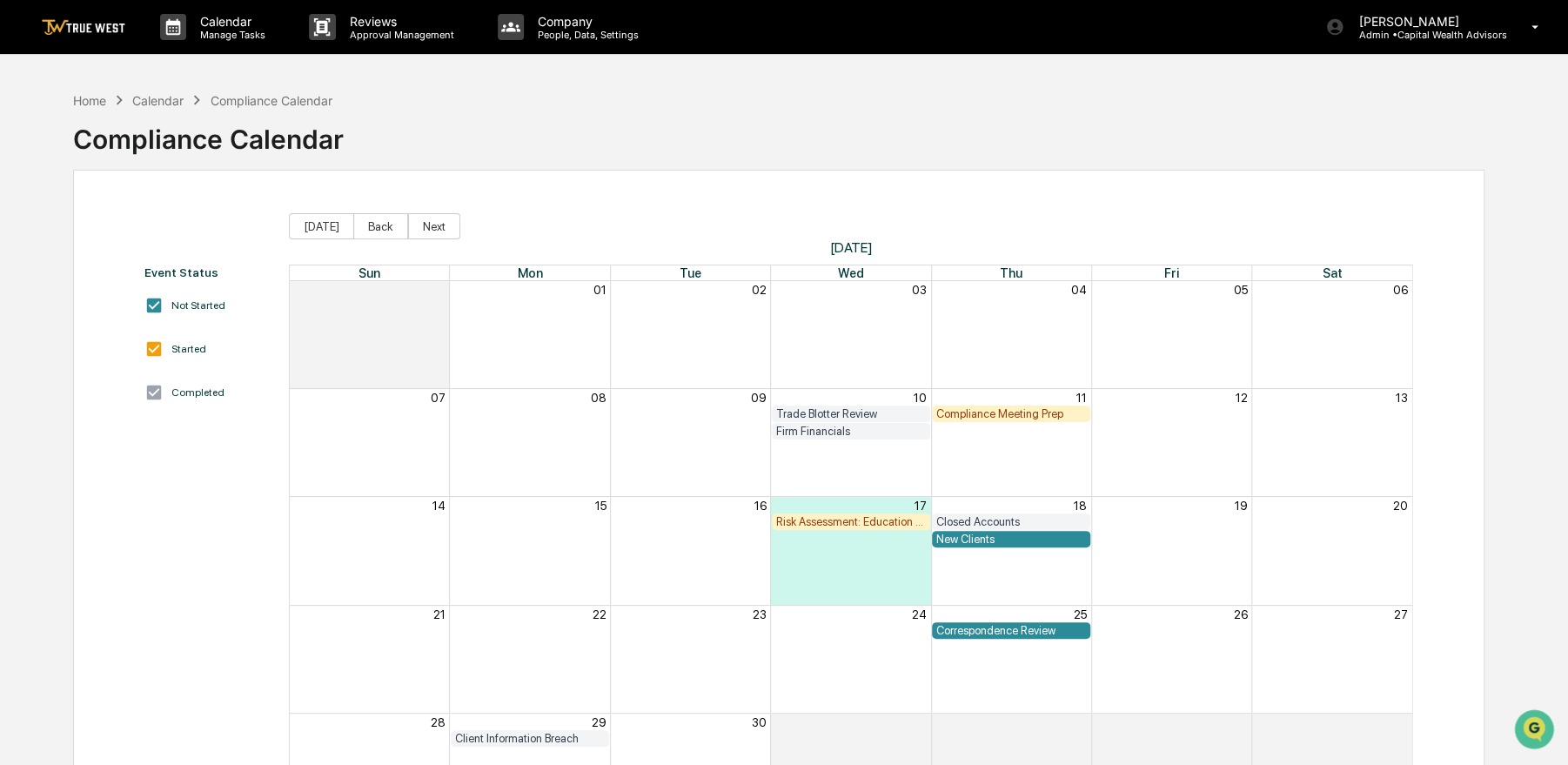
click at [1092, 121] on div "Home Calendar Compliance Calendar Compliance Calendar" at bounding box center [778, 127] width 1411 height 87
click at [1015, 633] on div "Correspondence Review" at bounding box center [1011, 631] width 150 height 14
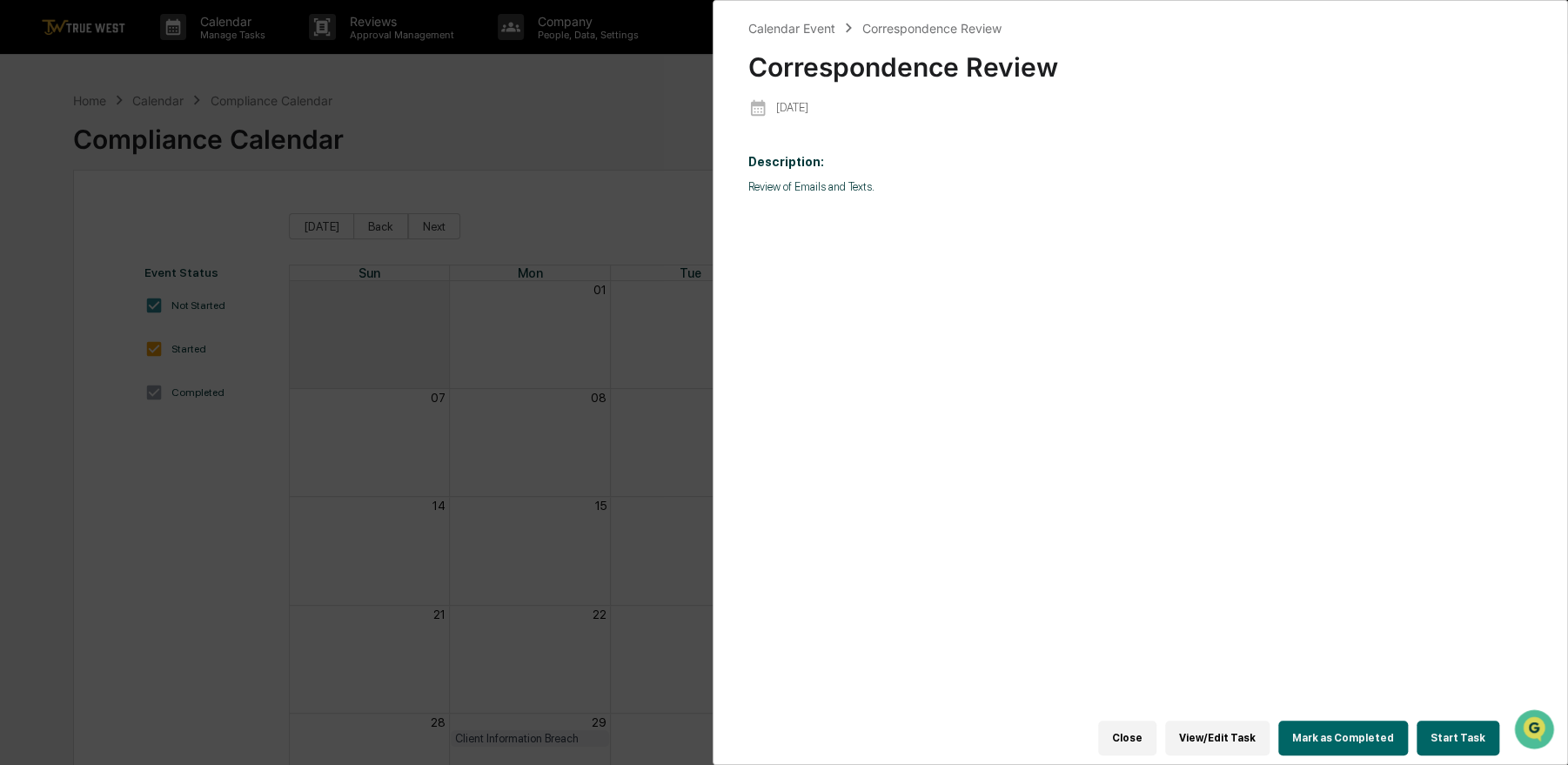
click at [1449, 723] on button "Start Task" at bounding box center [1458, 738] width 83 height 35
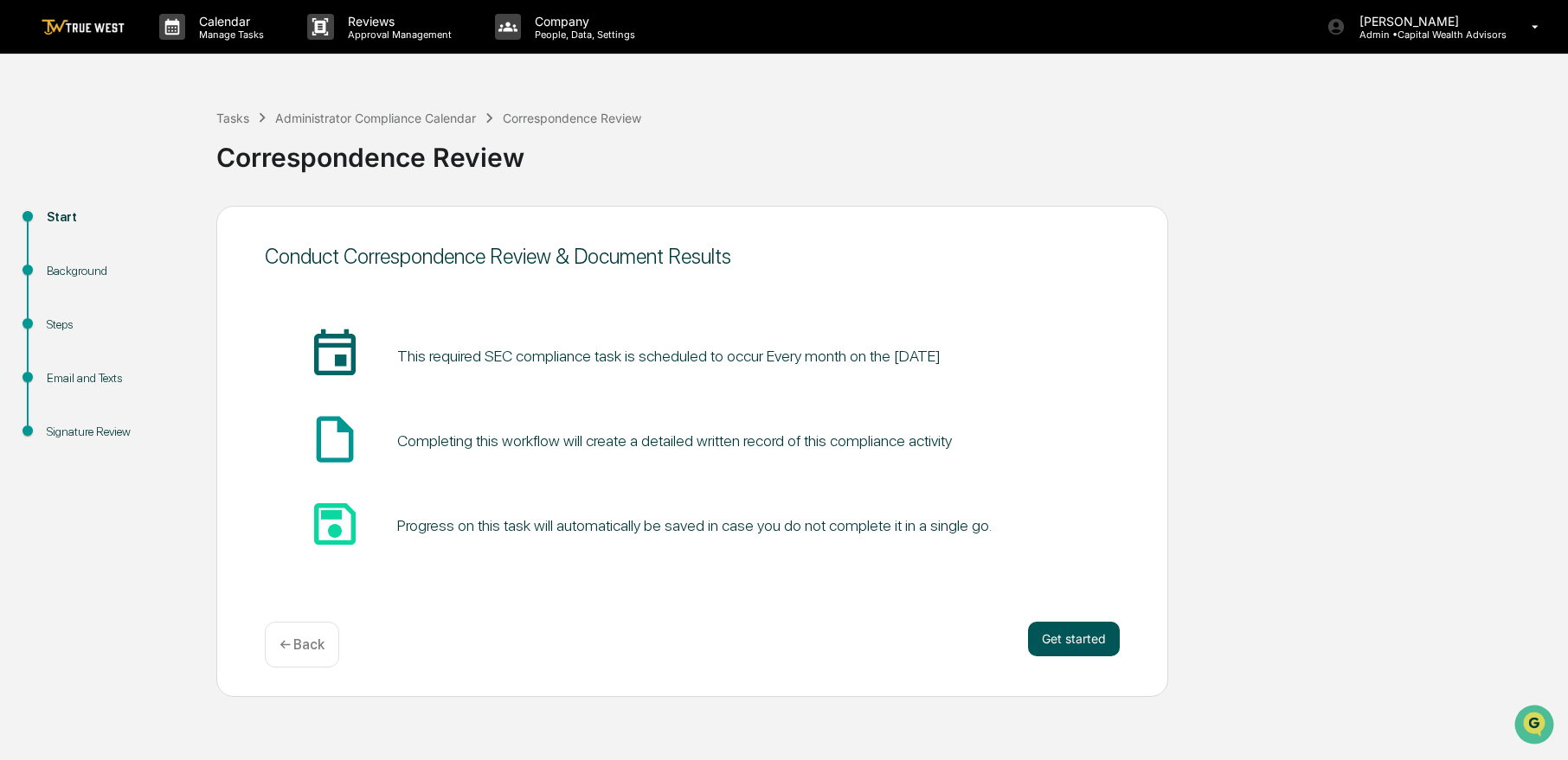
click at [1069, 641] on button "Get started" at bounding box center [1073, 639] width 92 height 35
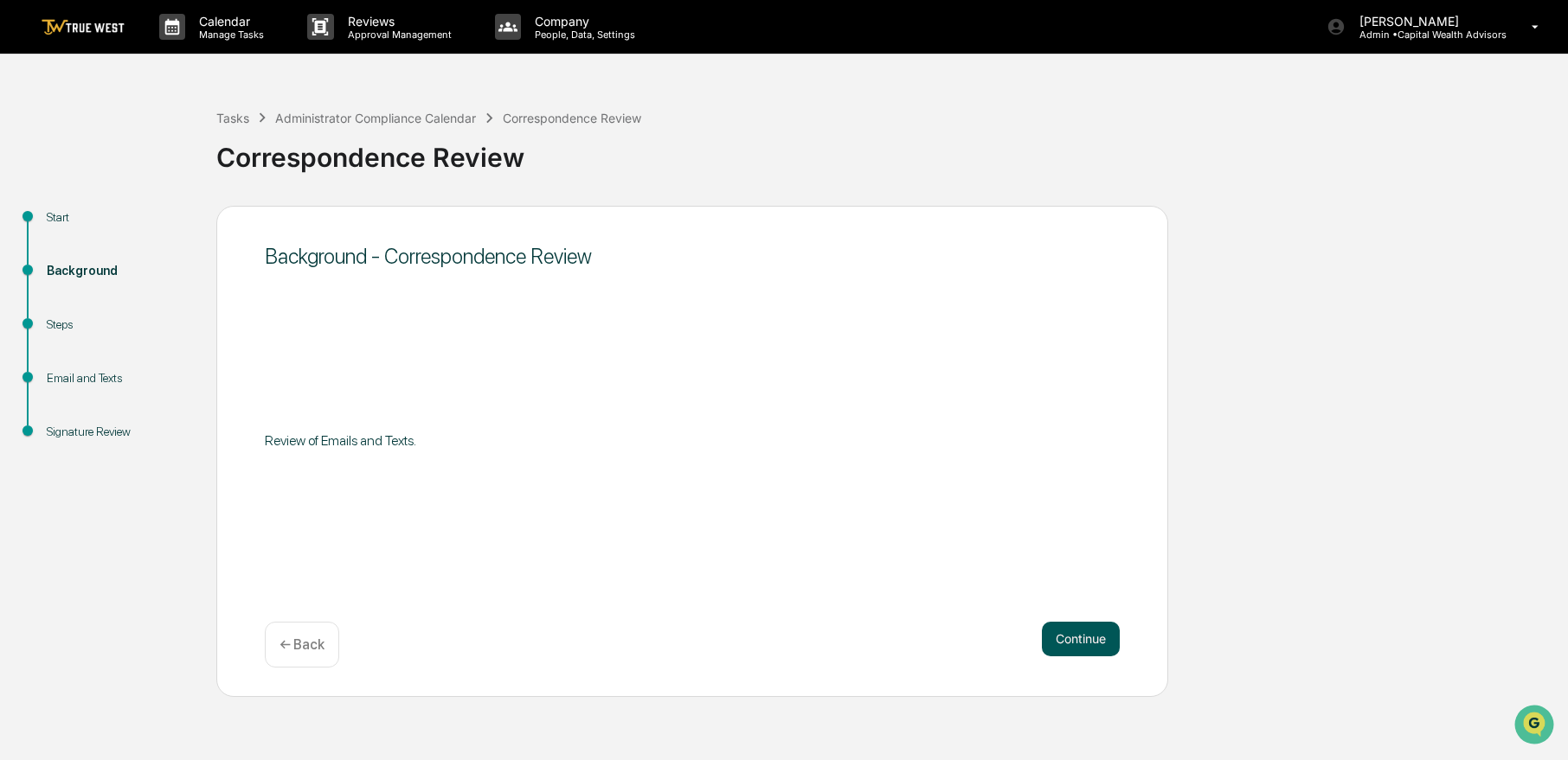
click at [1056, 638] on button "Continue" at bounding box center [1080, 639] width 78 height 35
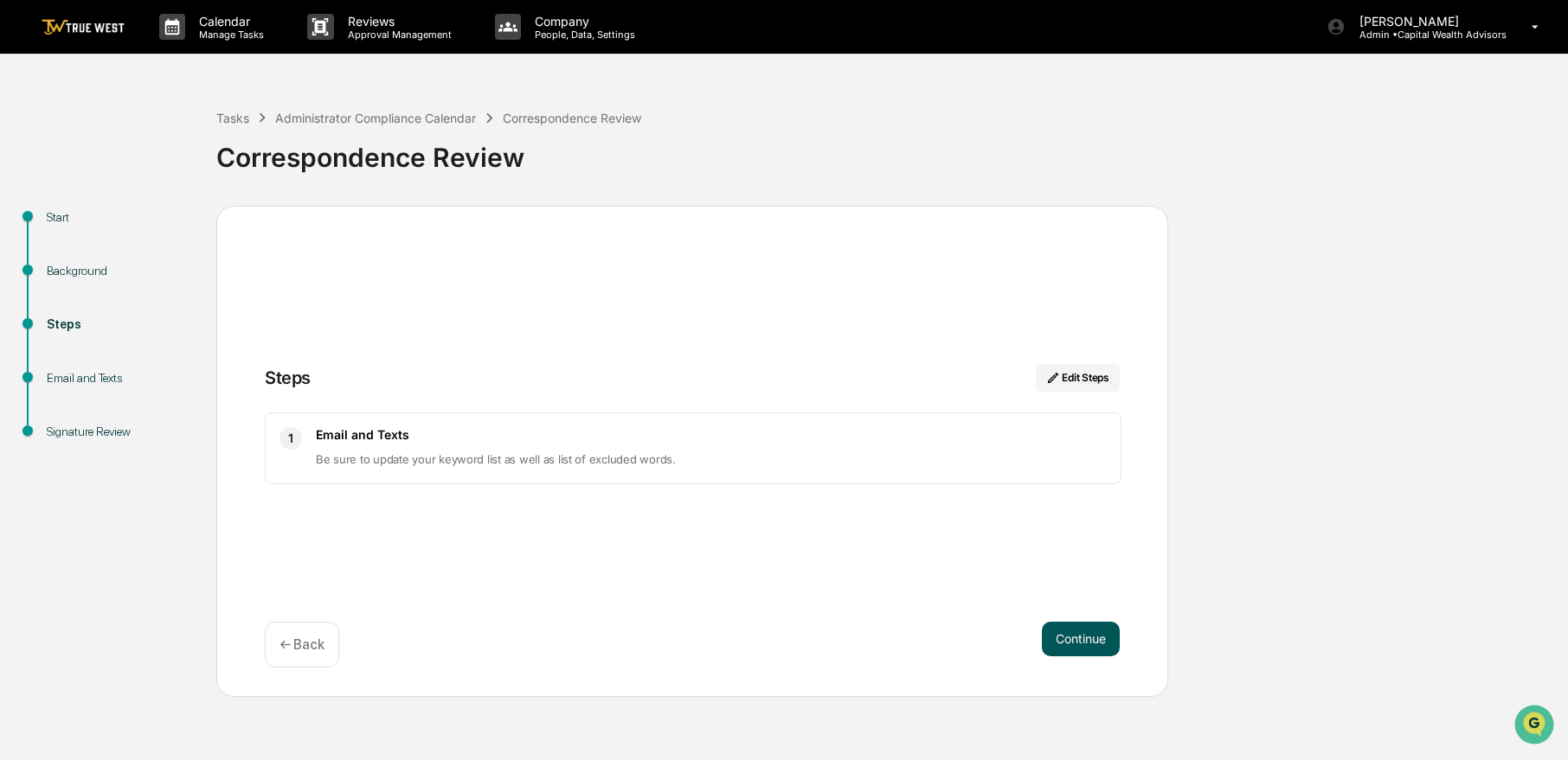
click at [1053, 639] on button "Continue" at bounding box center [1080, 639] width 78 height 35
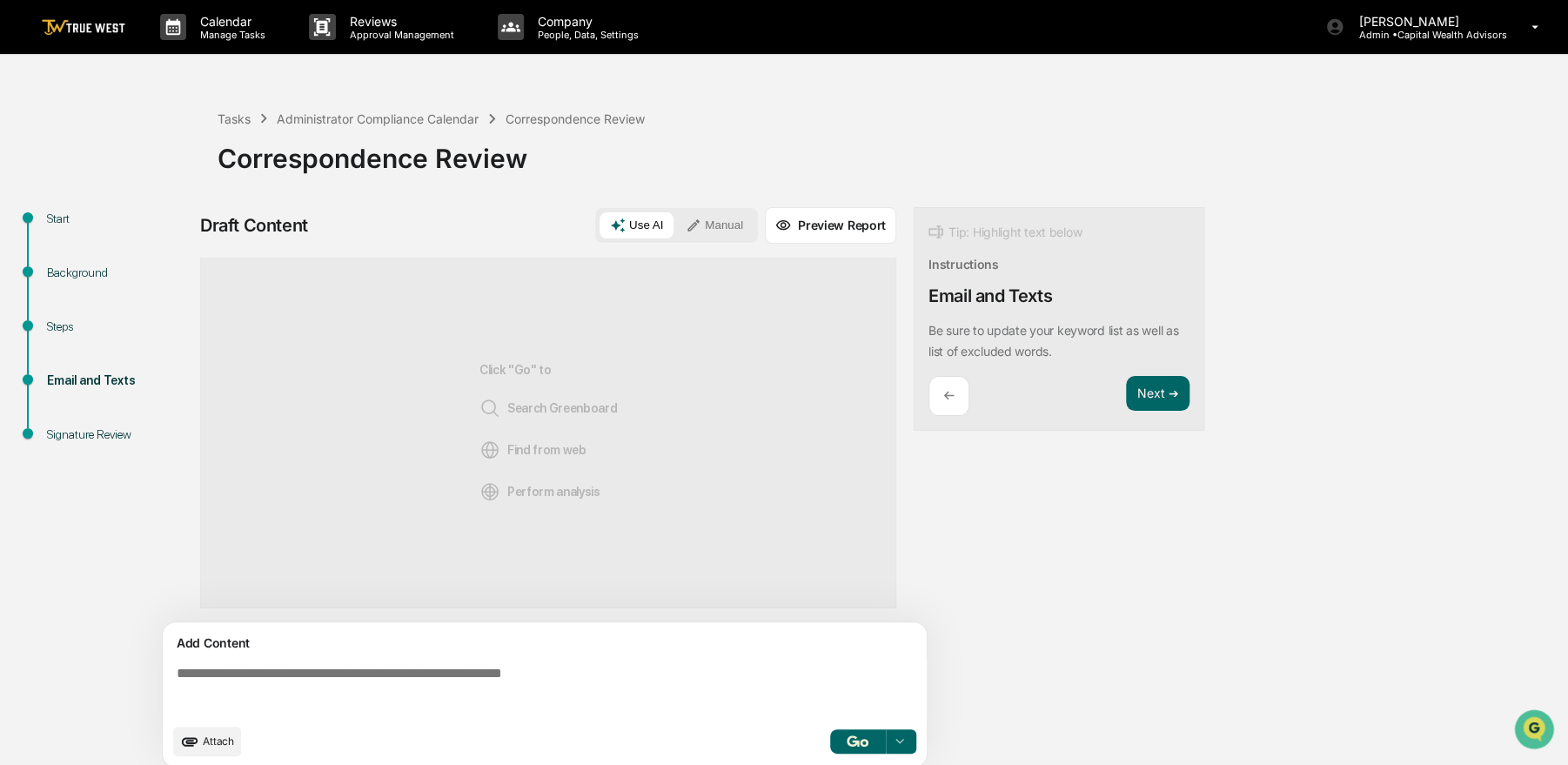
click at [710, 229] on button "Manual" at bounding box center [714, 225] width 78 height 26
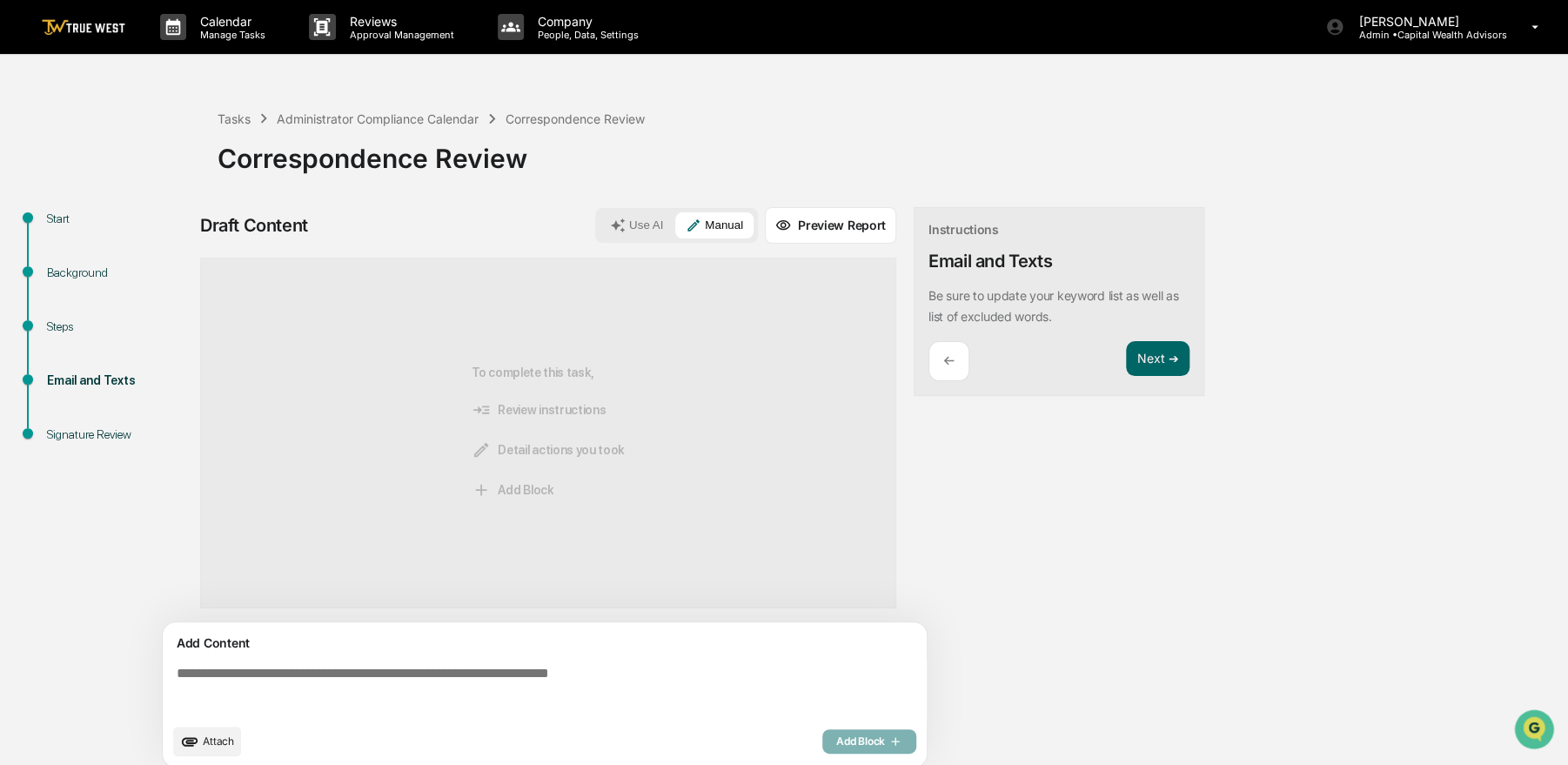
click at [408, 667] on textarea at bounding box center [548, 690] width 757 height 63
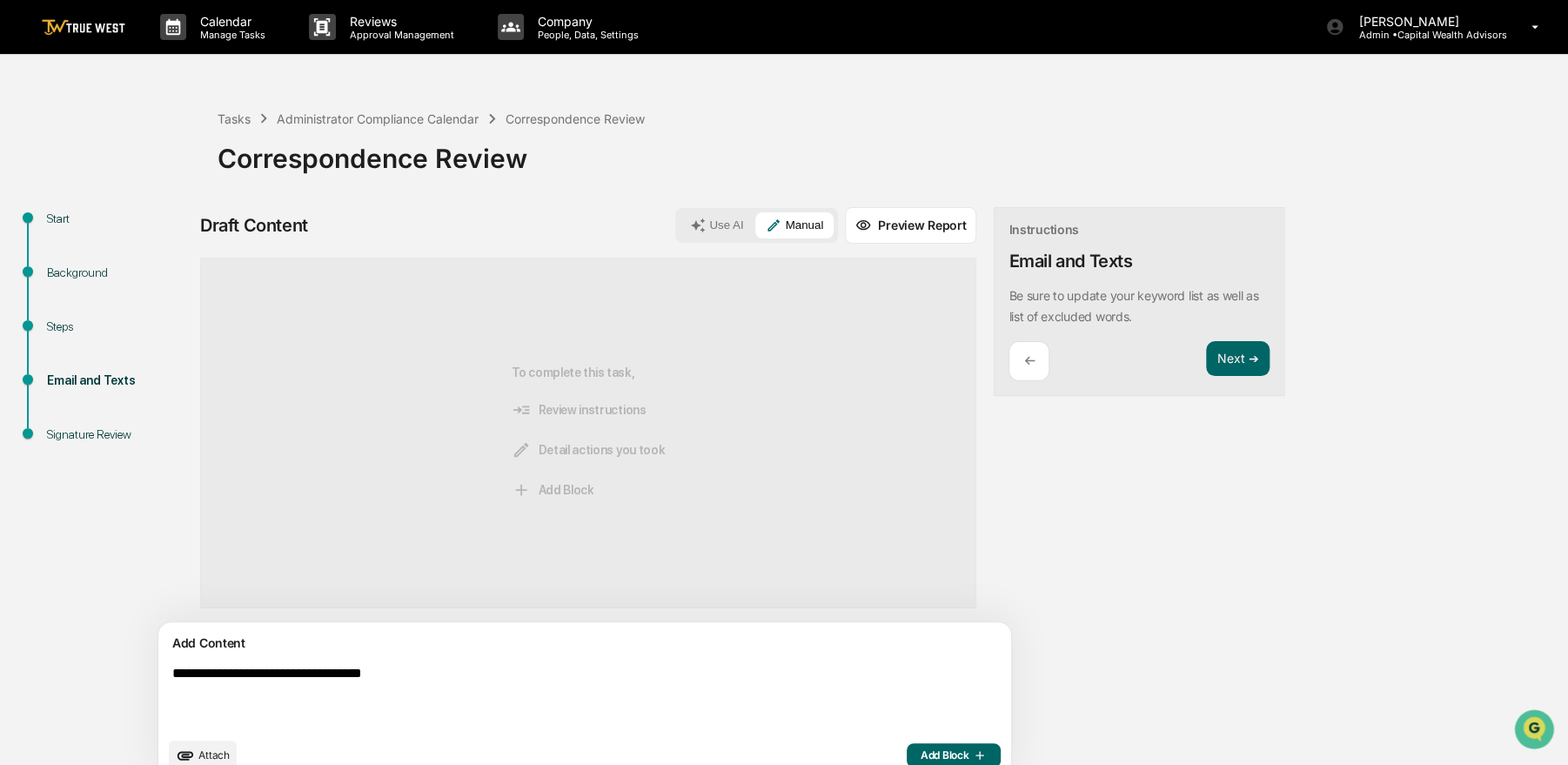
click at [528, 674] on textarea "**********" at bounding box center [544, 696] width 757 height 76
type textarea "**********"
click at [920, 754] on span "Add Block" at bounding box center [953, 755] width 66 height 14
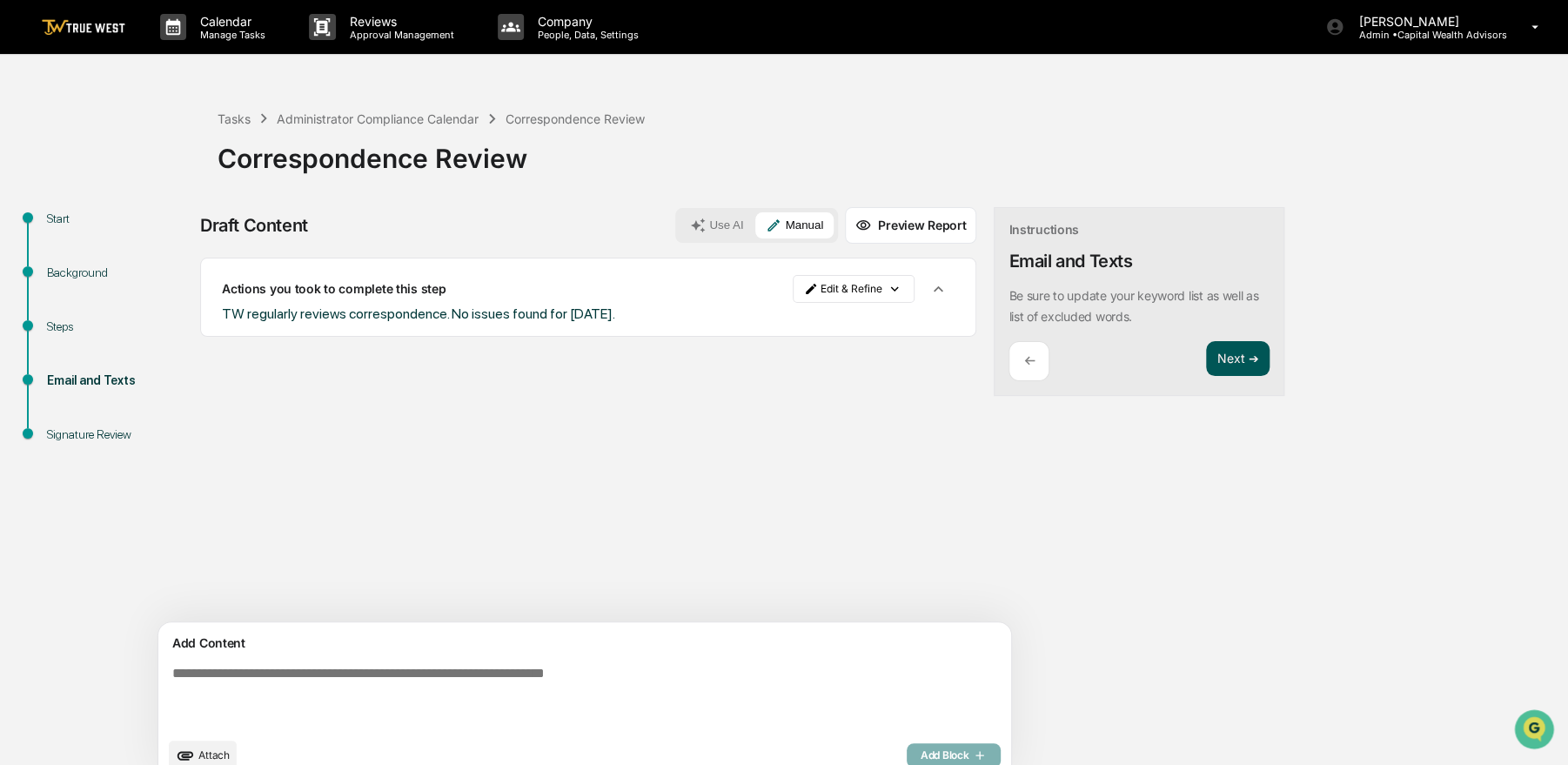
click at [1206, 359] on button "Next ➔" at bounding box center [1238, 358] width 64 height 36
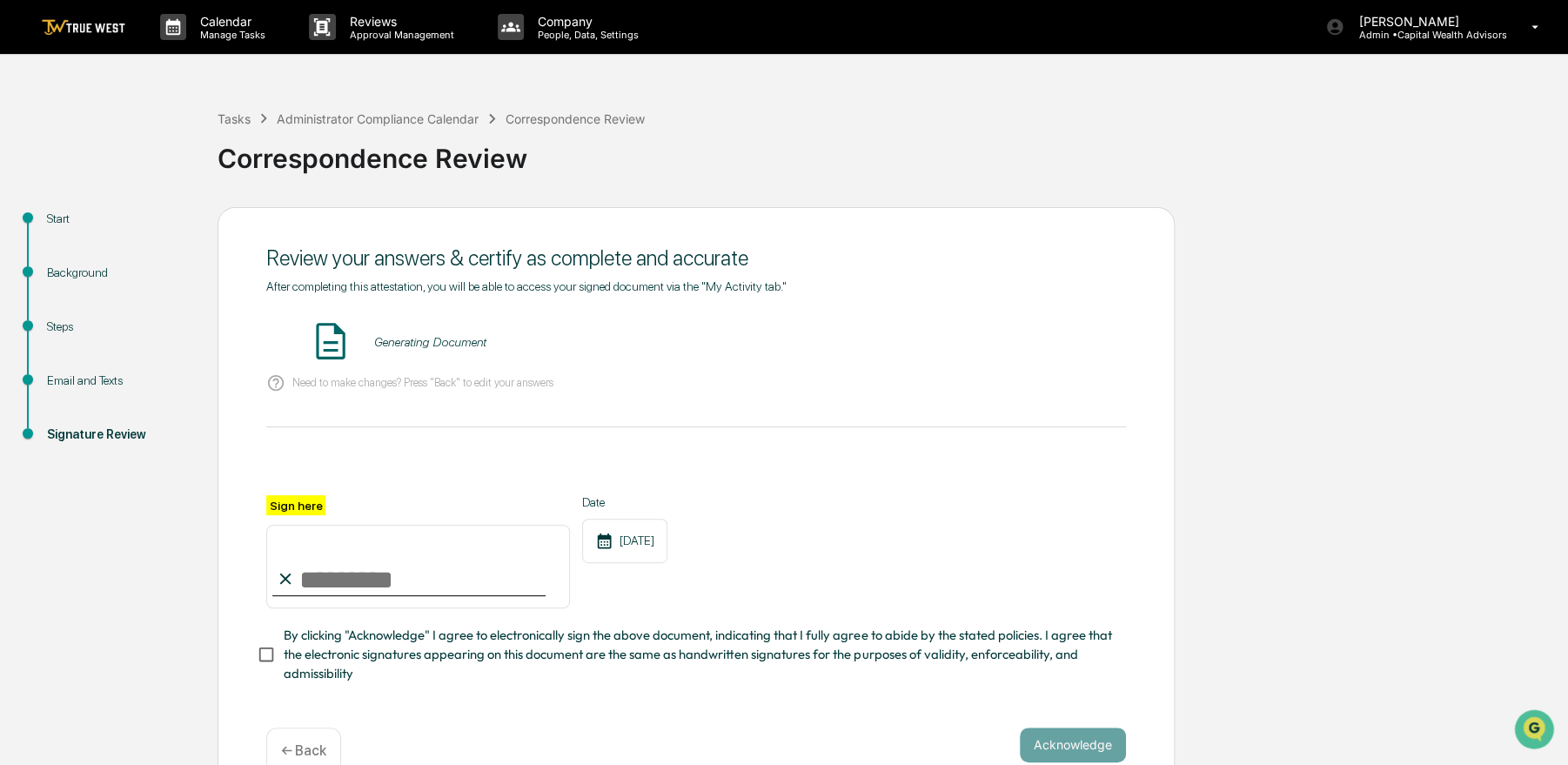
click at [480, 572] on input "Sign here" at bounding box center [418, 566] width 303 height 83
type input "**********"
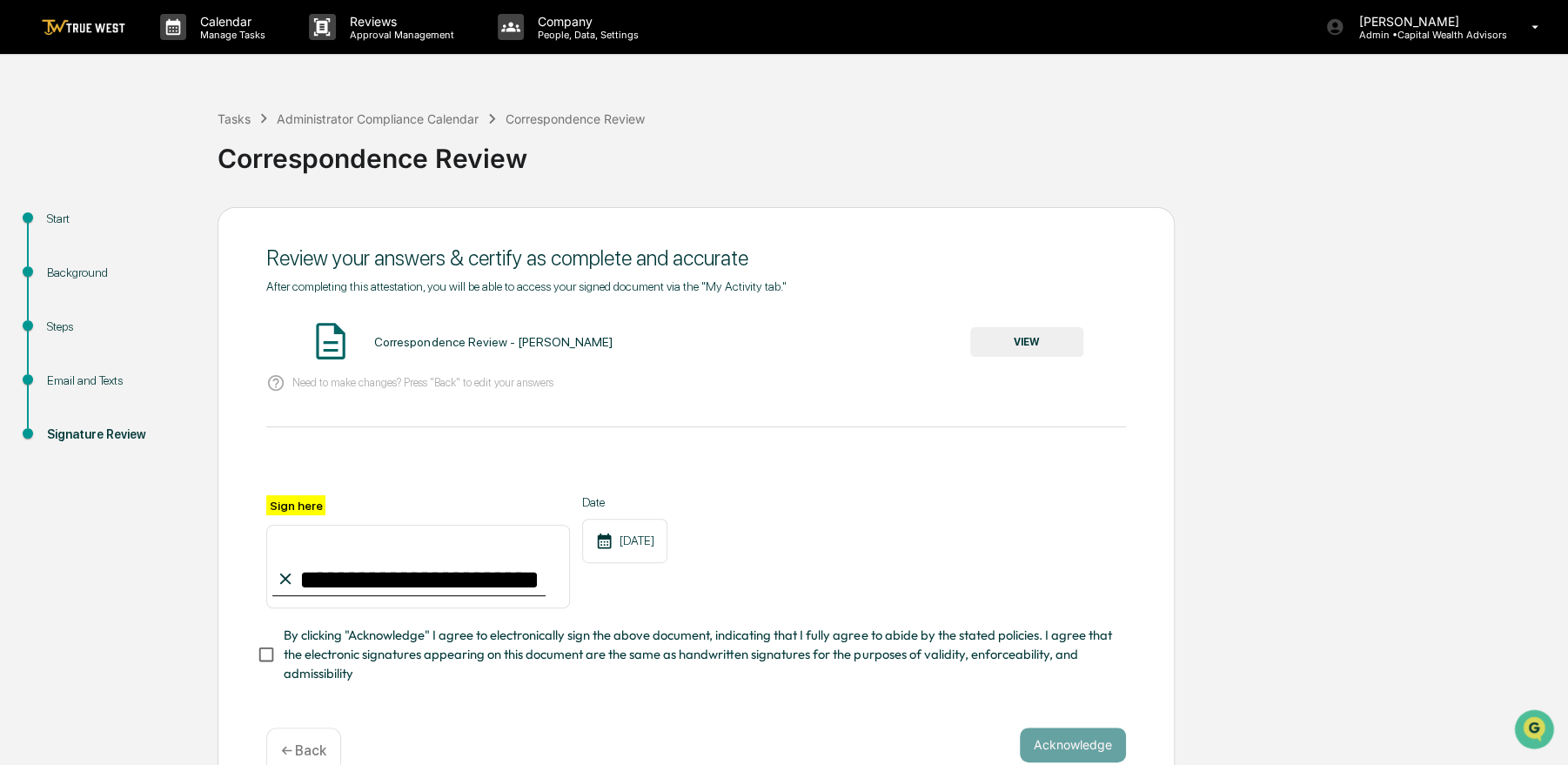
click at [400, 656] on span "By clicking "Acknowledge" I agree to electronically sign the above document, in…" at bounding box center [698, 655] width 828 height 58
click at [1002, 334] on button "VIEW" at bounding box center [1026, 342] width 113 height 30
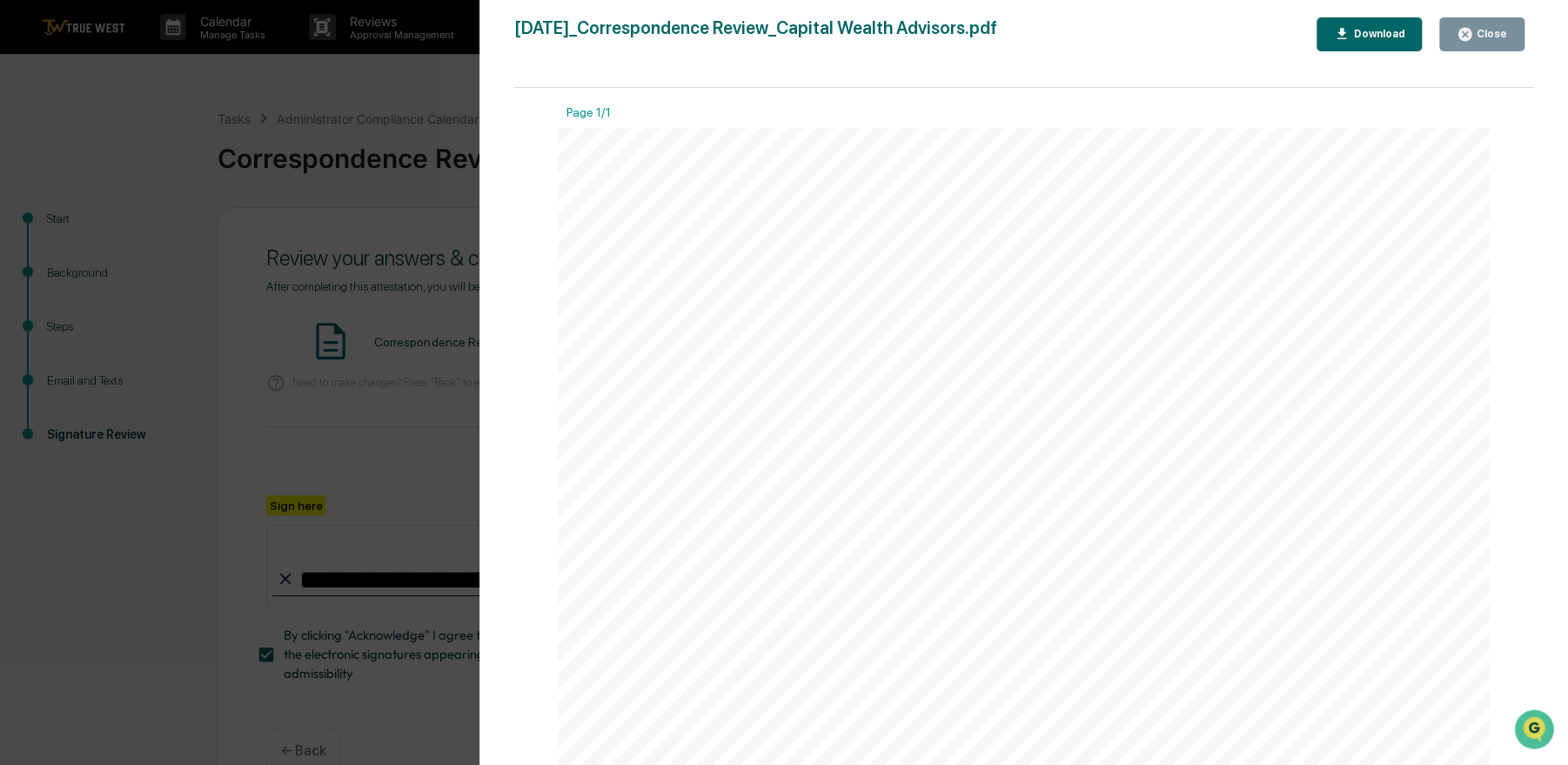
click at [1481, 43] on button "Close" at bounding box center [1481, 34] width 85 height 34
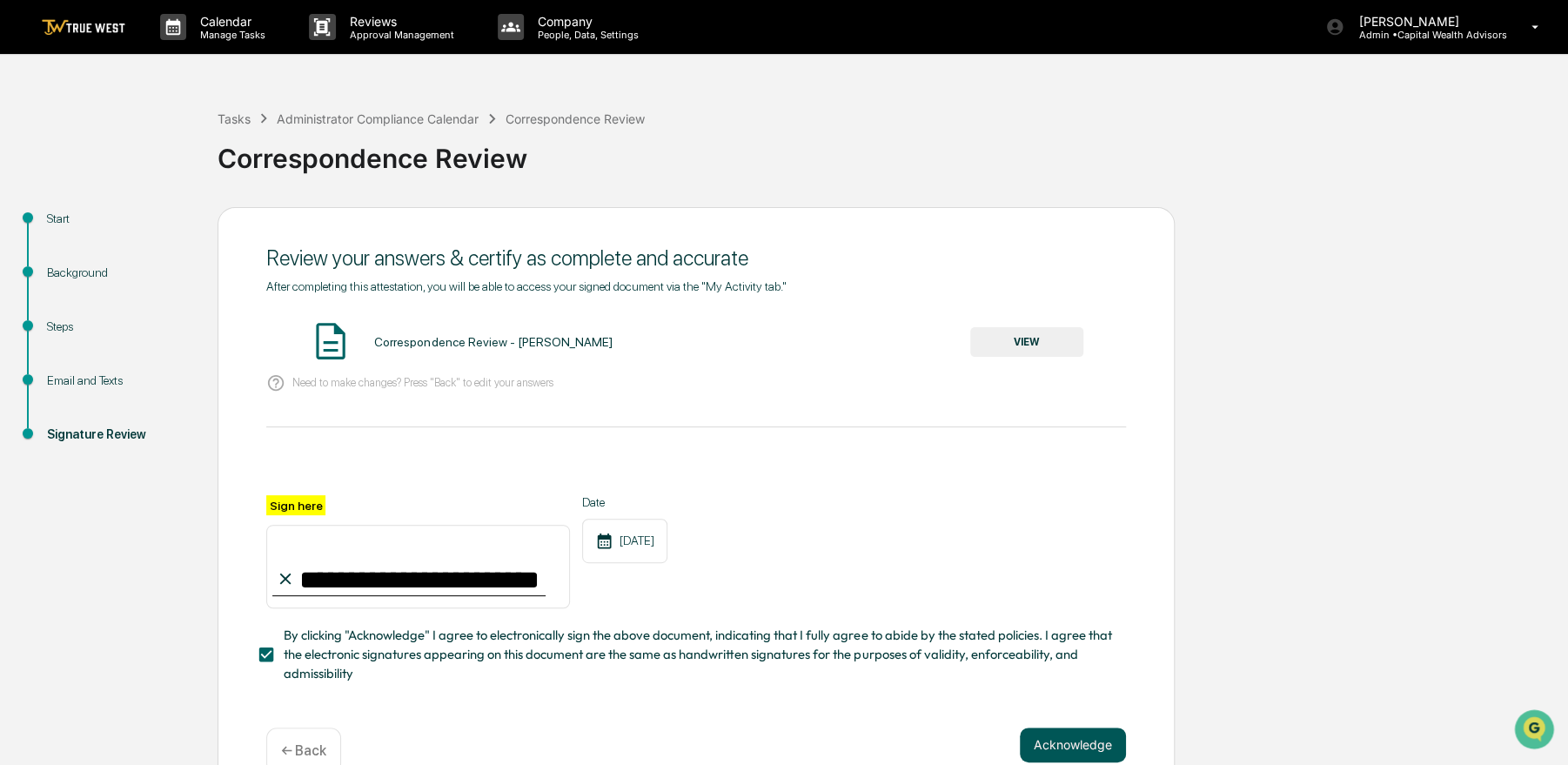
click at [1100, 741] on button "Acknowledge" at bounding box center [1073, 745] width 106 height 35
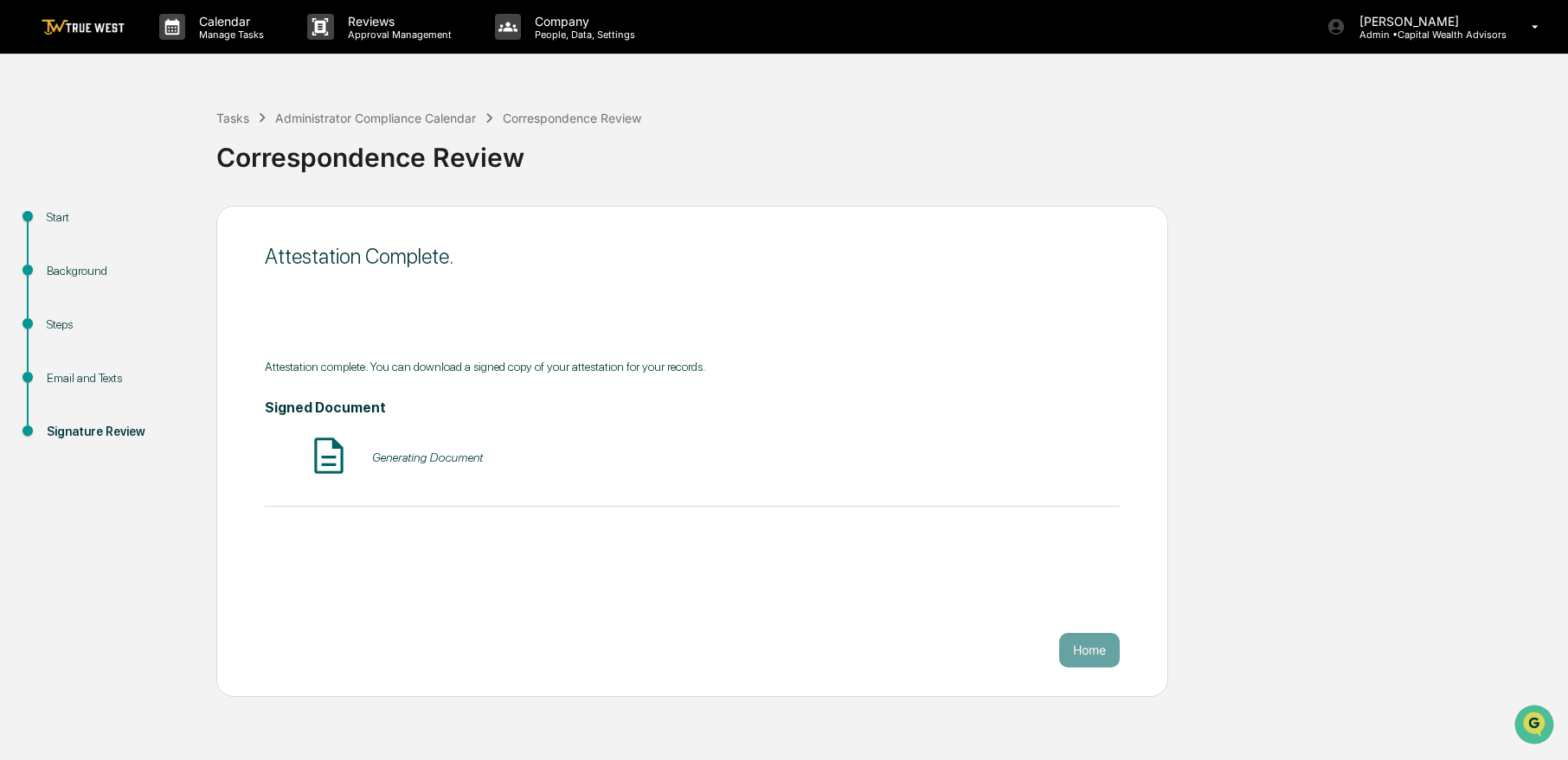
drag, startPoint x: 1265, startPoint y: 374, endPoint x: 1245, endPoint y: 327, distance: 51.1
click at [1245, 327] on div "Start Background Steps Email and Texts Signature Review Attestation Complete. A…" at bounding box center [784, 451] width 1551 height 491
click at [80, 48] on link at bounding box center [93, 27] width 104 height 54
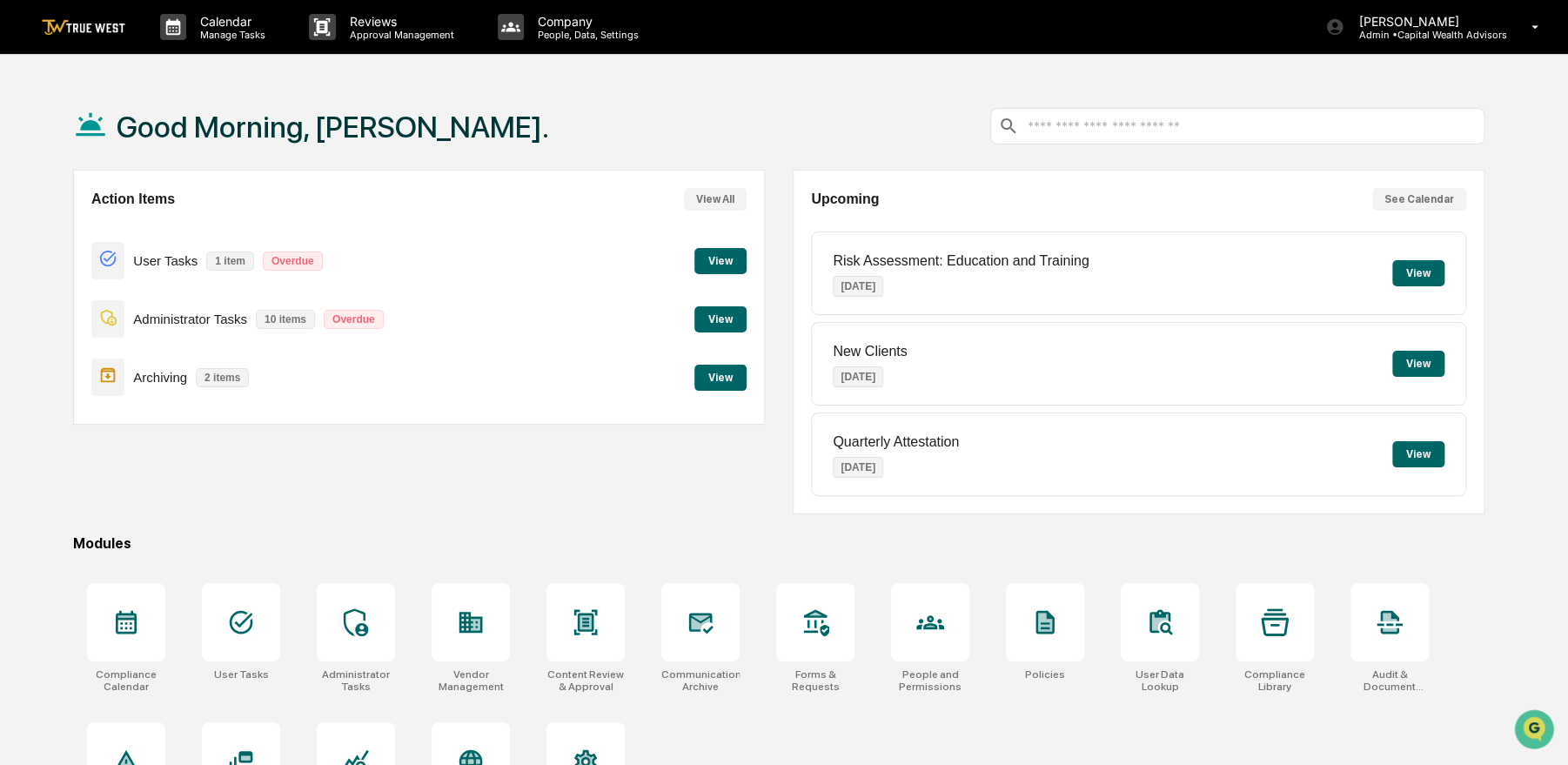
click at [725, 260] on button "View" at bounding box center [720, 261] width 52 height 26
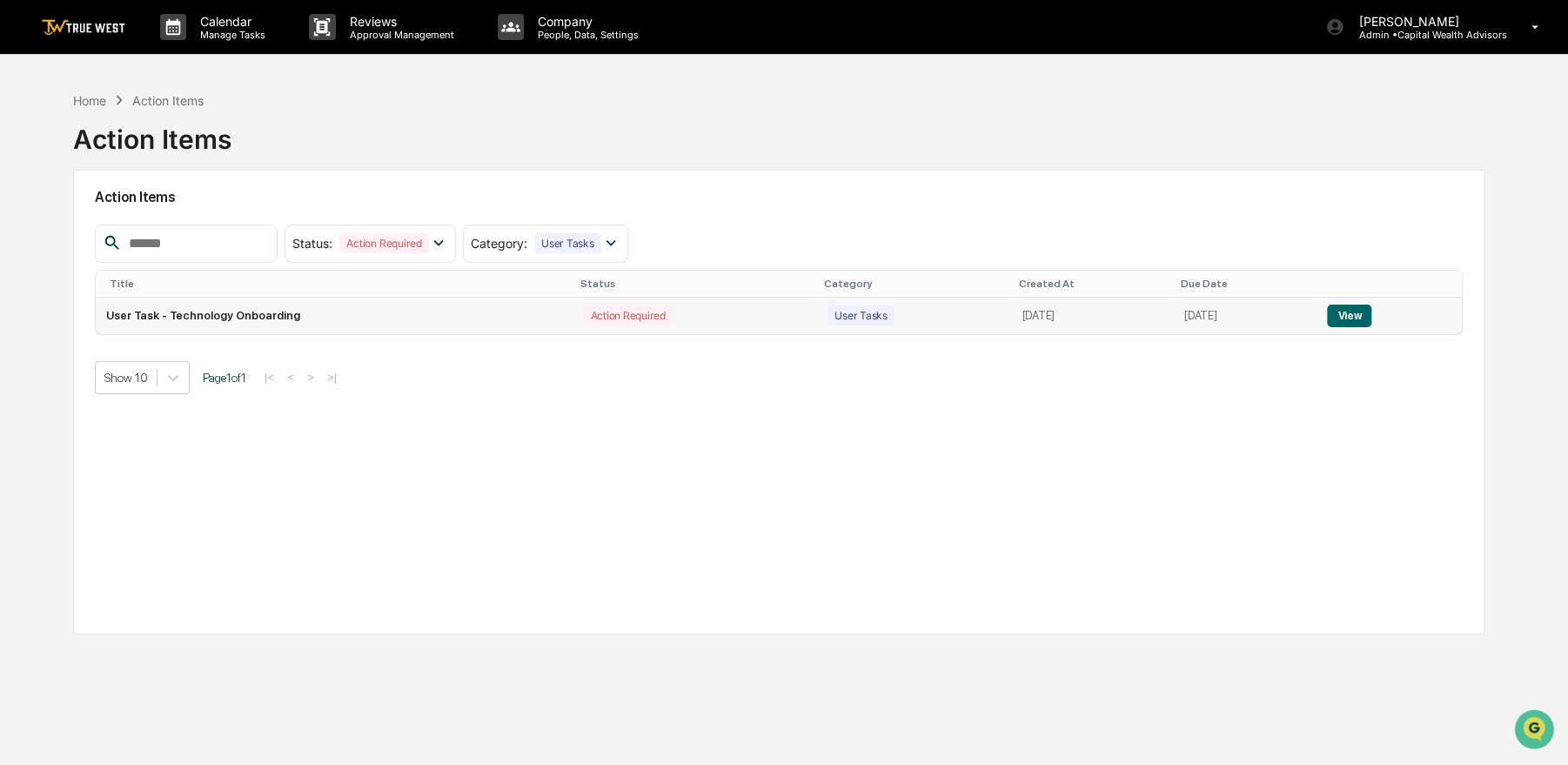
click at [1358, 312] on button "View" at bounding box center [1349, 315] width 44 height 22
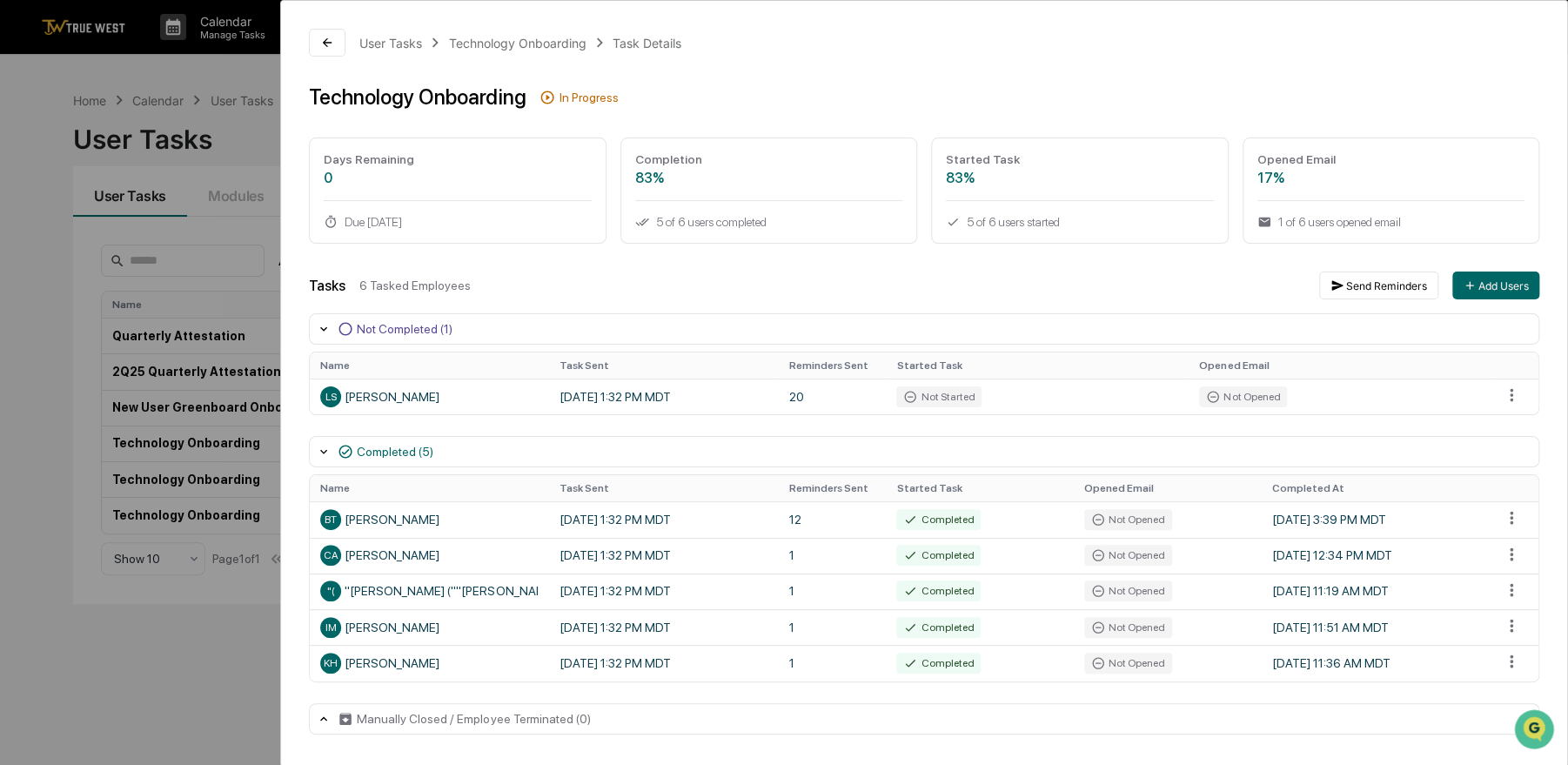
drag, startPoint x: 228, startPoint y: 125, endPoint x: 212, endPoint y: 125, distance: 16.0
click at [212, 125] on div "User Tasks Technology Onboarding Task Details Technology Onboarding In Progress…" at bounding box center [784, 382] width 1568 height 765
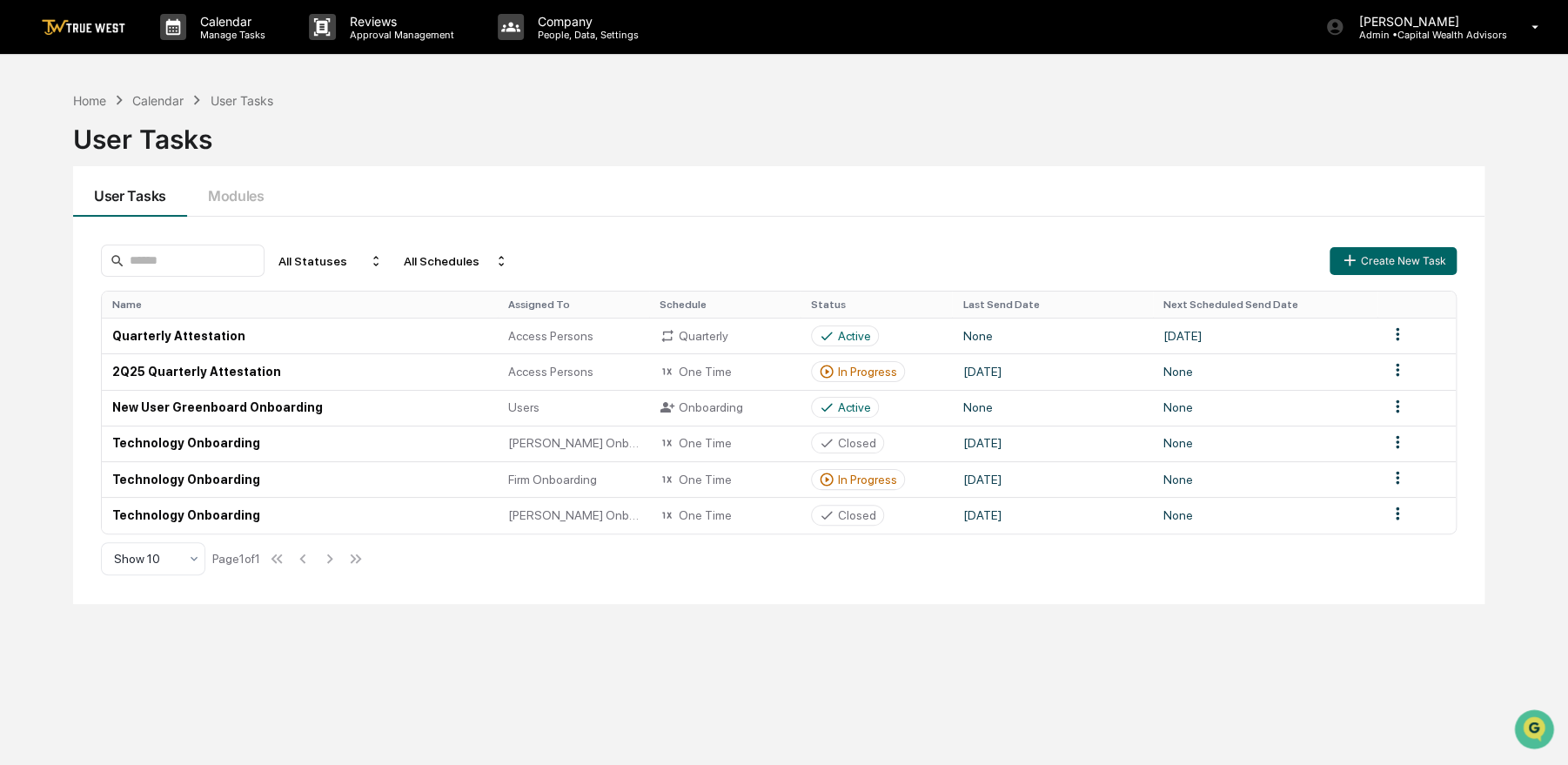
drag, startPoint x: 808, startPoint y: 107, endPoint x: 778, endPoint y: 107, distance: 30.0
click at [778, 107] on div "Home Calendar User Tasks User Tasks" at bounding box center [778, 127] width 1411 height 71
click at [94, 103] on div "Home" at bounding box center [90, 99] width 33 height 14
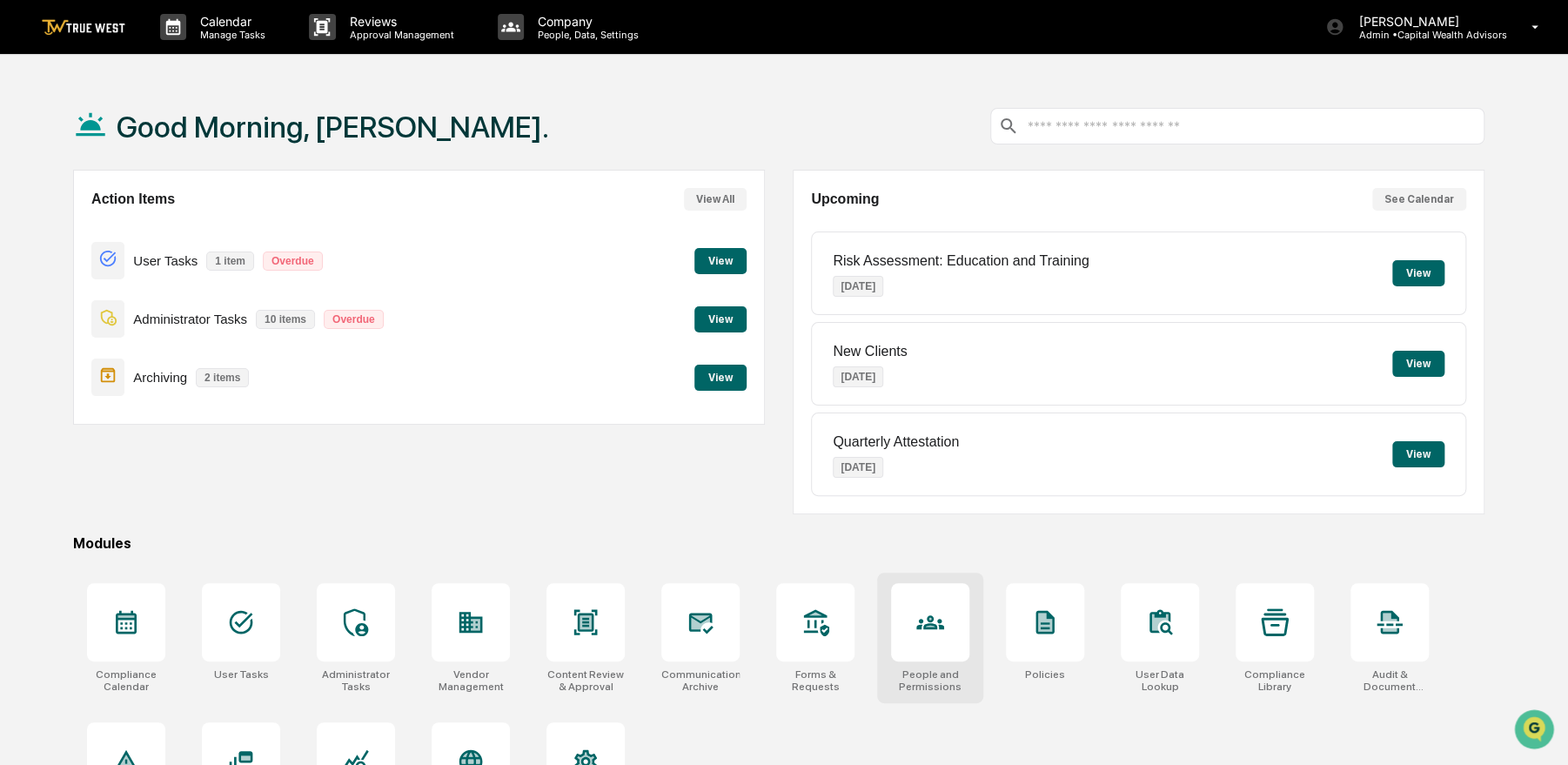
click at [924, 627] on icon at bounding box center [930, 622] width 28 height 14
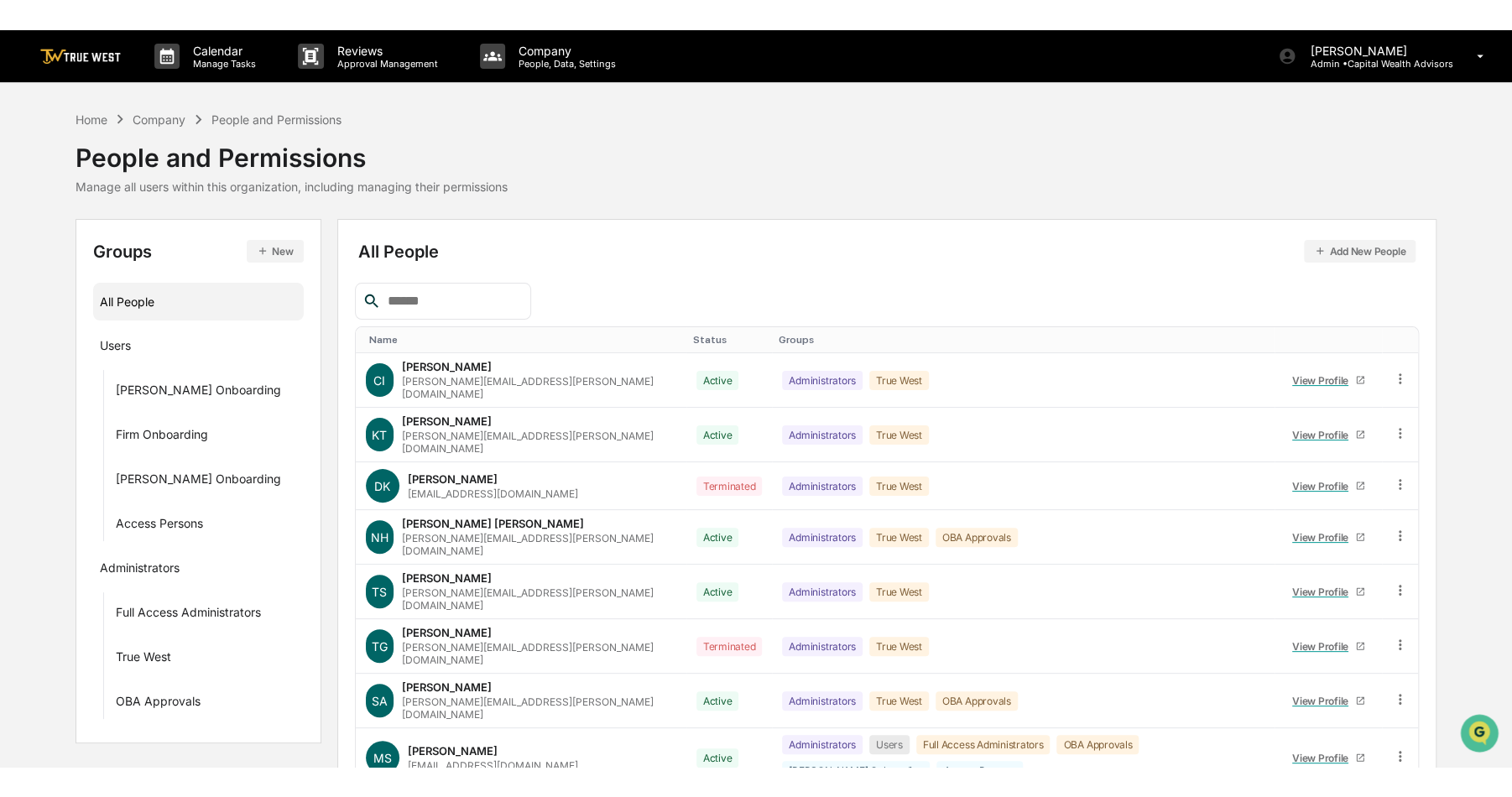
scroll to position [84, 0]
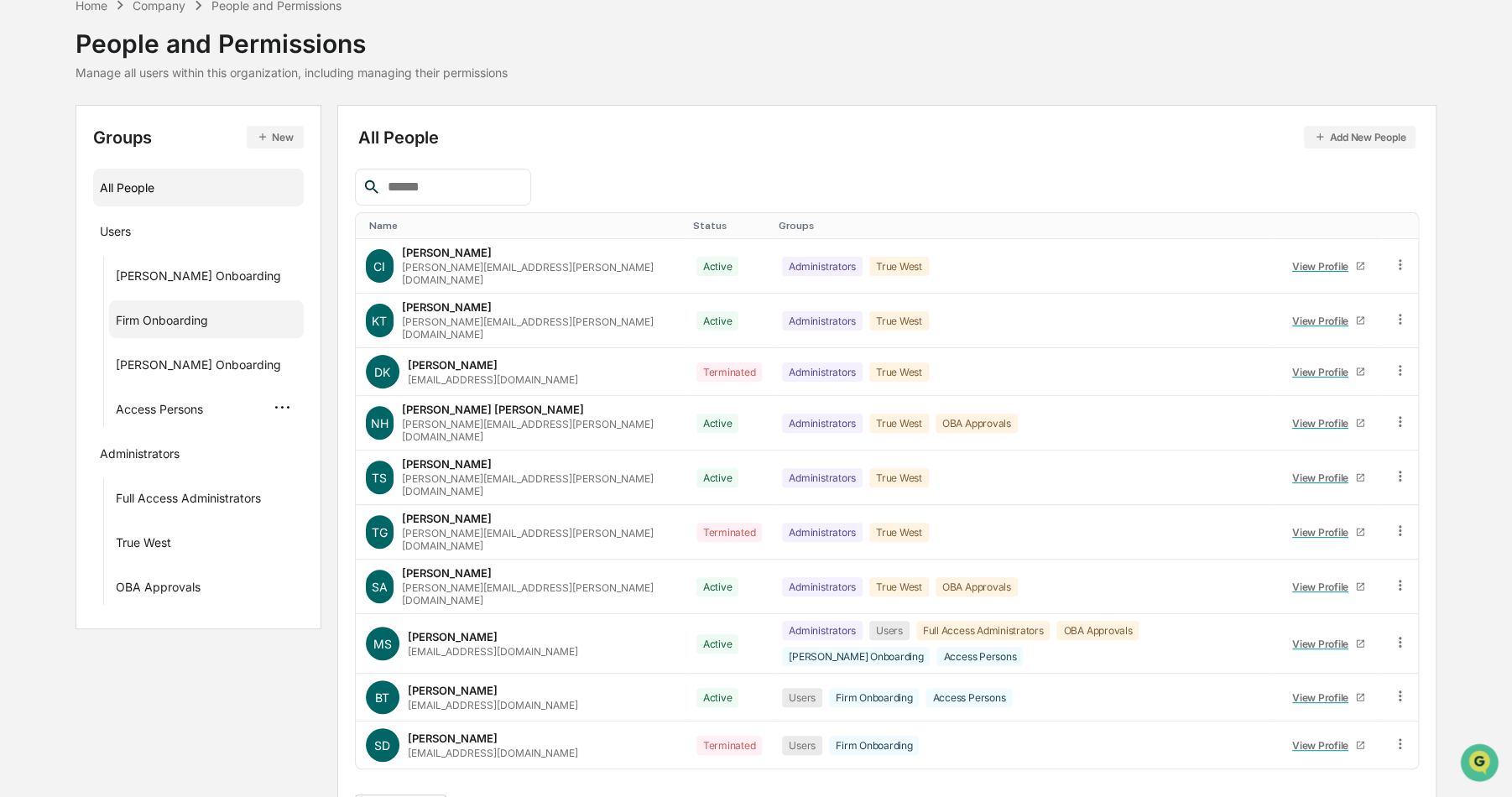
click at [117, 406] on div "Access Persons" at bounding box center [159, 412] width 88 height 20
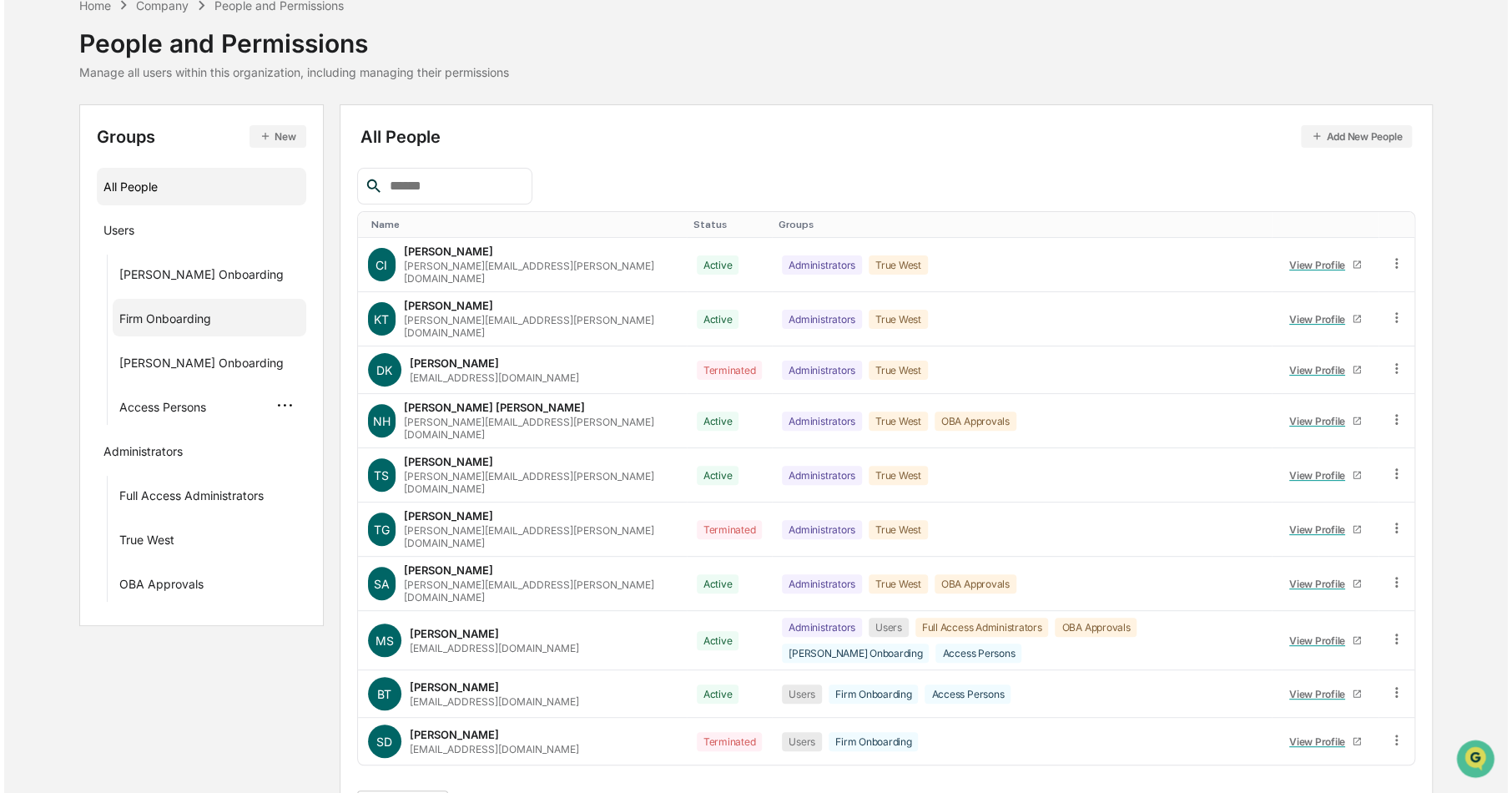
scroll to position [0, 0]
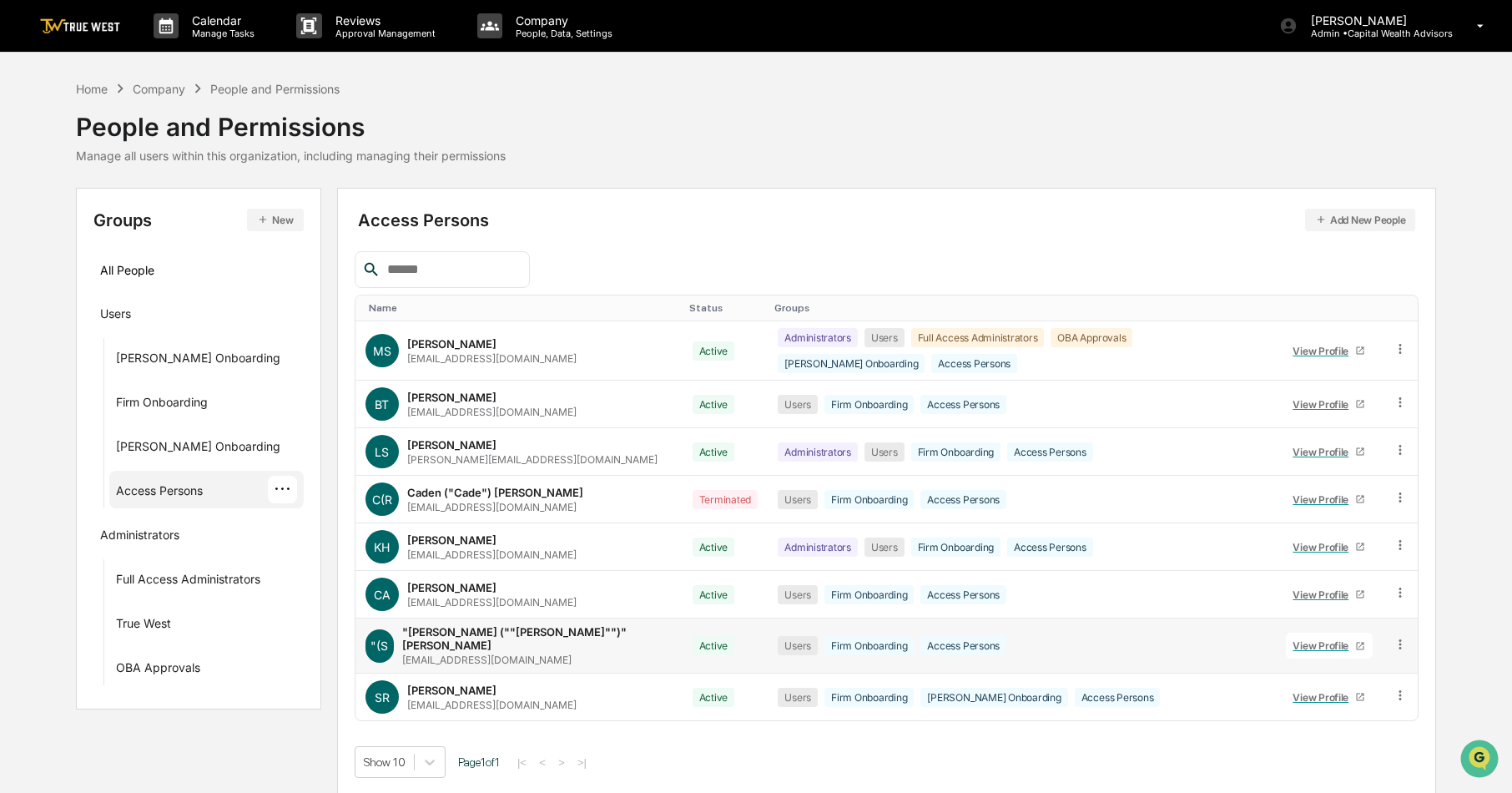
click at [1396, 636] on icon at bounding box center [1400, 644] width 16 height 16
click at [1324, 695] on div "Change Status" at bounding box center [1325, 705] width 139 height 20
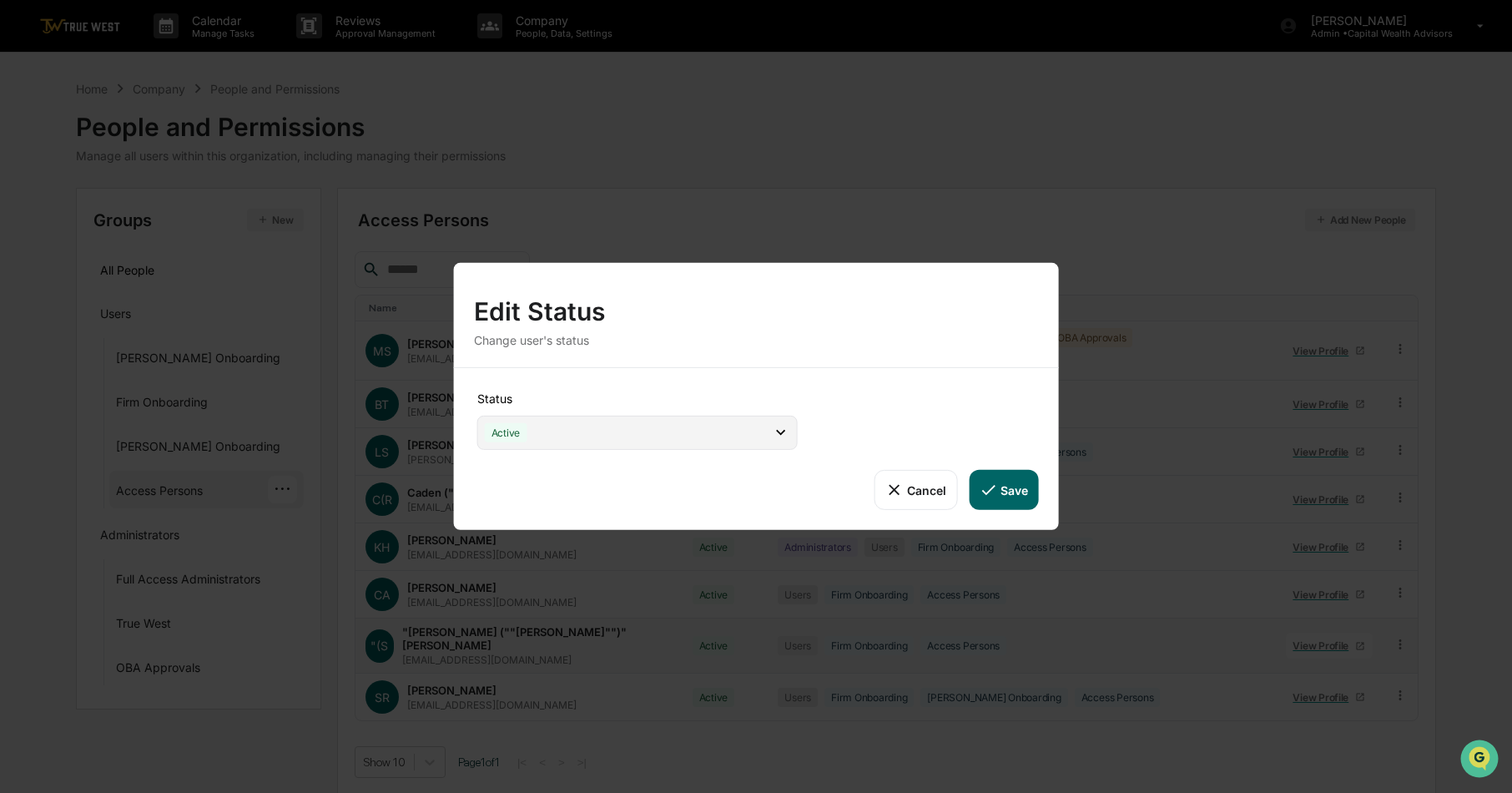
click at [791, 433] on div "Active" at bounding box center [637, 433] width 320 height 34
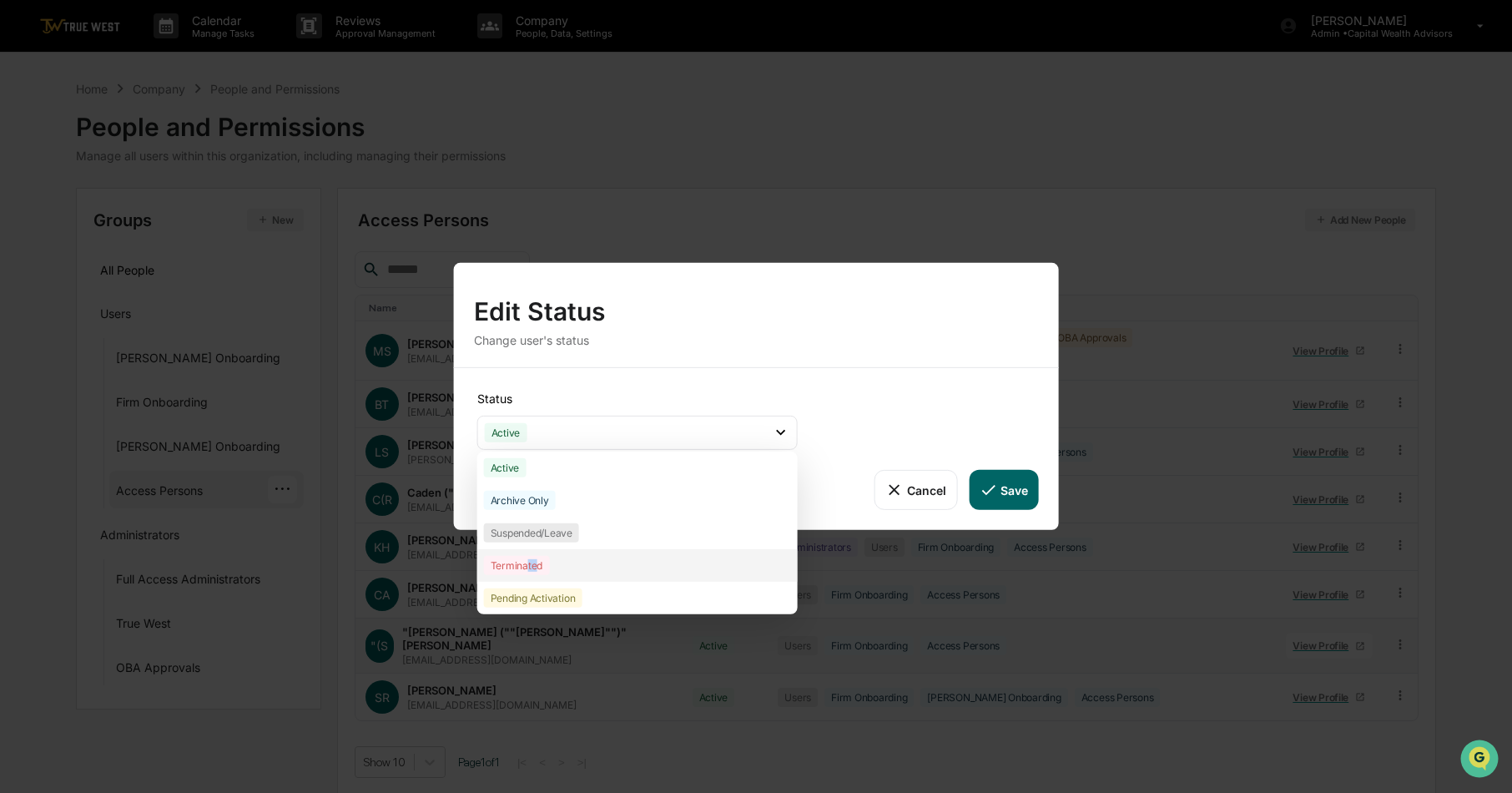
drag, startPoint x: 537, startPoint y: 563, endPoint x: 527, endPoint y: 560, distance: 10.4
click at [527, 560] on div "Terminated" at bounding box center [517, 565] width 66 height 19
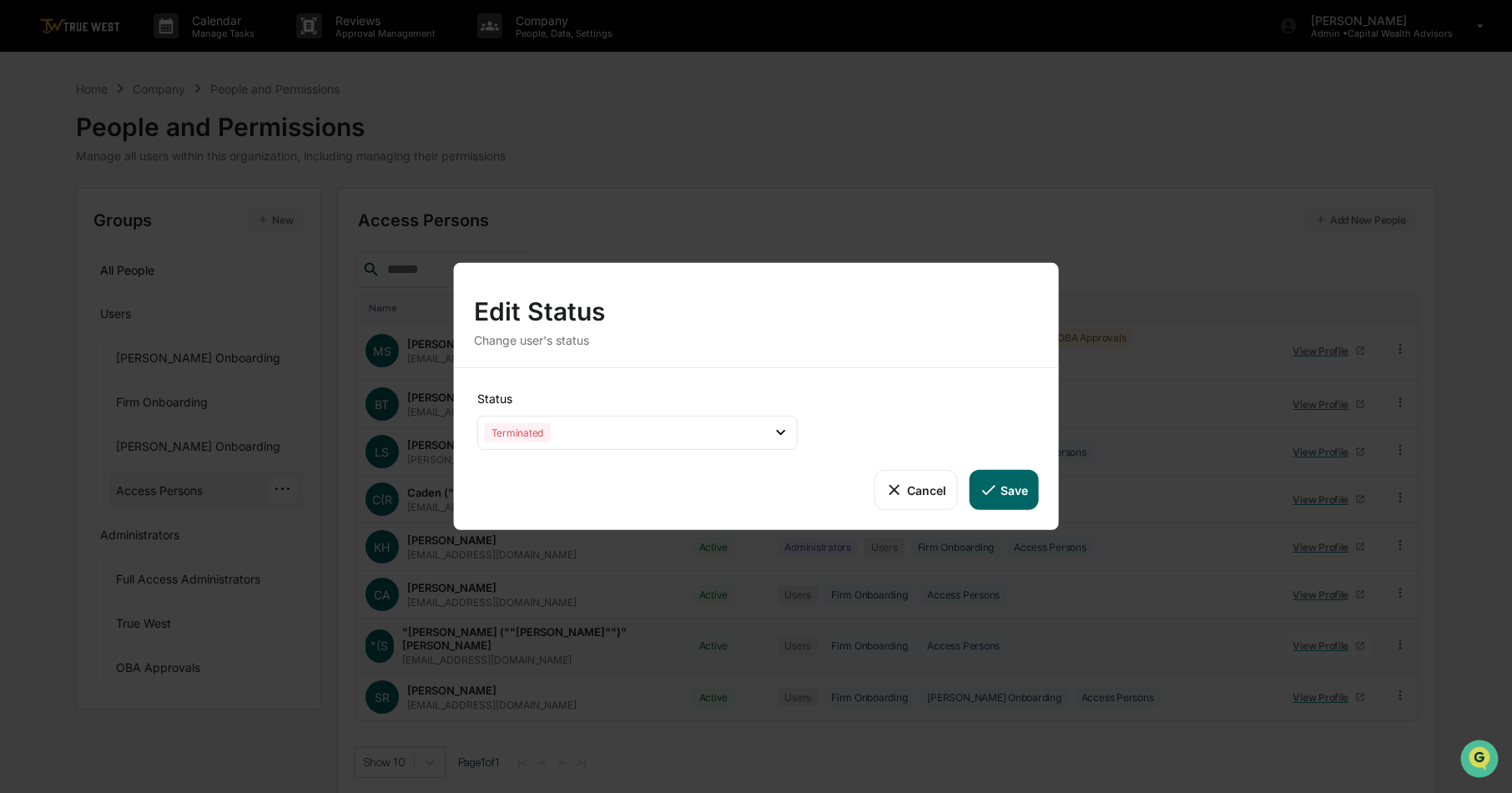
click at [1010, 490] on button "Save" at bounding box center [1003, 489] width 69 height 40
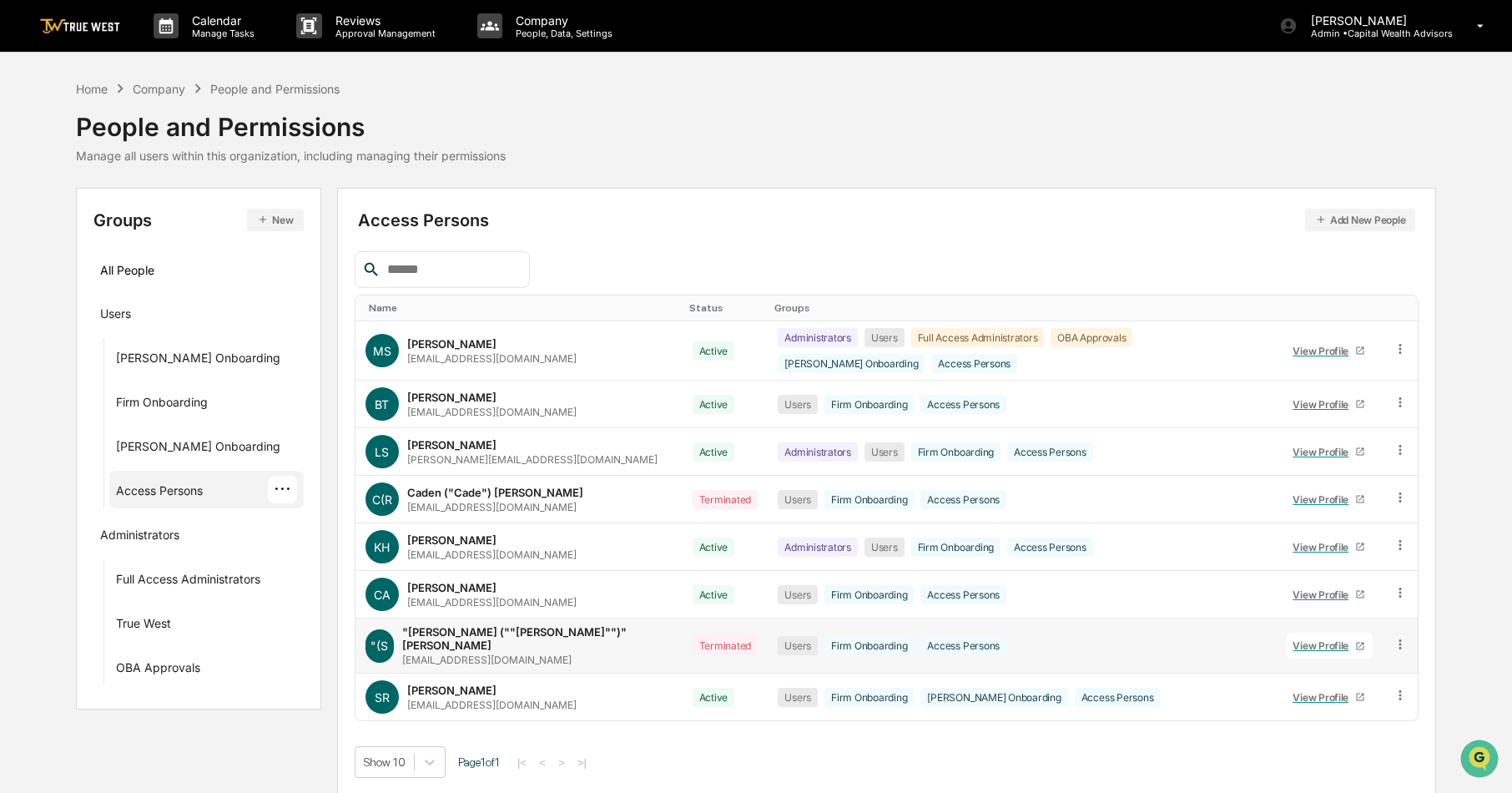
click at [1388, 636] on td at bounding box center [1400, 646] width 36 height 55
click at [1393, 636] on icon at bounding box center [1400, 644] width 16 height 16
click at [836, 733] on div "Show 10 Page 1 of 1 |< < > >|" at bounding box center [887, 762] width 1065 height 31
click at [177, 595] on div "Full Access Administrators ···" at bounding box center [206, 578] width 194 height 38
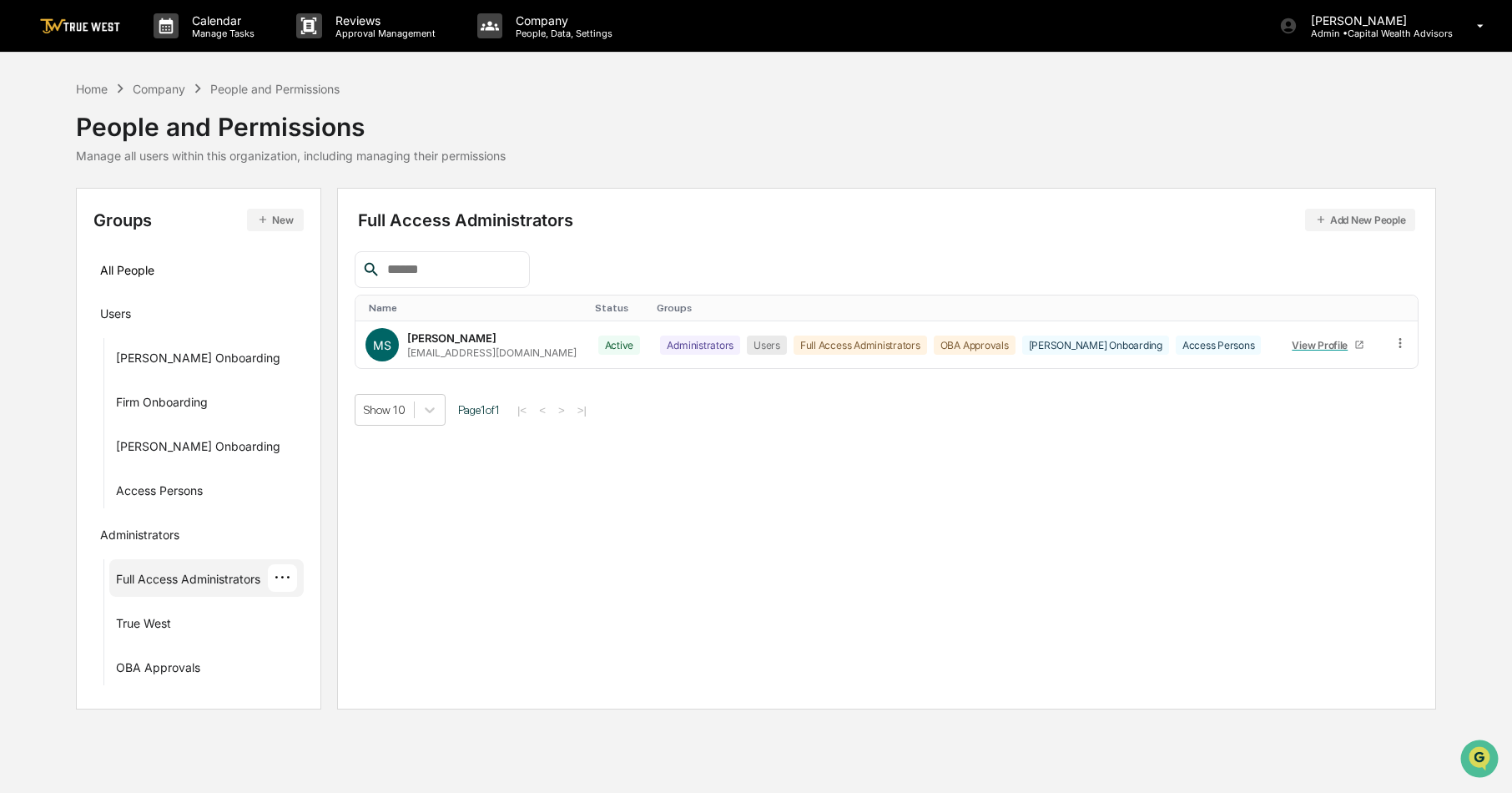
click at [753, 170] on div "Home Company People and Permissions People and Permissions Manage all users wit…" at bounding box center [756, 133] width 1361 height 108
click at [155, 485] on div "Access Persons" at bounding box center [159, 494] width 87 height 20
